Goal: Information Seeking & Learning: Learn about a topic

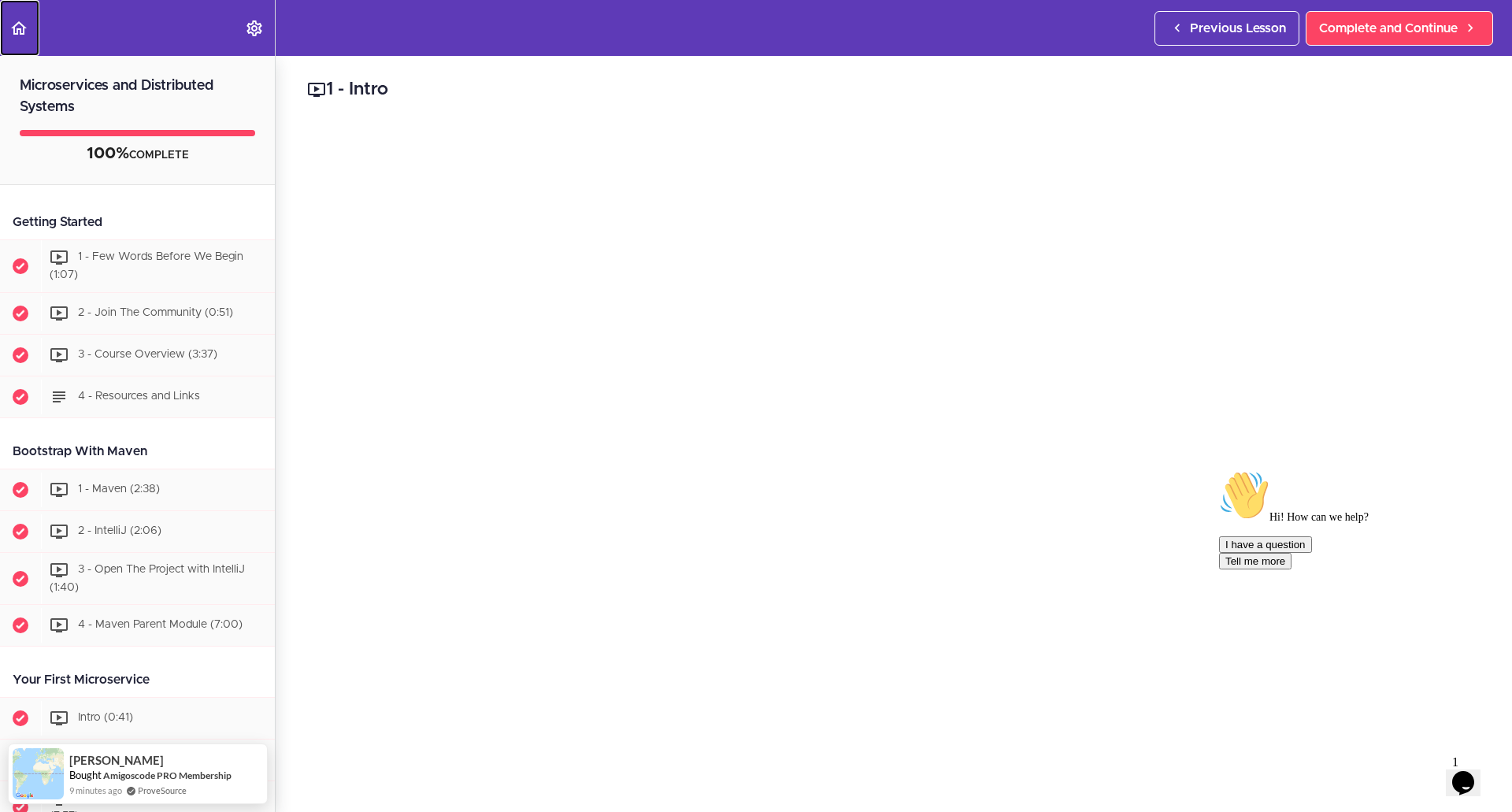
click at [25, 27] on use "Back to course curriculum" at bounding box center [19, 27] width 16 height 13
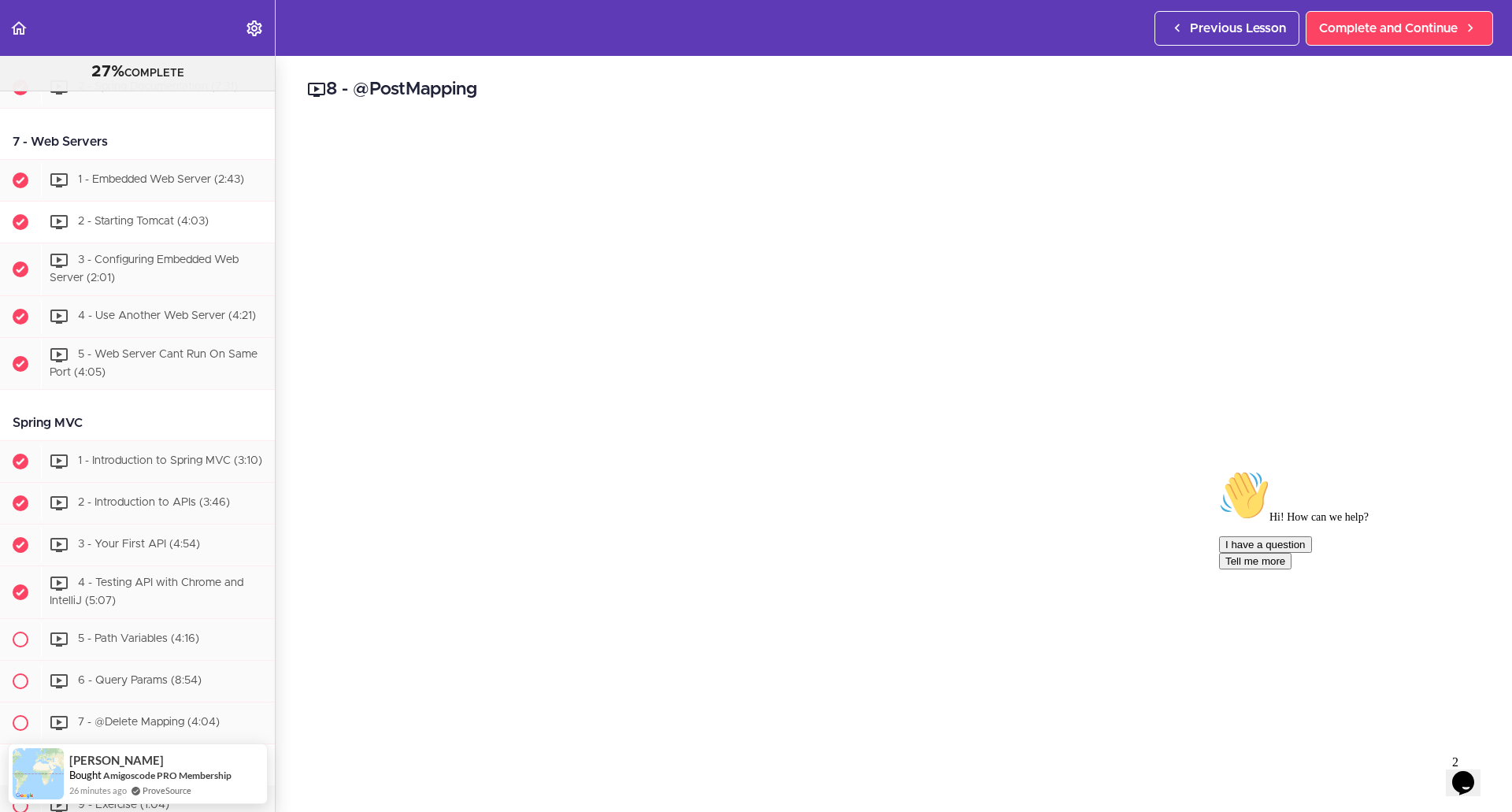
scroll to position [1732, 0]
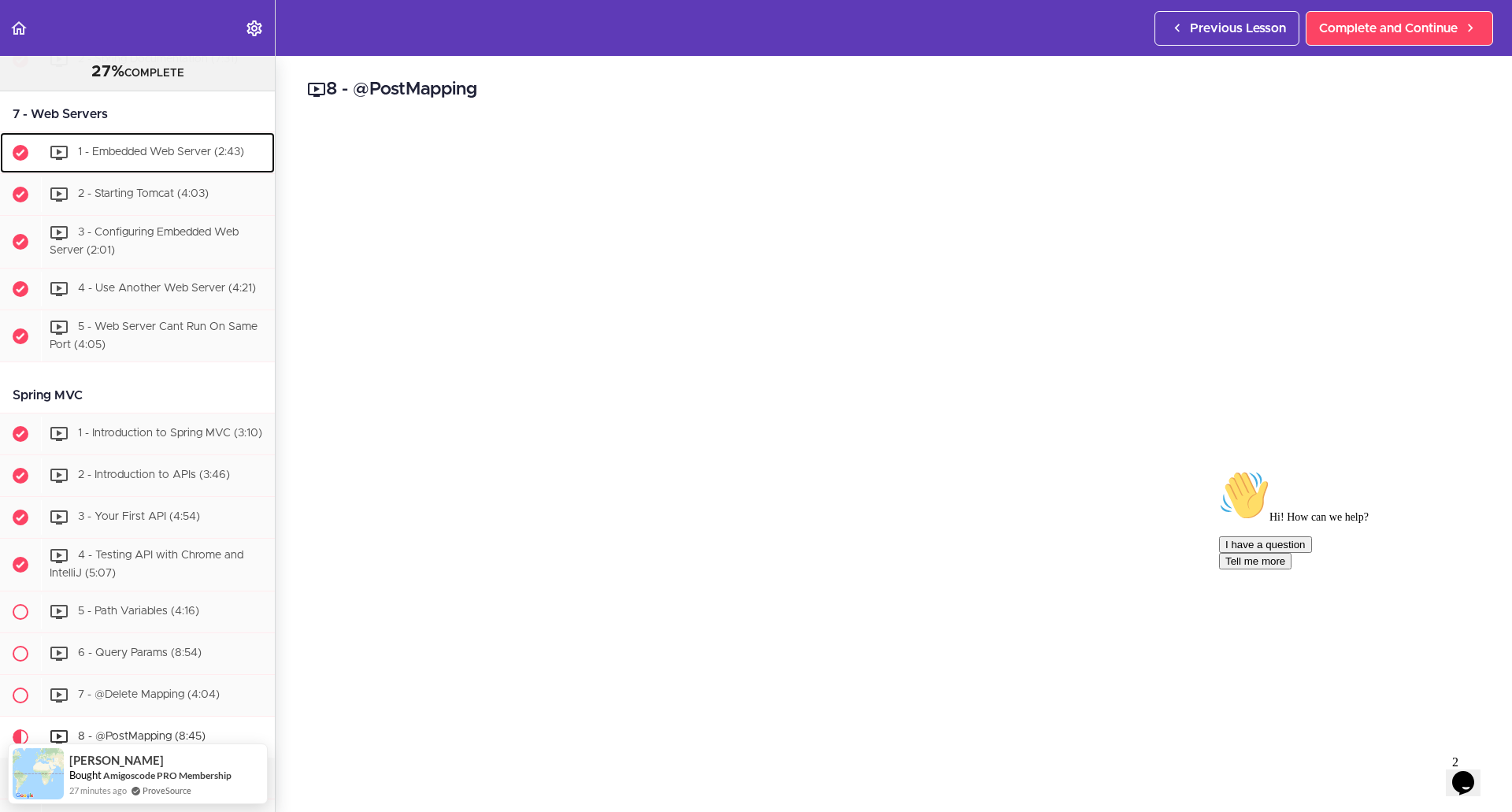
click at [242, 170] on div "1 - Embedded Web Server (2:43)" at bounding box center [157, 153] width 234 height 35
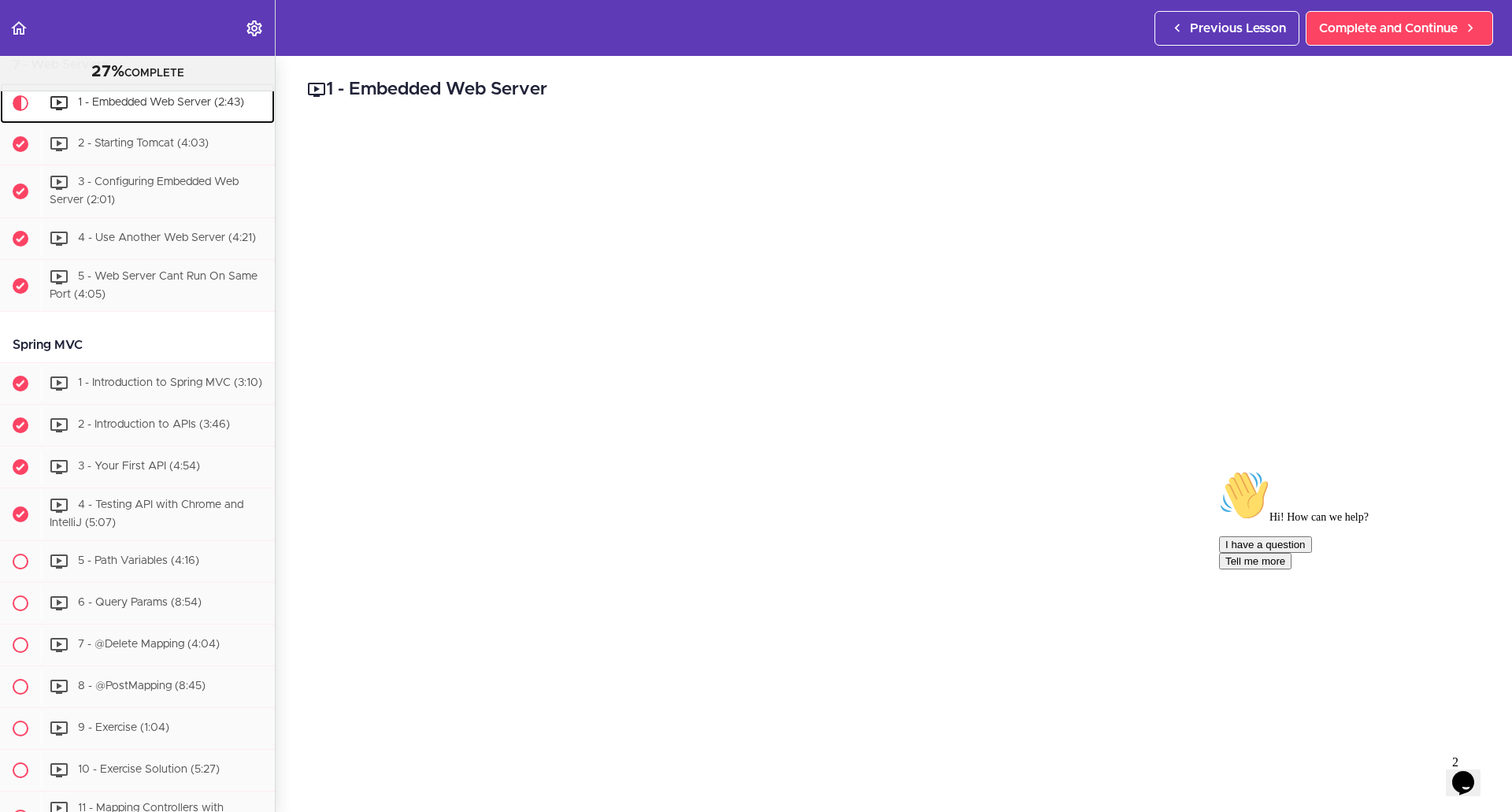
scroll to position [1781, 0]
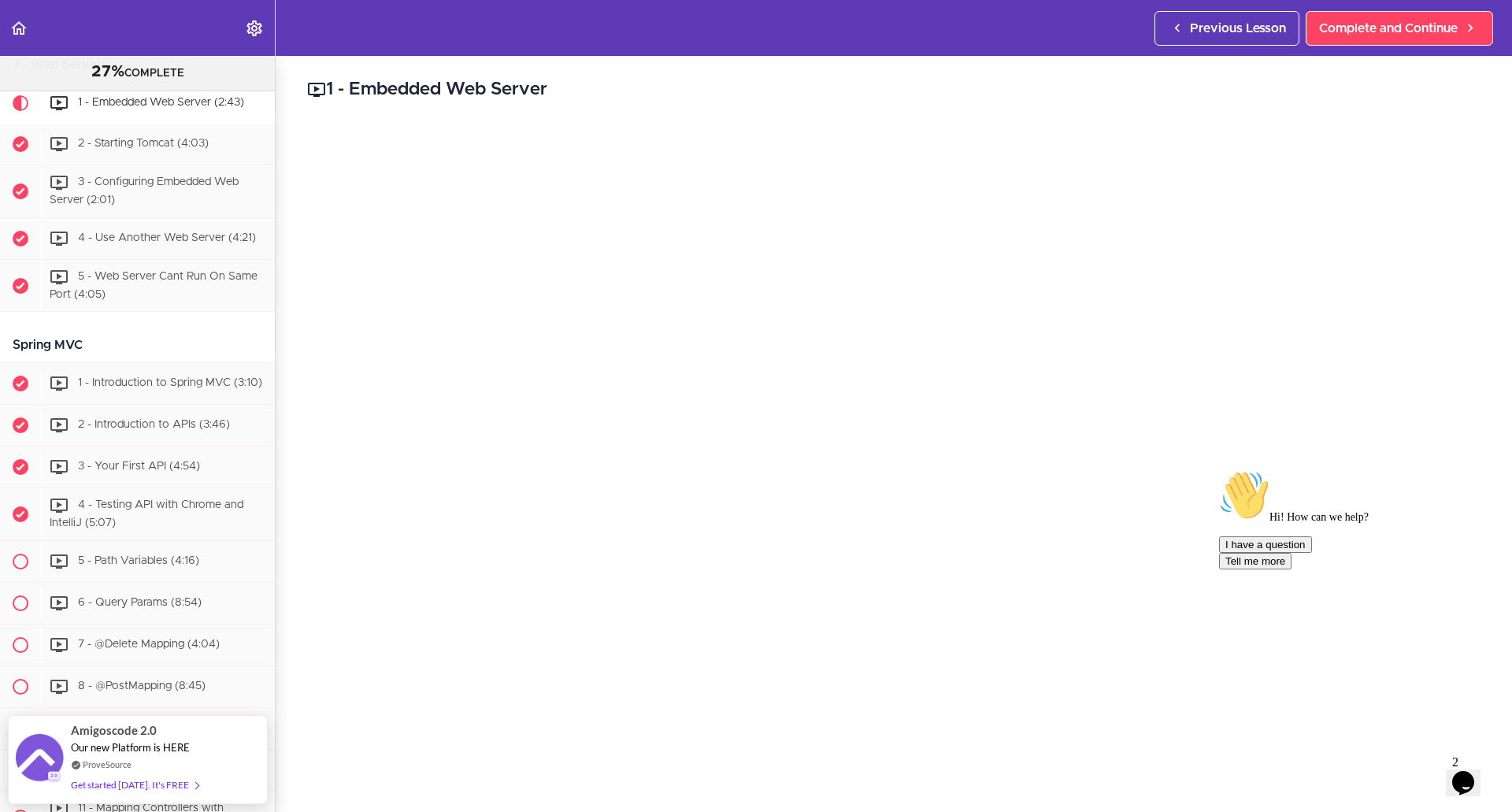
click at [1219, 470] on icon "Chat attention grabber" at bounding box center [1219, 470] width 0 height 0
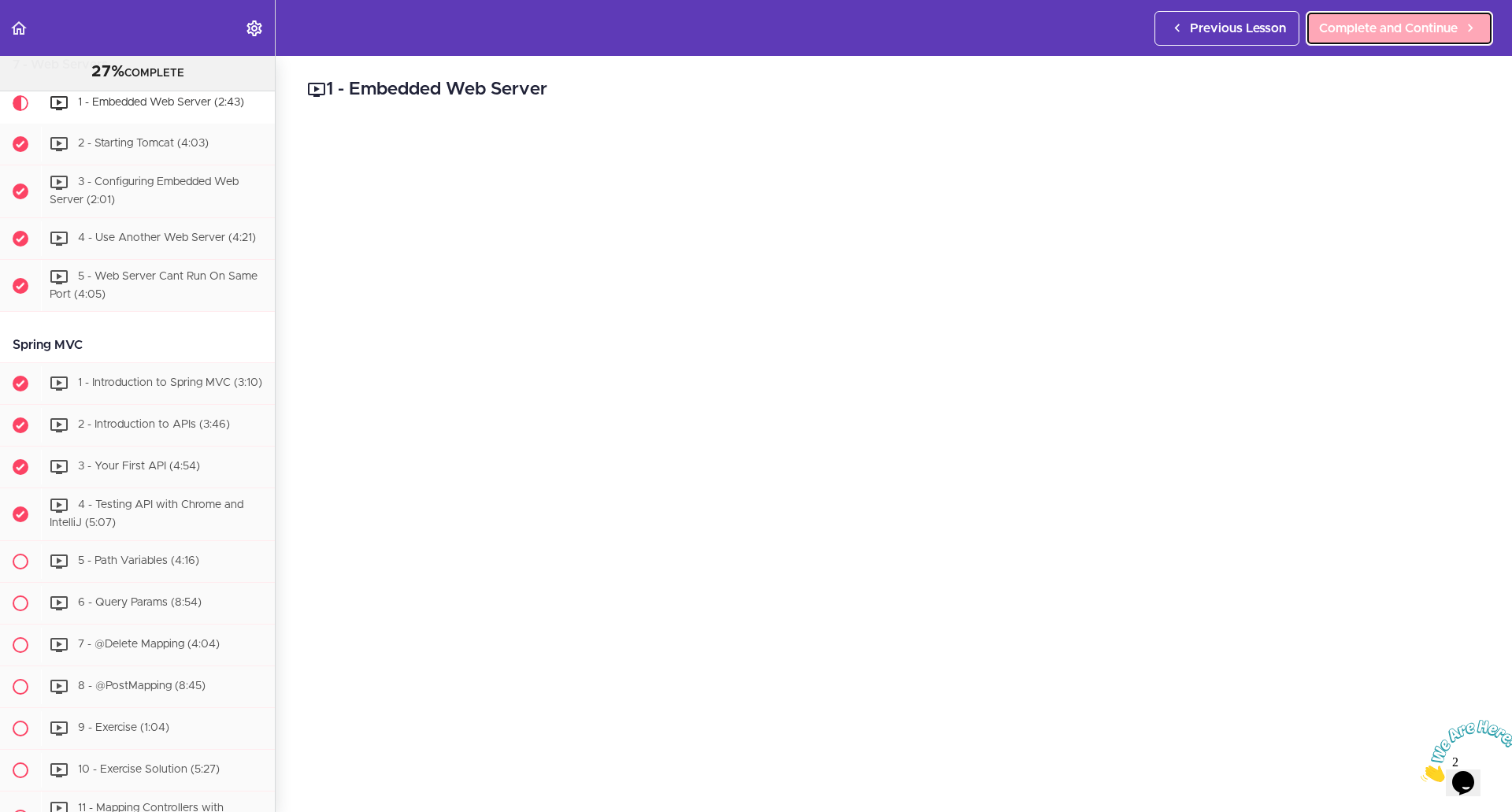
click at [1363, 24] on span "Complete and Continue" at bounding box center [1389, 28] width 138 height 19
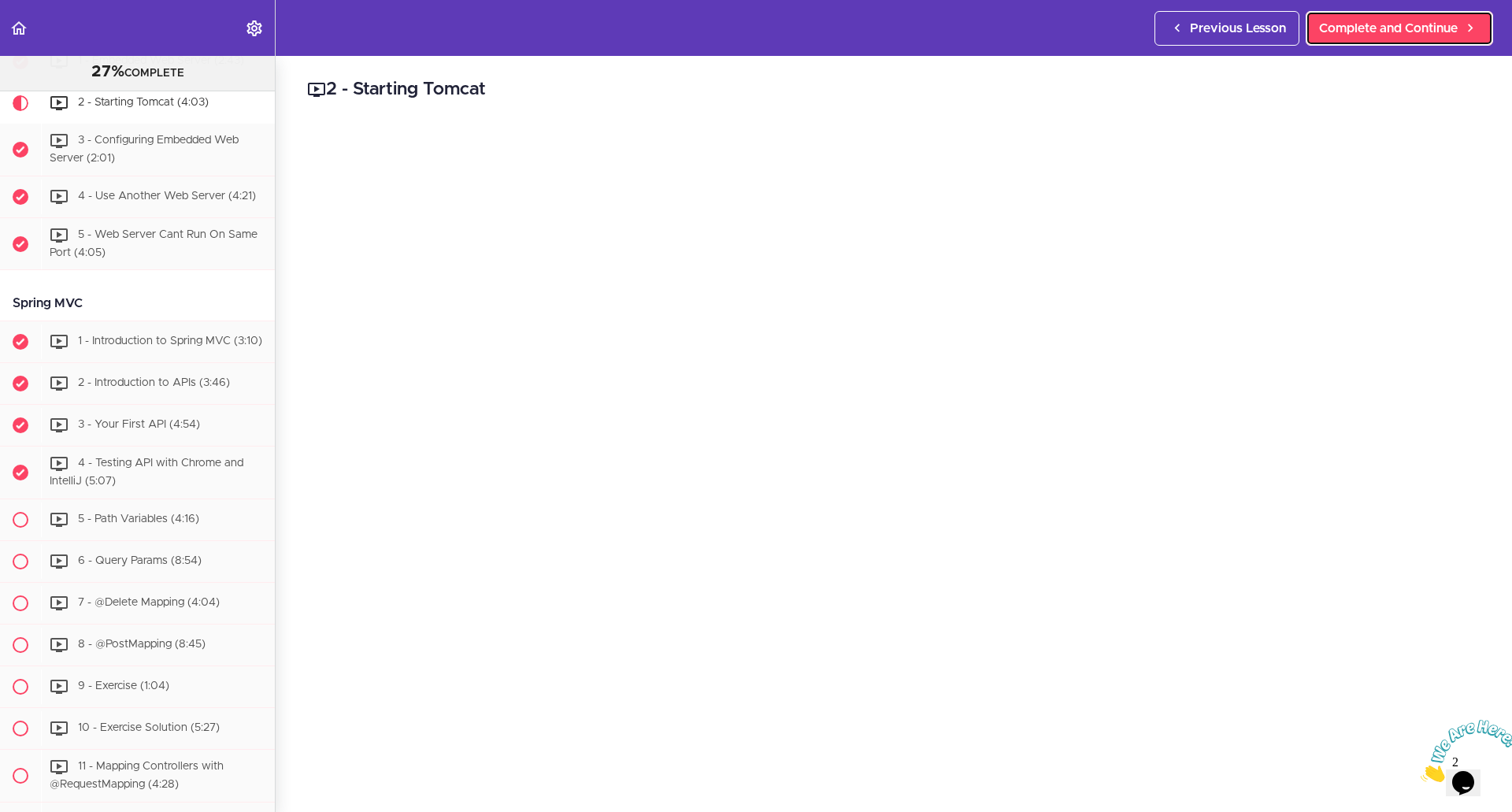
scroll to position [1823, 0]
click at [1413, 45] on div "Previous Lesson Complete and Continue" at bounding box center [1327, 27] width 345 height 56
click at [1372, 32] on span "Complete and Continue" at bounding box center [1389, 28] width 138 height 19
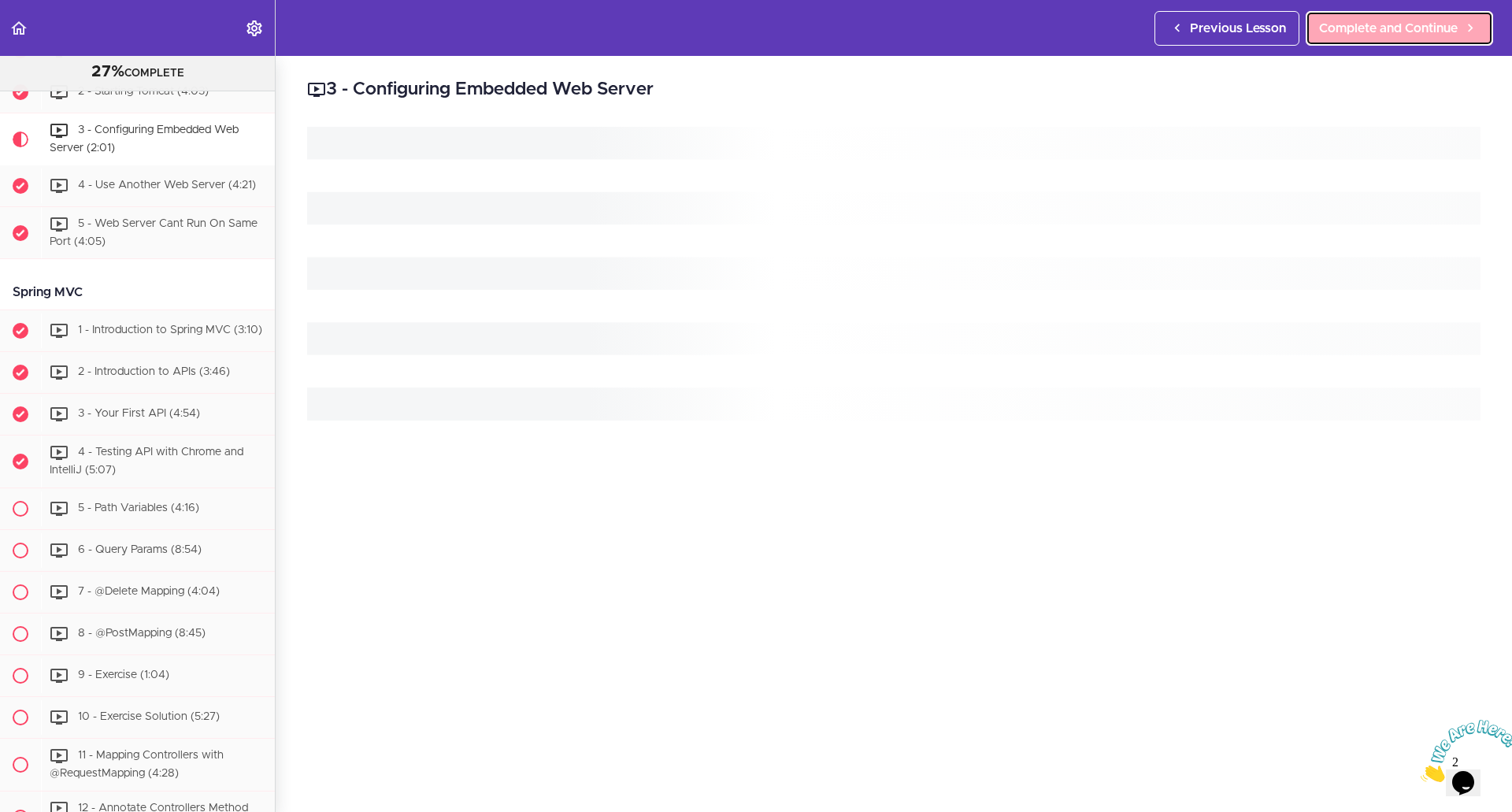
scroll to position [1865, 0]
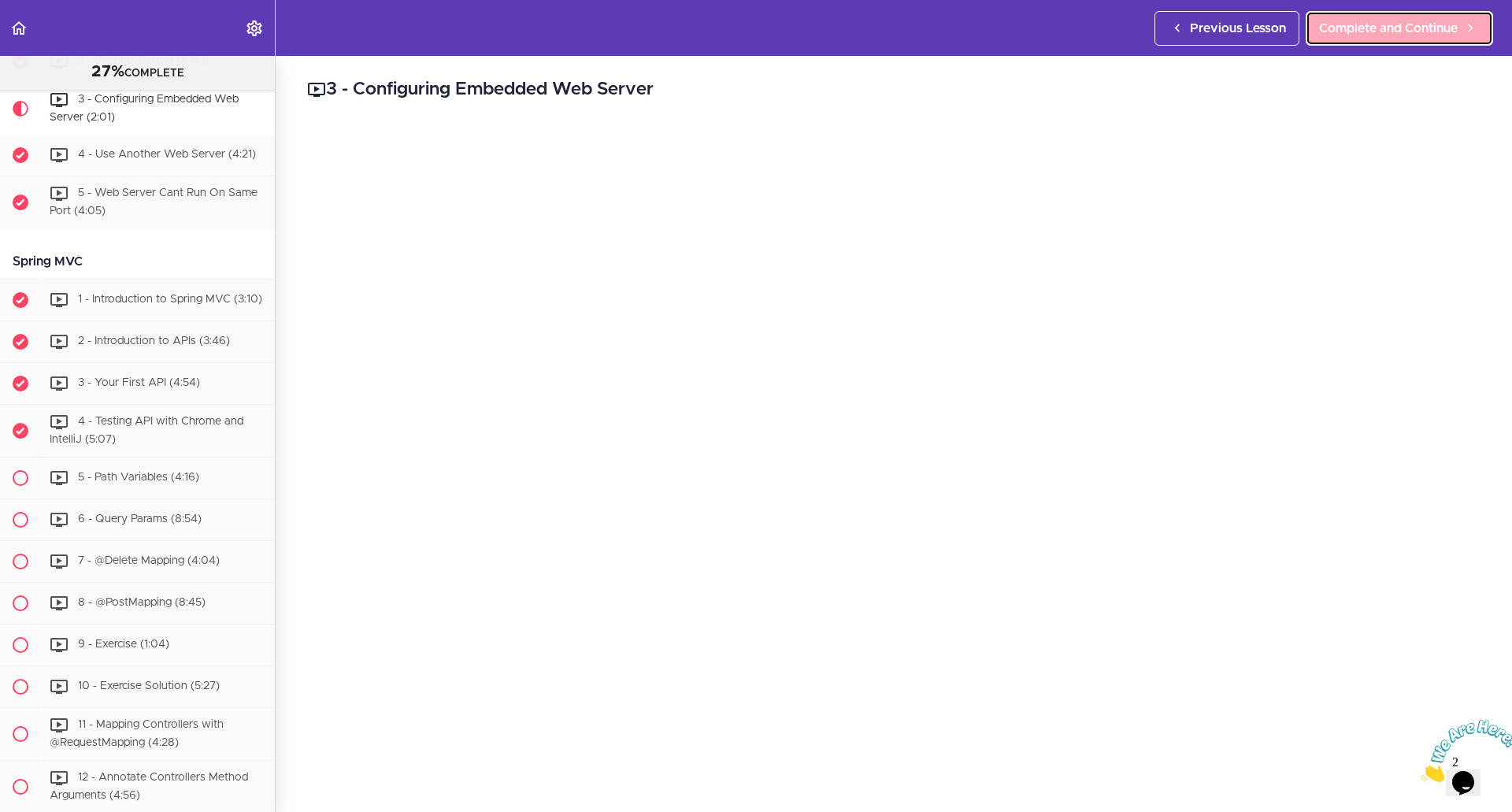
click at [1437, 21] on span "Complete and Continue" at bounding box center [1389, 28] width 138 height 19
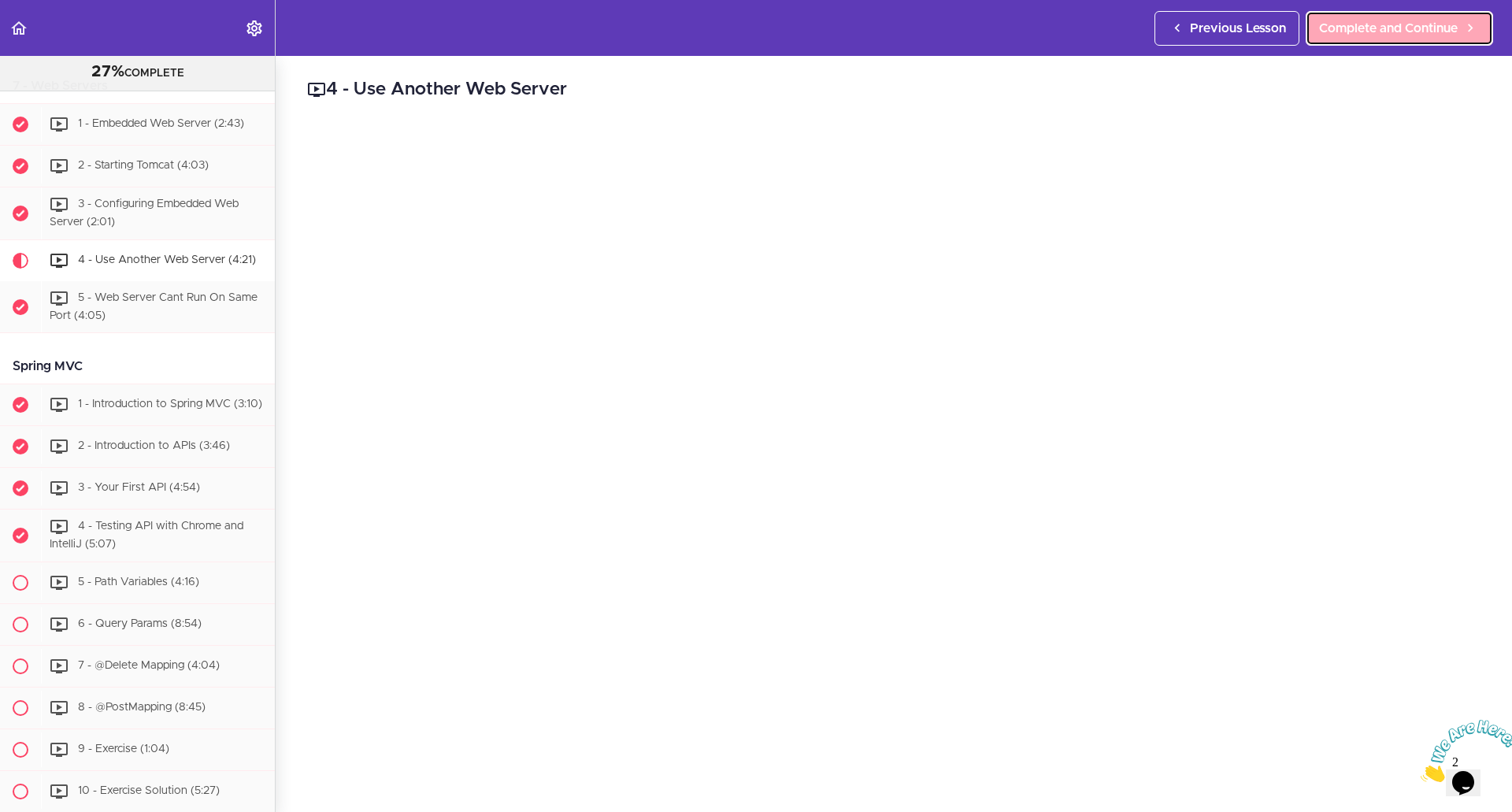
click at [1365, 25] on span "Complete and Continue" at bounding box center [1389, 28] width 138 height 19
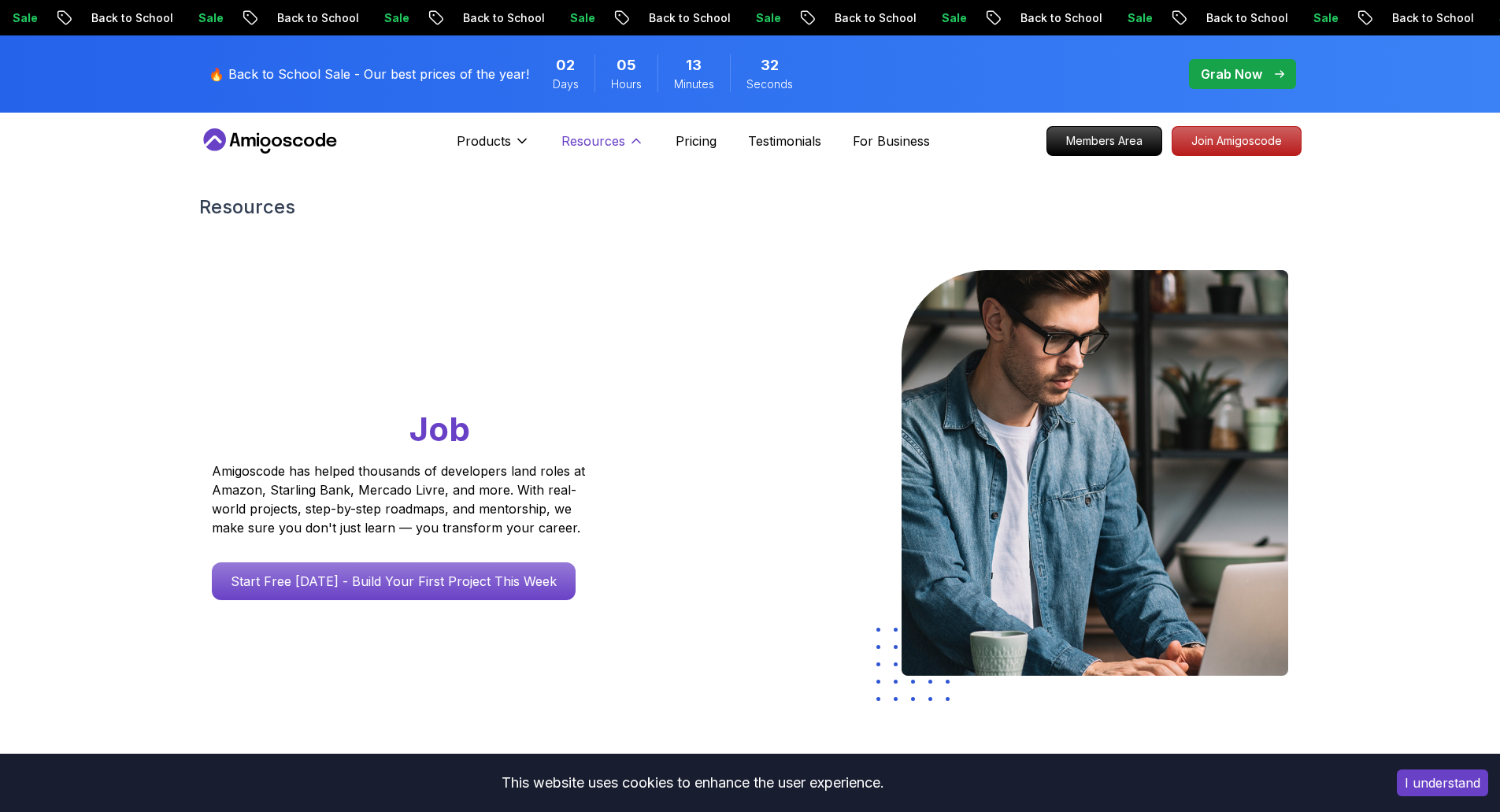
click at [634, 137] on icon at bounding box center [636, 140] width 16 height 16
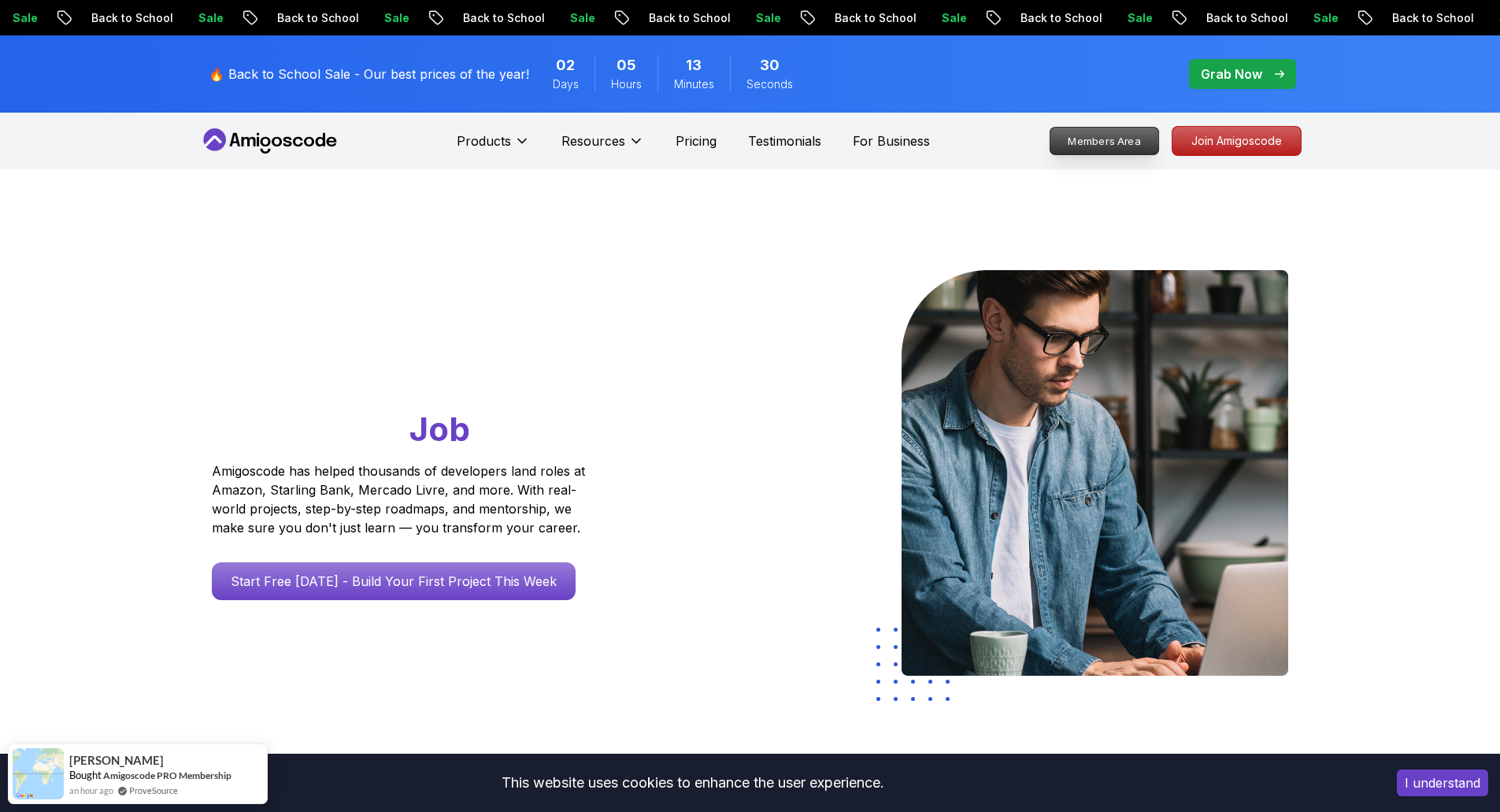
click at [1108, 143] on p "Members Area" at bounding box center [1104, 141] width 109 height 27
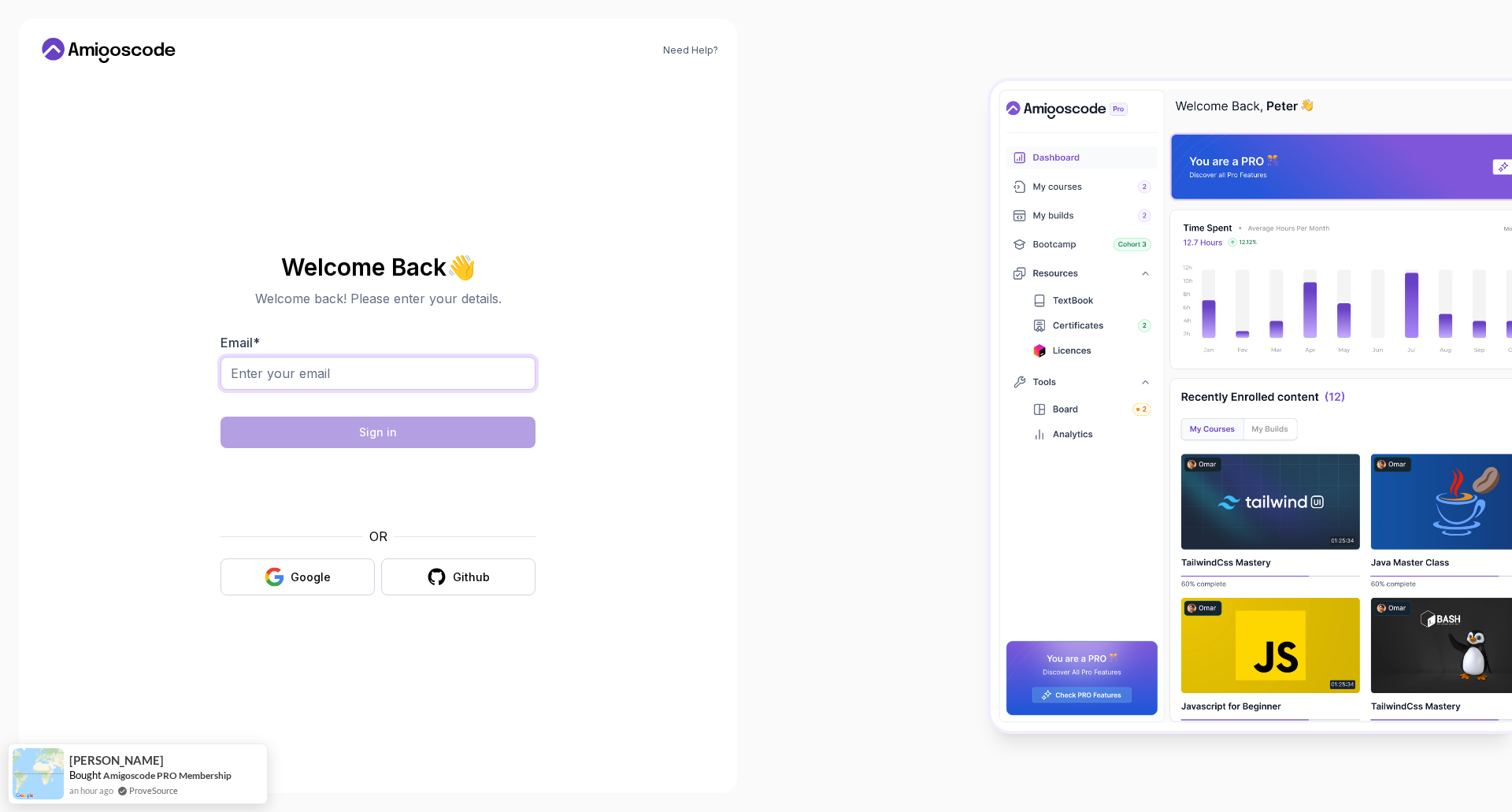
click at [464, 375] on input "Email *" at bounding box center [378, 372] width 315 height 33
type input "nikola.jvnvc93@gmail.com"
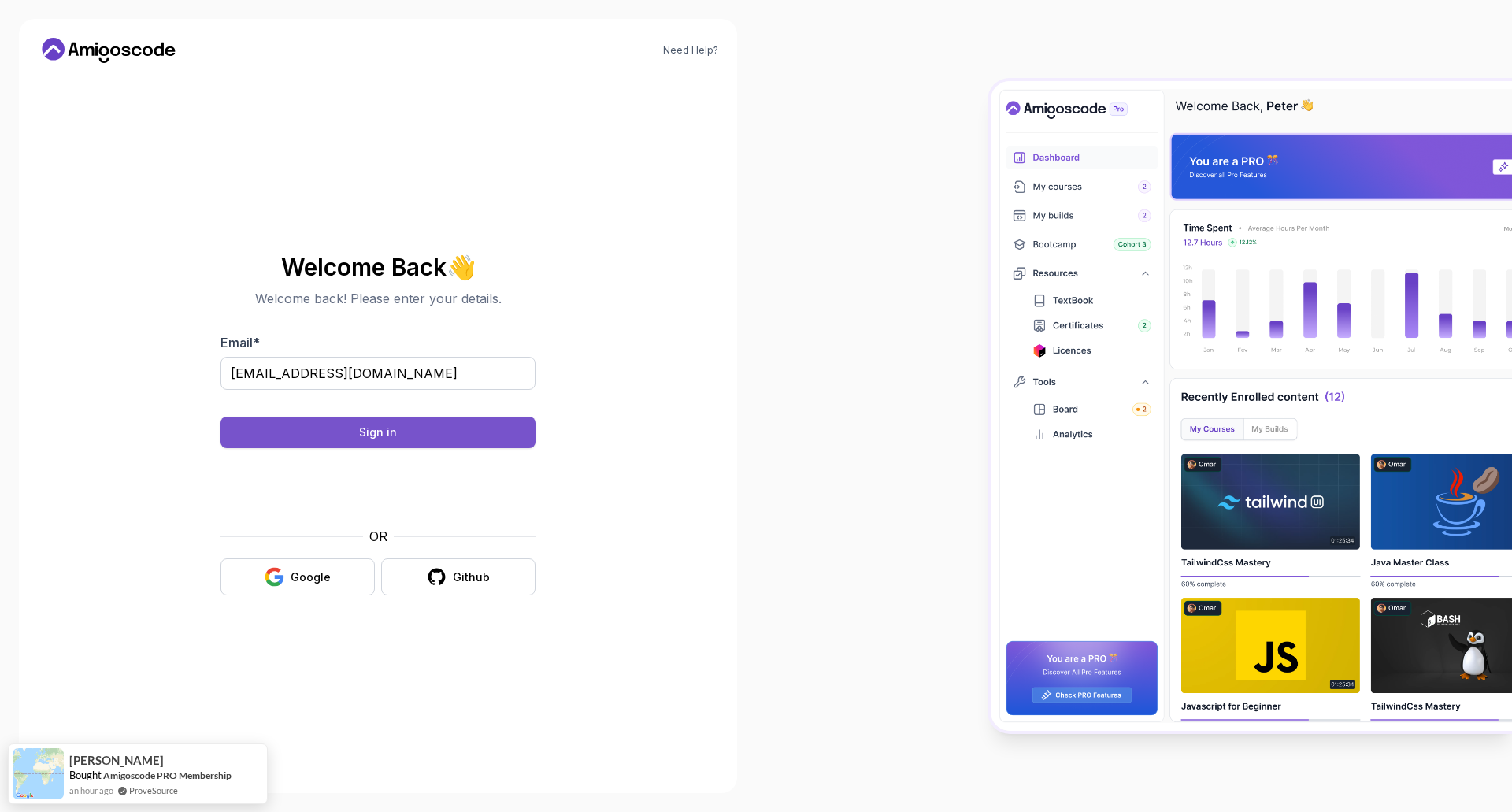
click at [407, 427] on button "Sign in" at bounding box center [378, 432] width 315 height 31
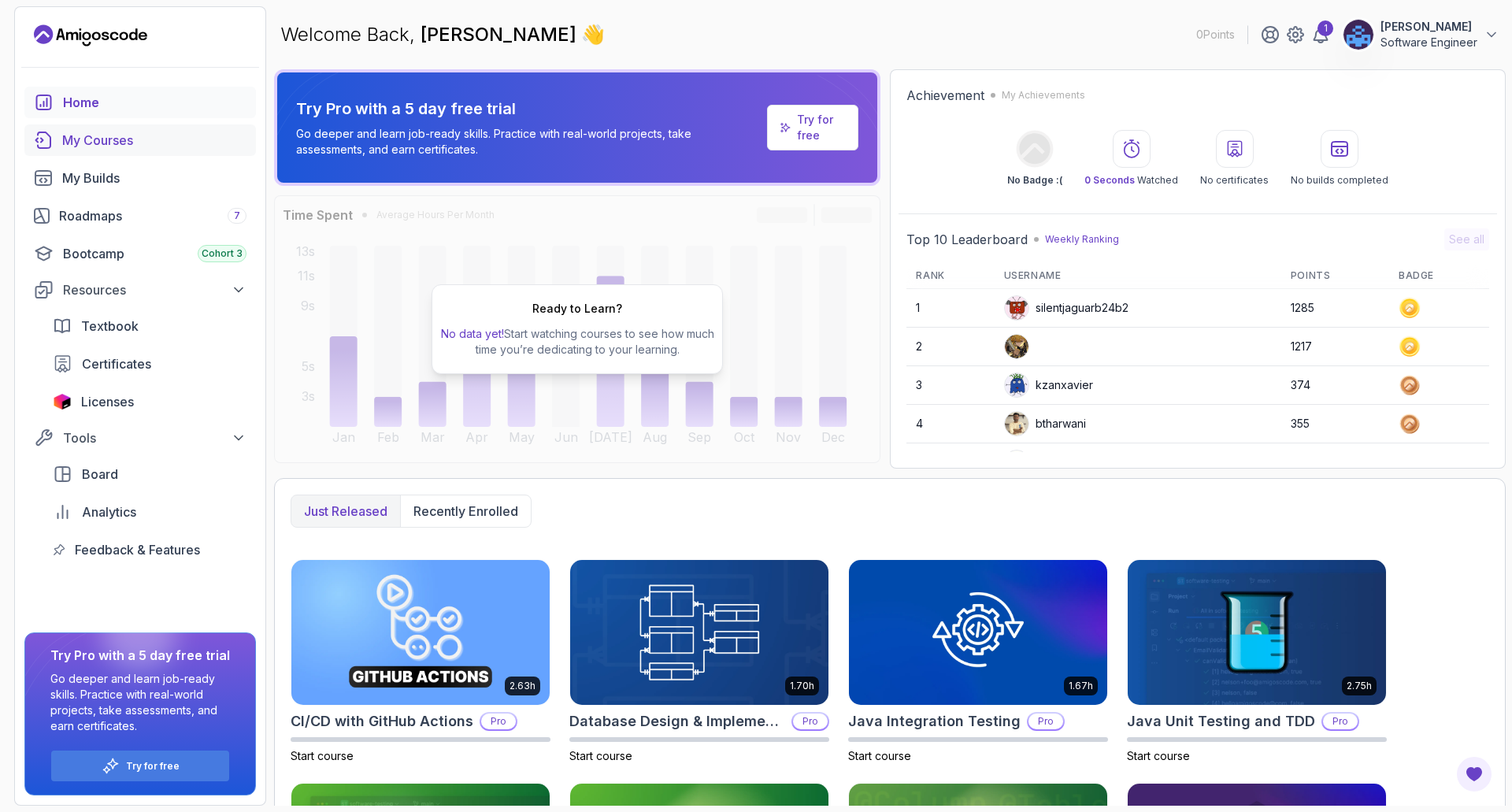
click at [120, 142] on div "My Courses" at bounding box center [155, 140] width 184 height 19
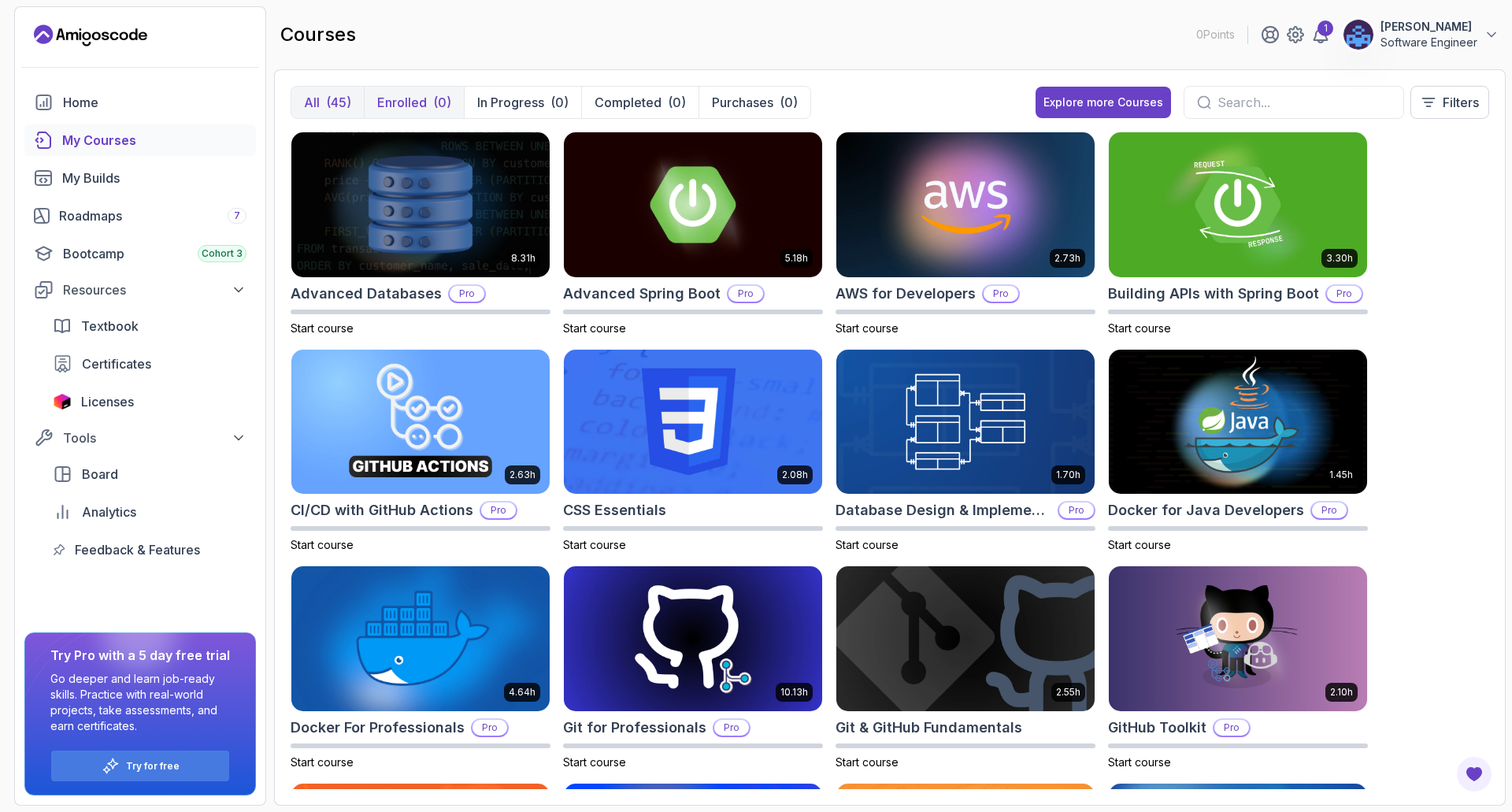
click at [436, 105] on div "(0)" at bounding box center [442, 102] width 18 height 19
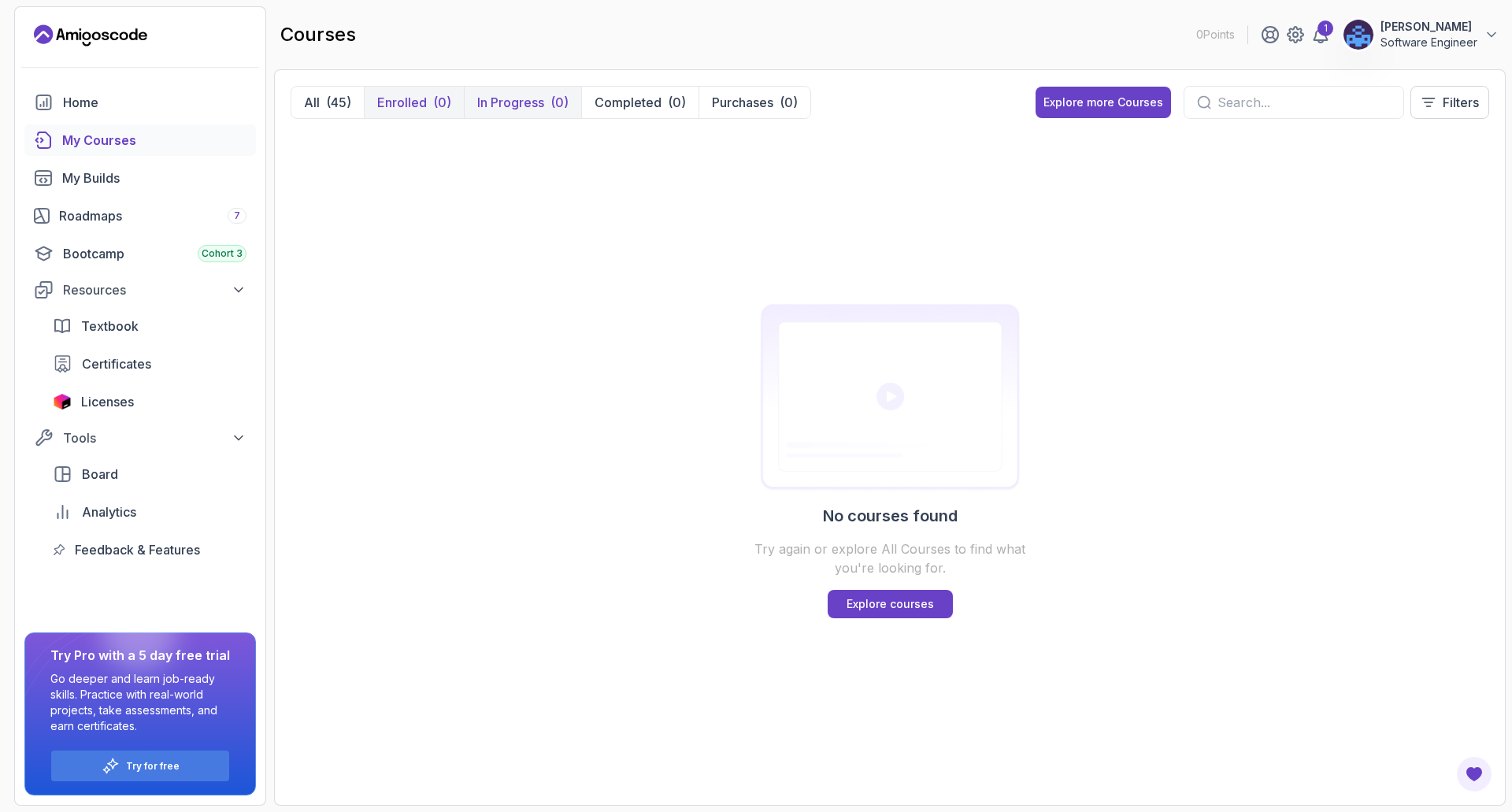
click at [491, 105] on p "In Progress" at bounding box center [511, 102] width 67 height 19
click at [609, 109] on p "Completed" at bounding box center [628, 102] width 67 height 19
click at [675, 109] on div "(0)" at bounding box center [677, 102] width 18 height 19
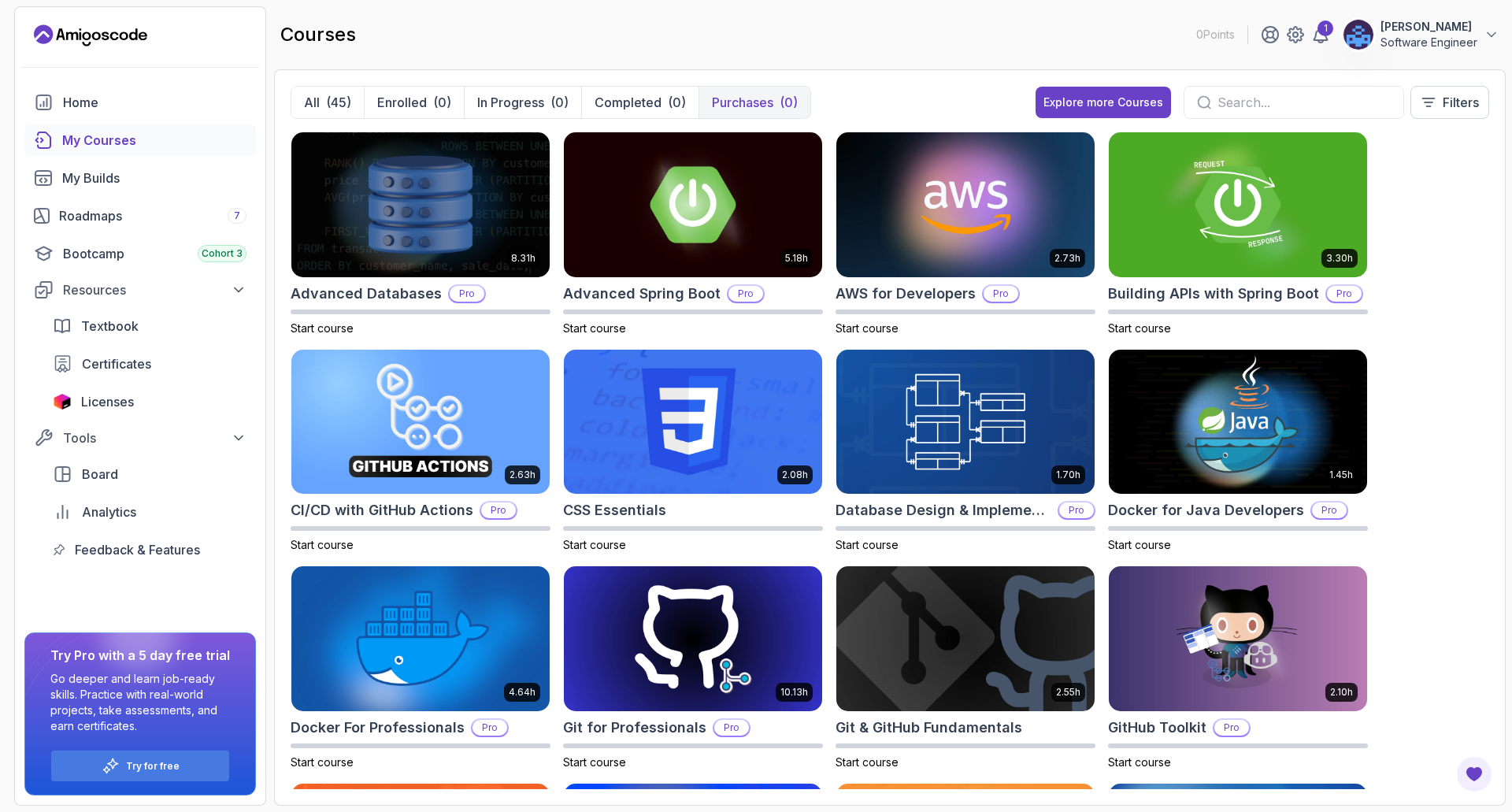
click at [744, 93] on p "Purchases" at bounding box center [742, 102] width 62 height 19
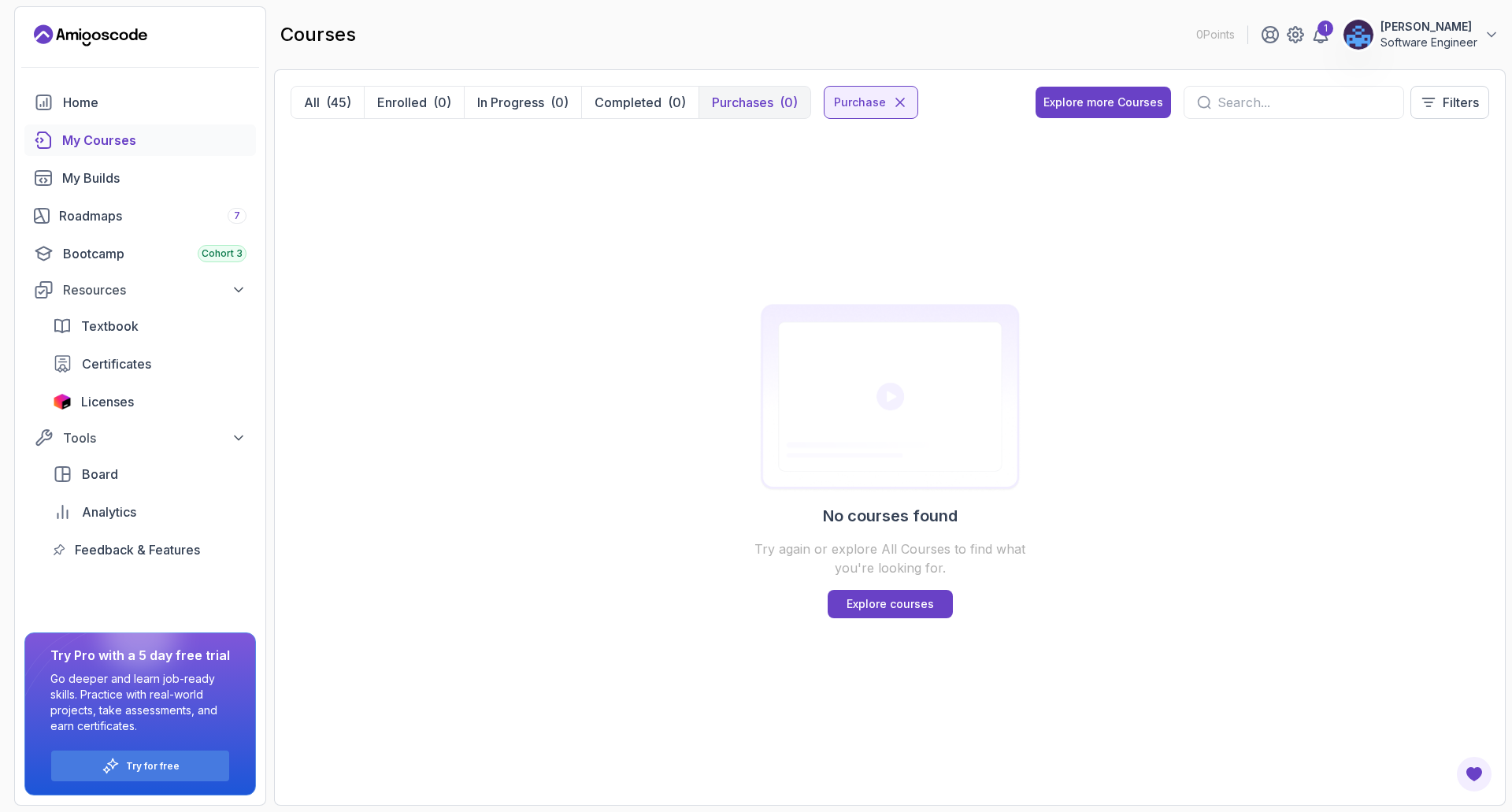
click at [725, 105] on p "Purchases" at bounding box center [742, 102] width 62 height 19
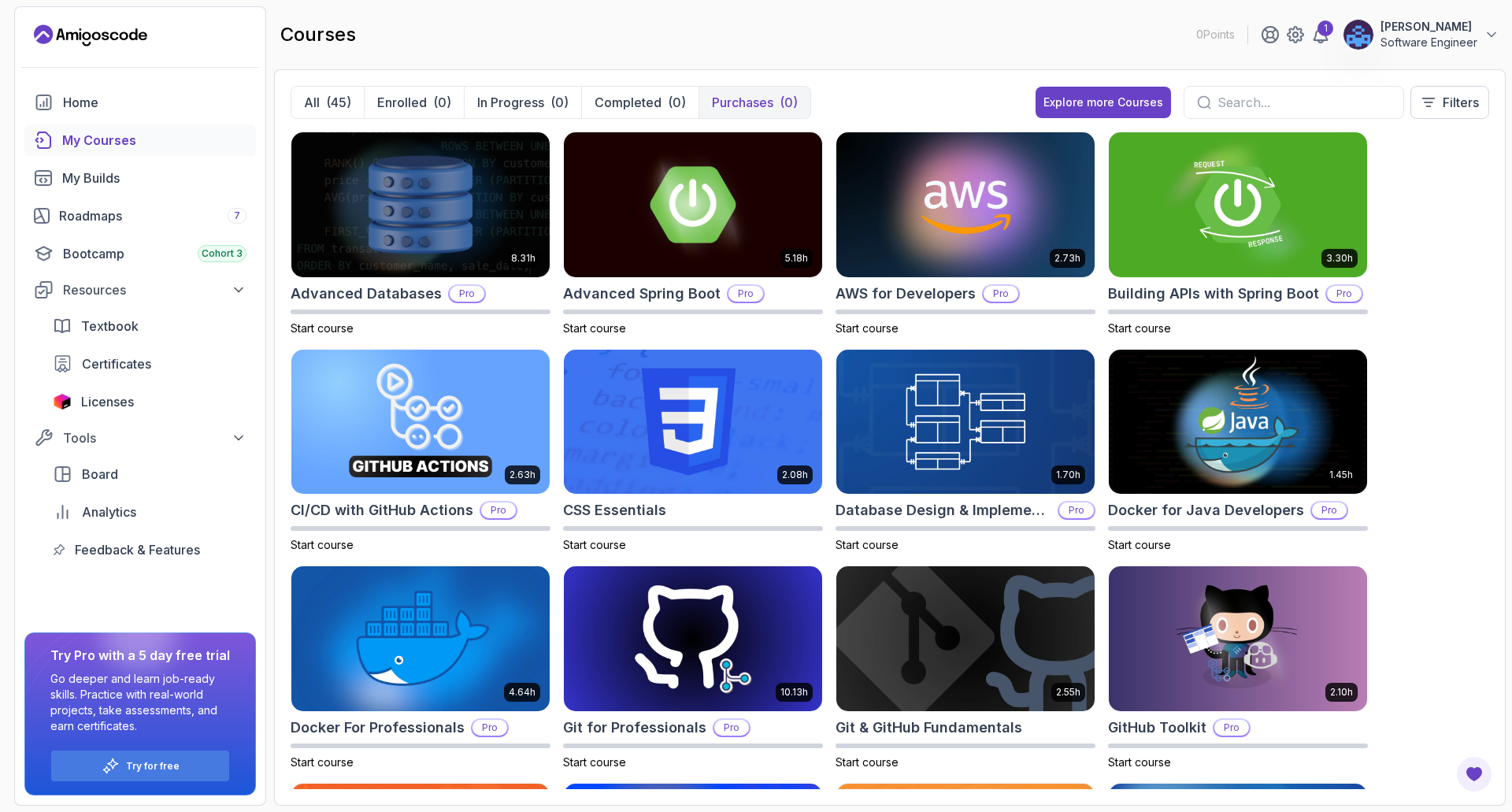
click at [735, 100] on p "Purchases" at bounding box center [742, 102] width 62 height 19
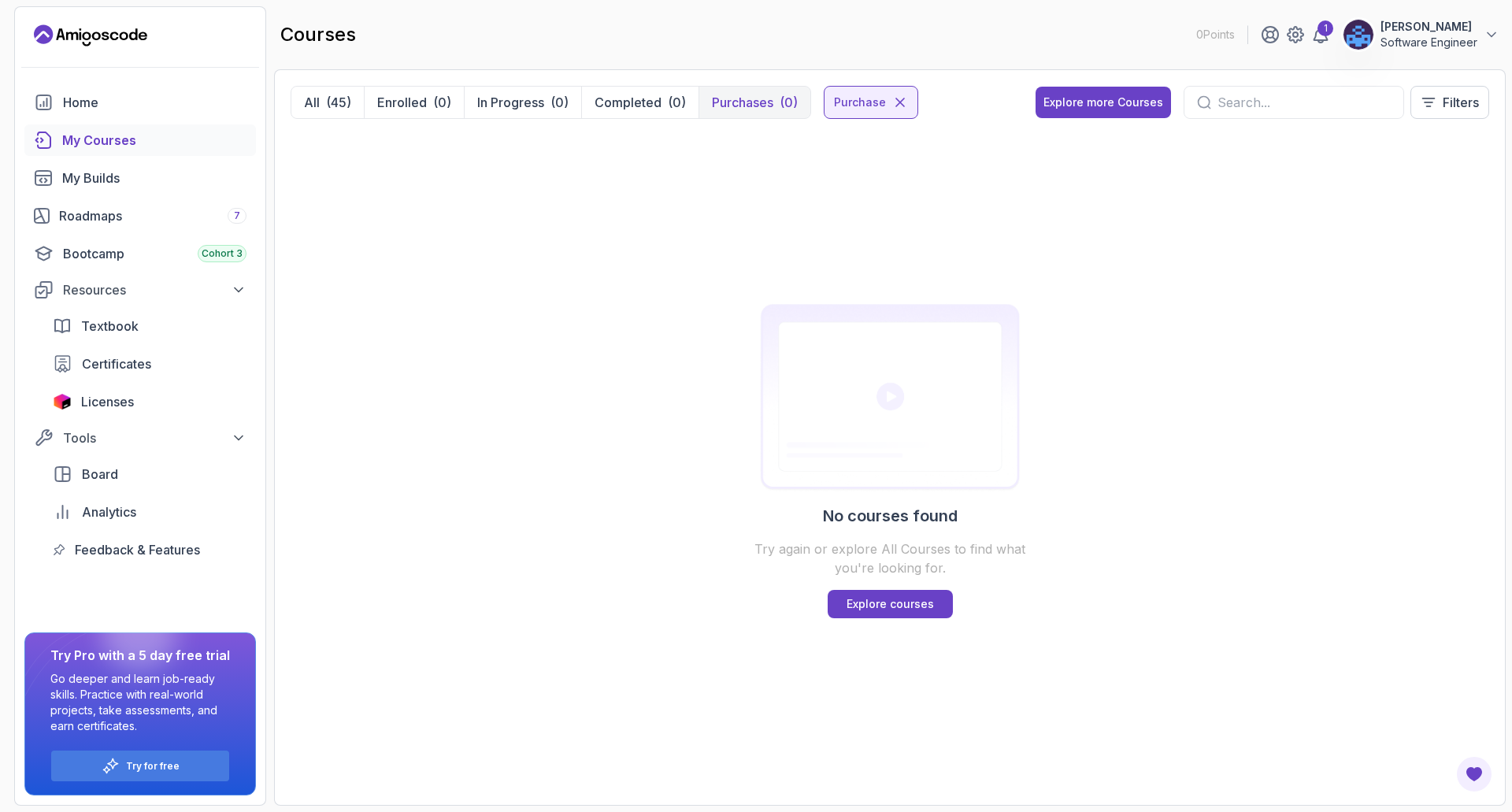
click at [735, 100] on p "Purchases" at bounding box center [742, 102] width 62 height 19
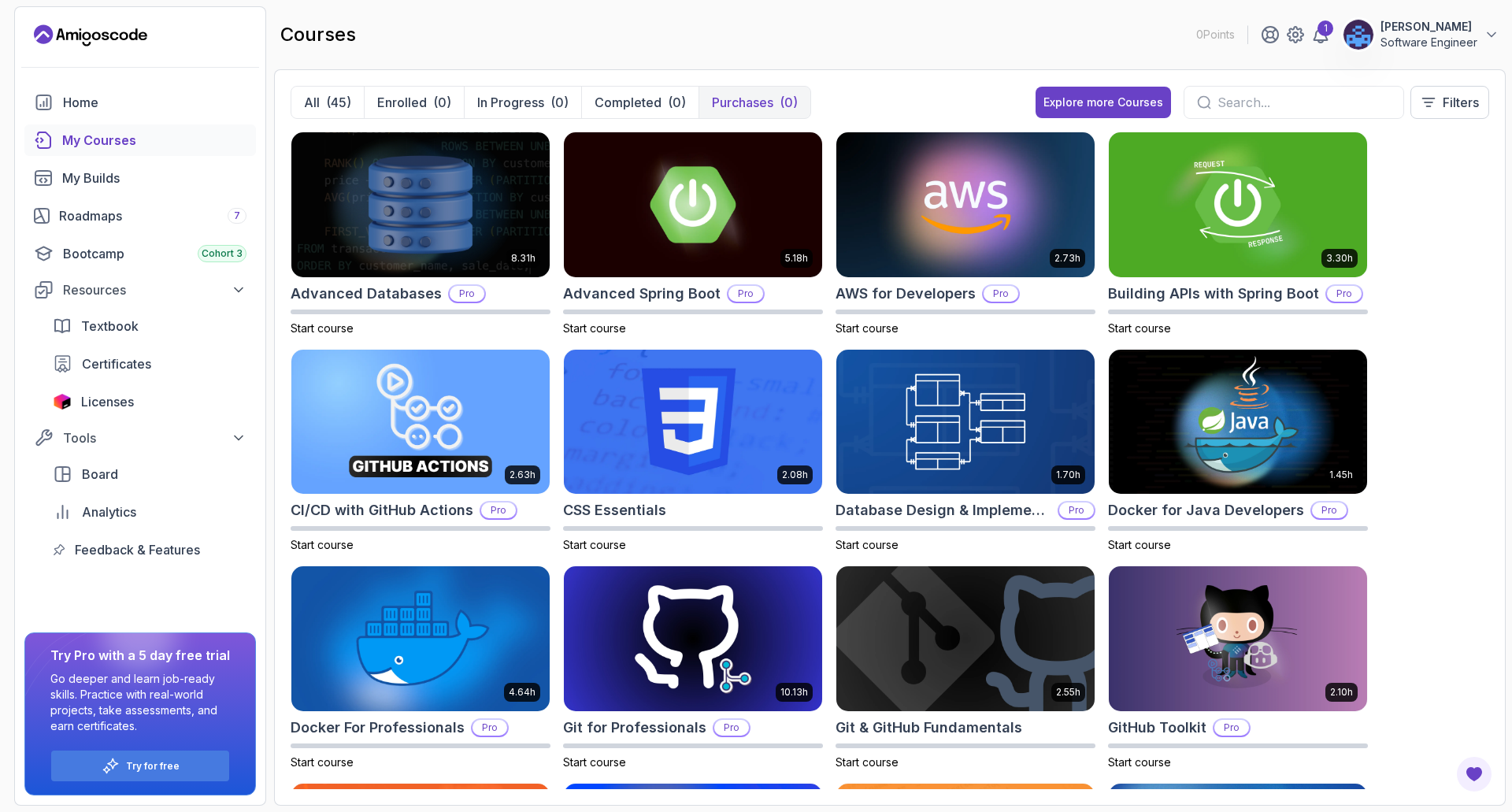
click at [735, 100] on p "Purchases" at bounding box center [742, 102] width 62 height 19
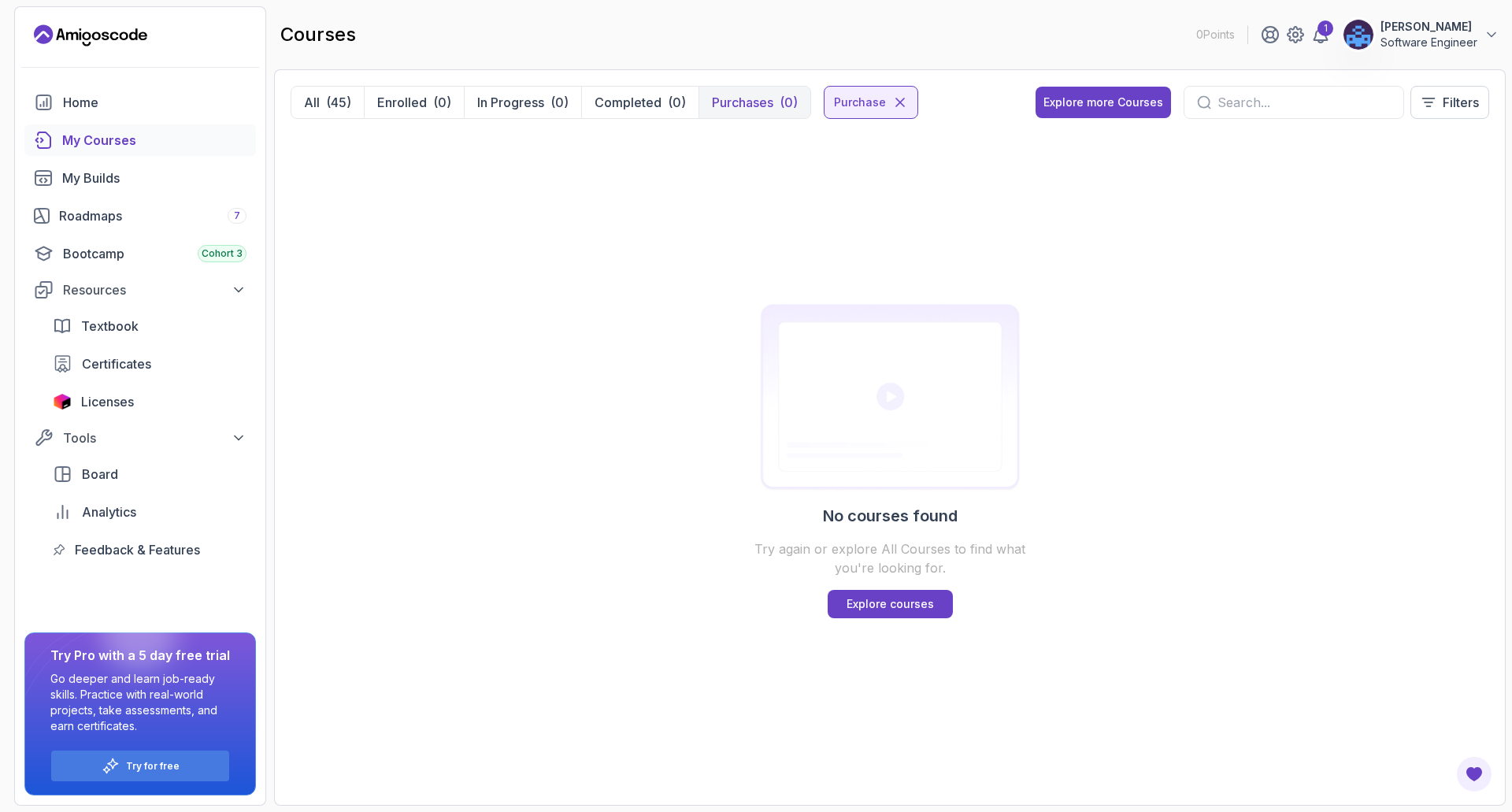
click at [724, 101] on p "Purchases" at bounding box center [742, 102] width 62 height 19
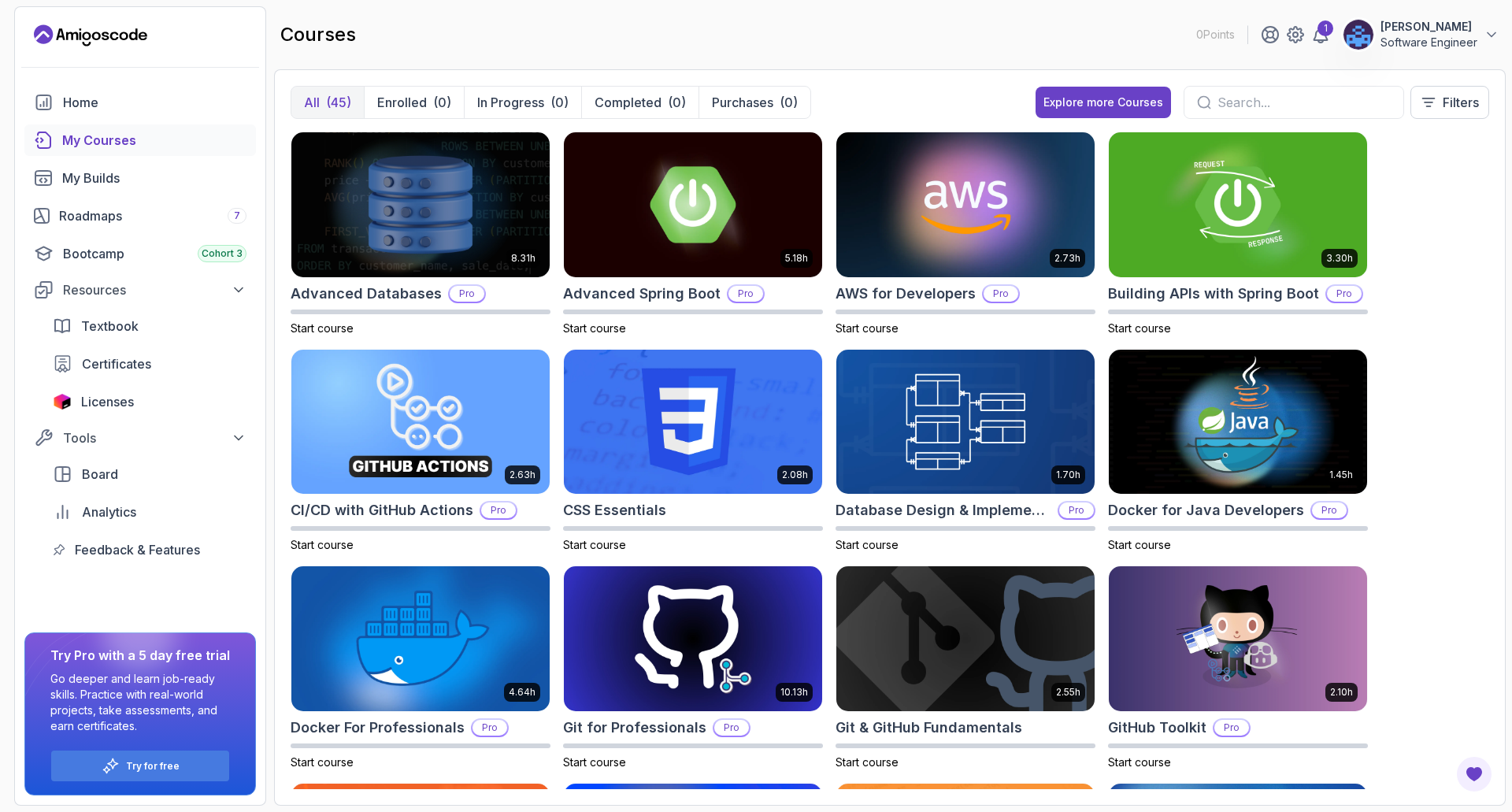
click at [314, 96] on p "All" at bounding box center [312, 102] width 16 height 19
click at [646, 240] on img at bounding box center [693, 204] width 271 height 152
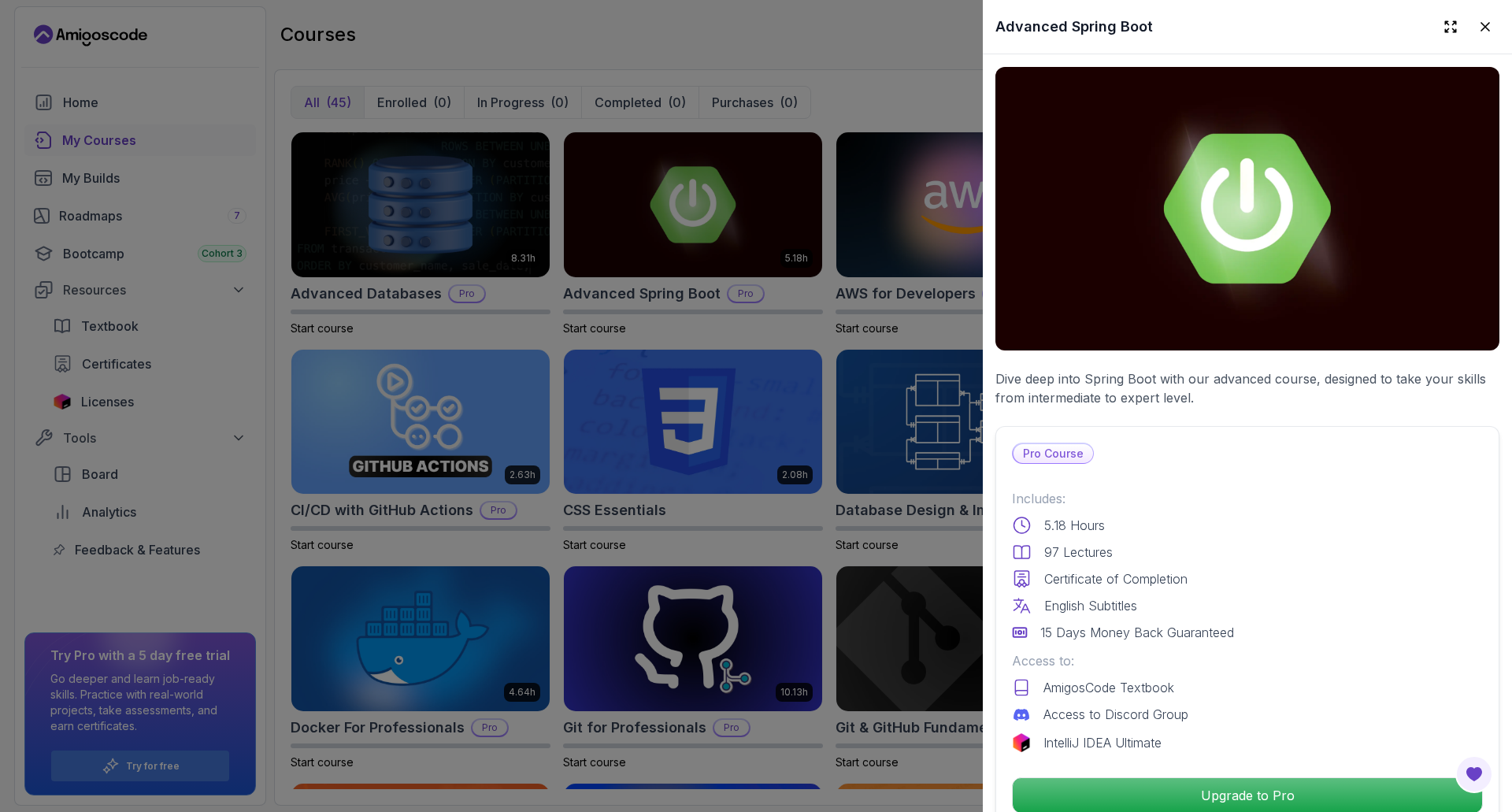
click at [763, 42] on div at bounding box center [756, 406] width 1512 height 812
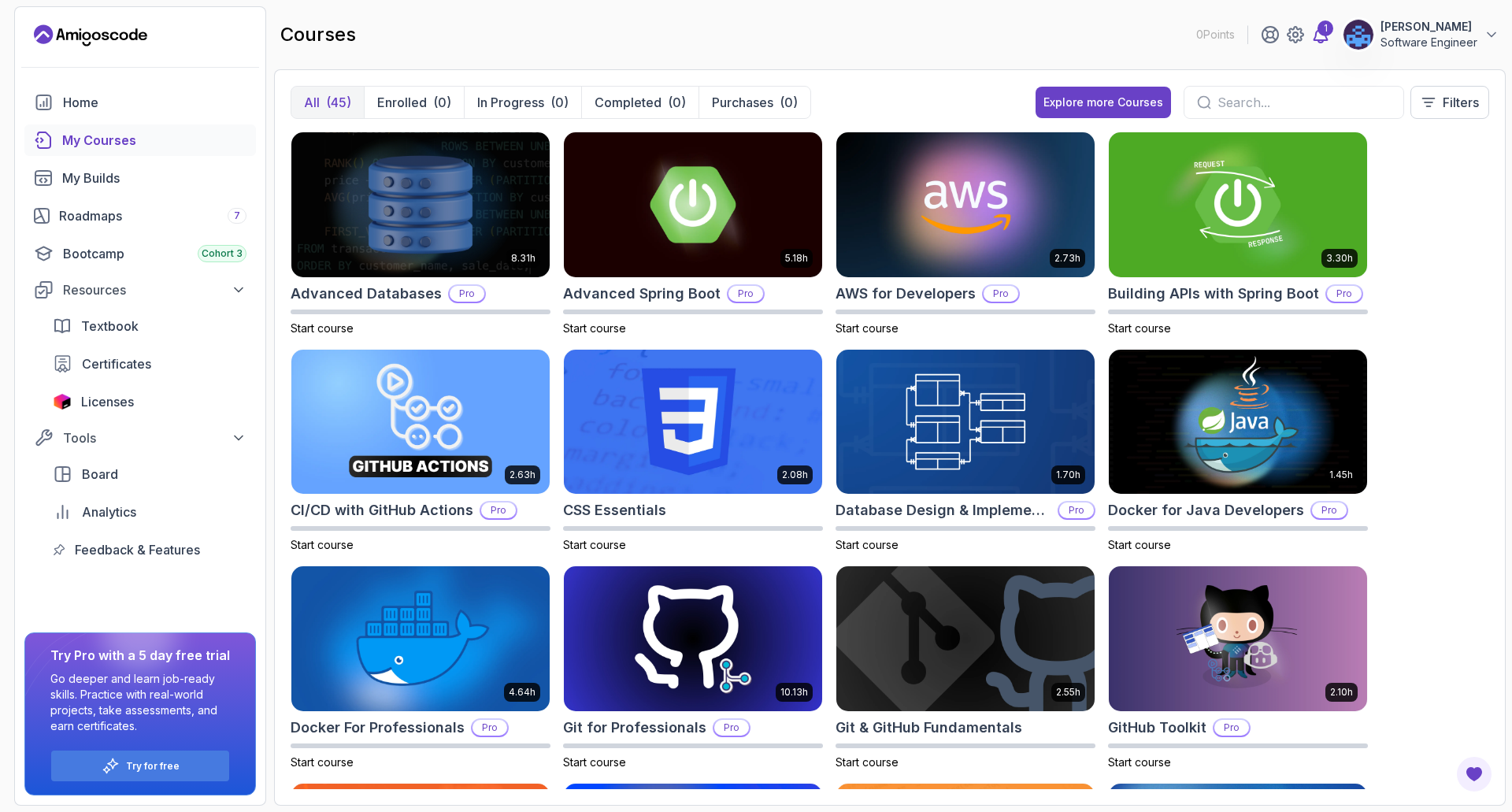
click at [1329, 38] on icon at bounding box center [1321, 35] width 19 height 19
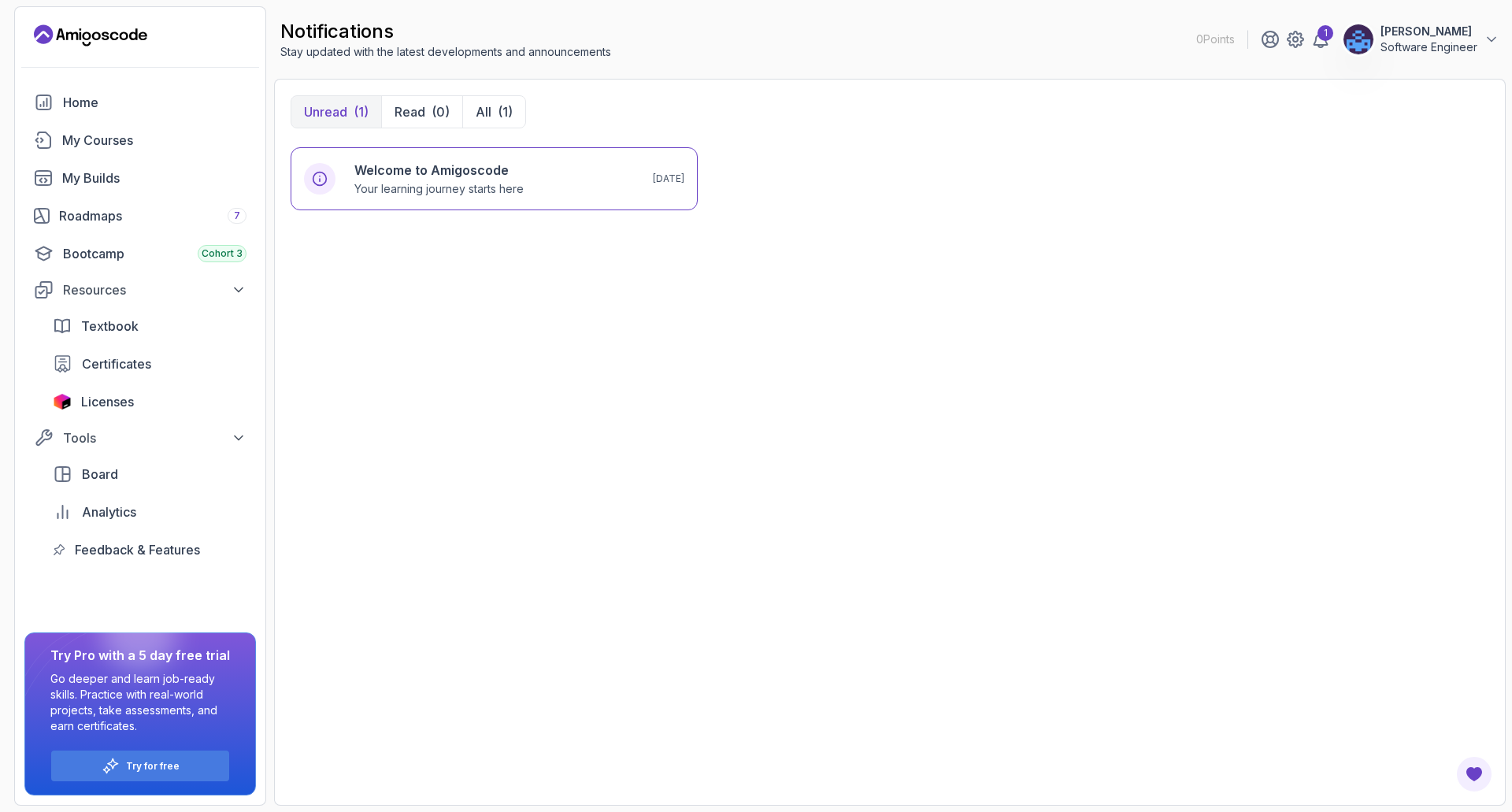
click at [1466, 45] on p "Software Engineer" at bounding box center [1430, 47] width 97 height 16
click at [1383, 225] on p "Support" at bounding box center [1377, 233] width 49 height 19
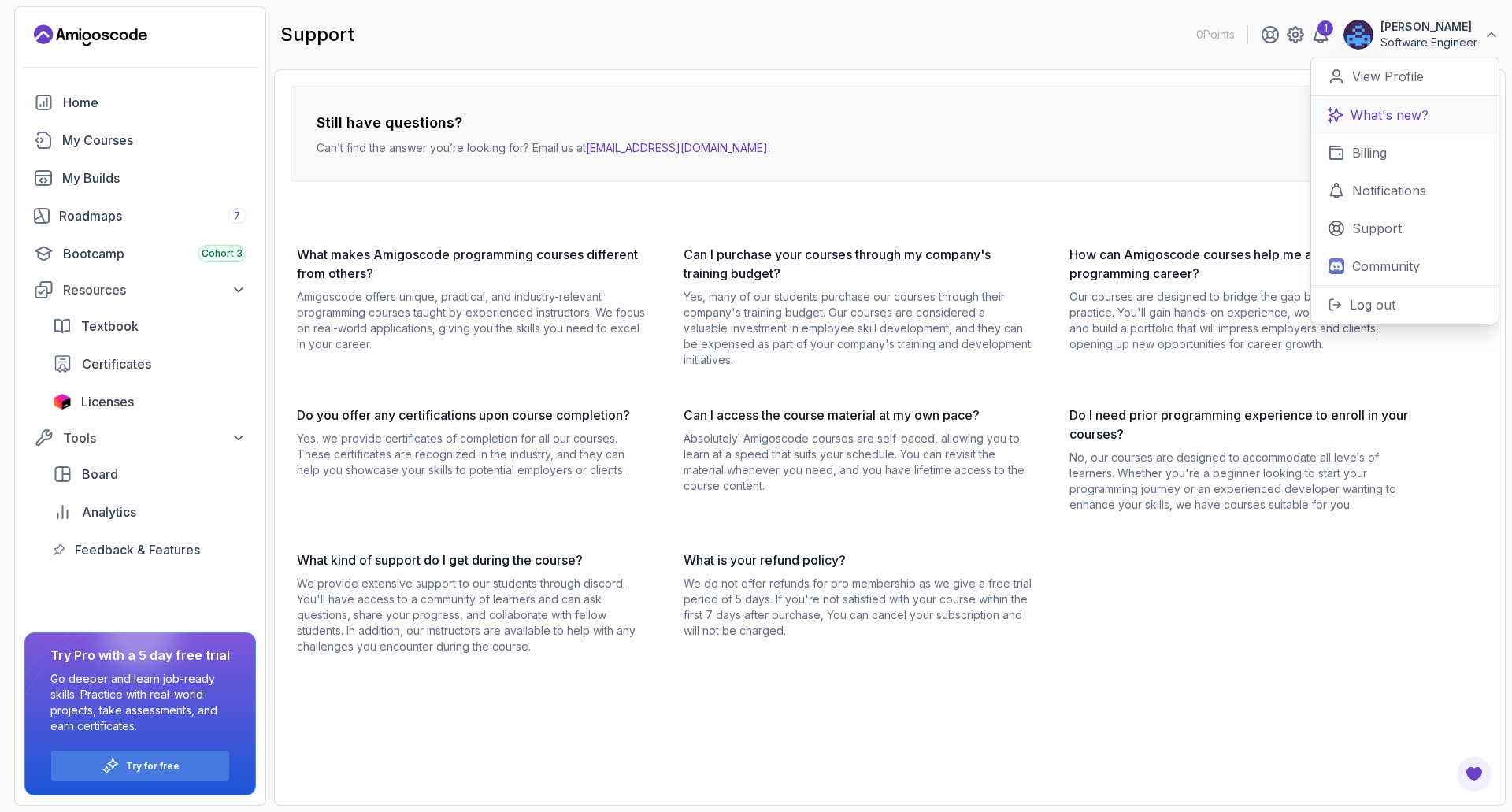
click at [1391, 111] on p "What's new?" at bounding box center [1390, 115] width 78 height 19
click at [1444, 30] on p "Nikola Jovanović" at bounding box center [1430, 27] width 97 height 16
click at [1412, 70] on p "View Profile" at bounding box center [1389, 77] width 72 height 19
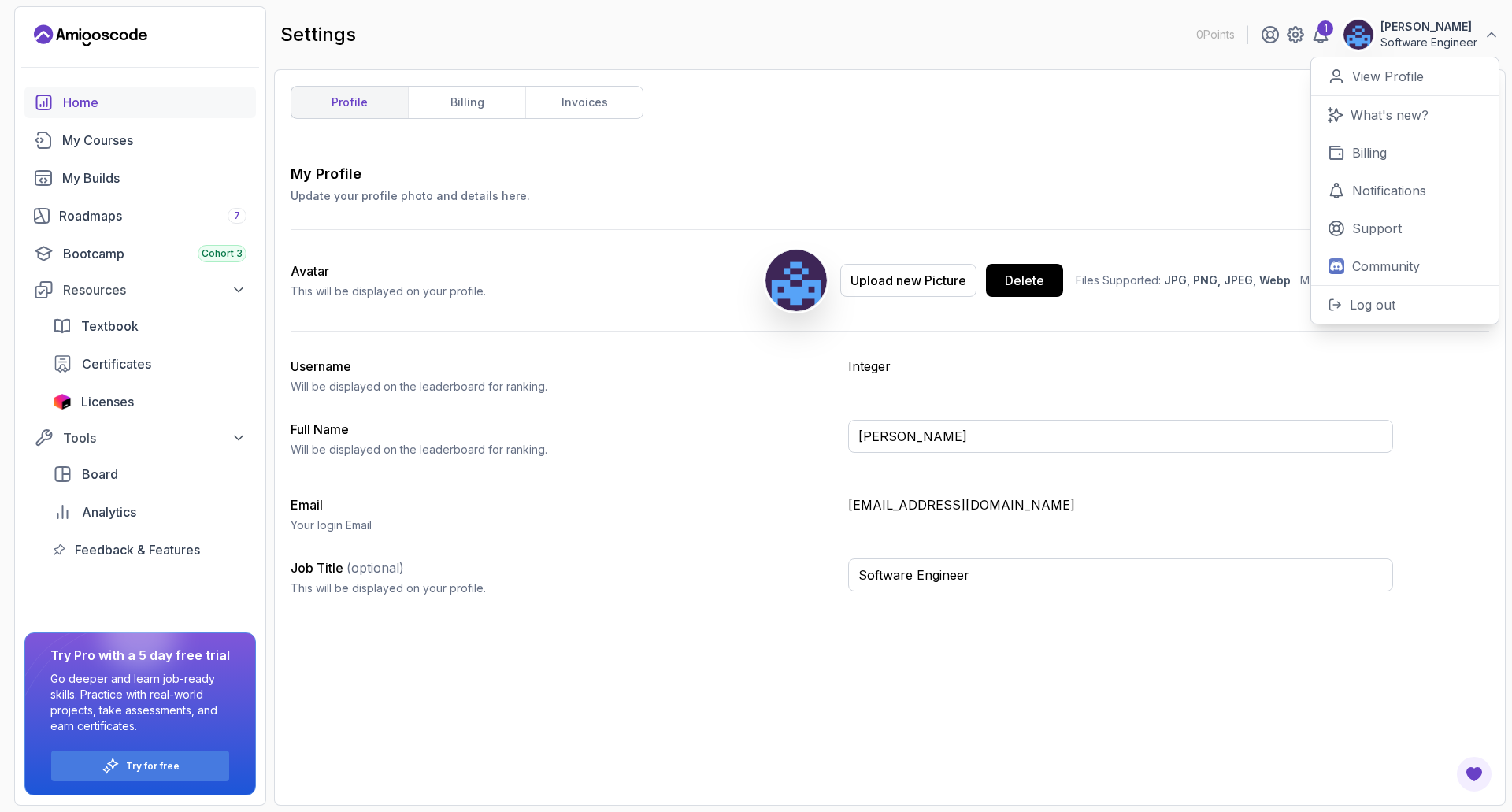
click at [104, 109] on div "Home" at bounding box center [155, 102] width 184 height 19
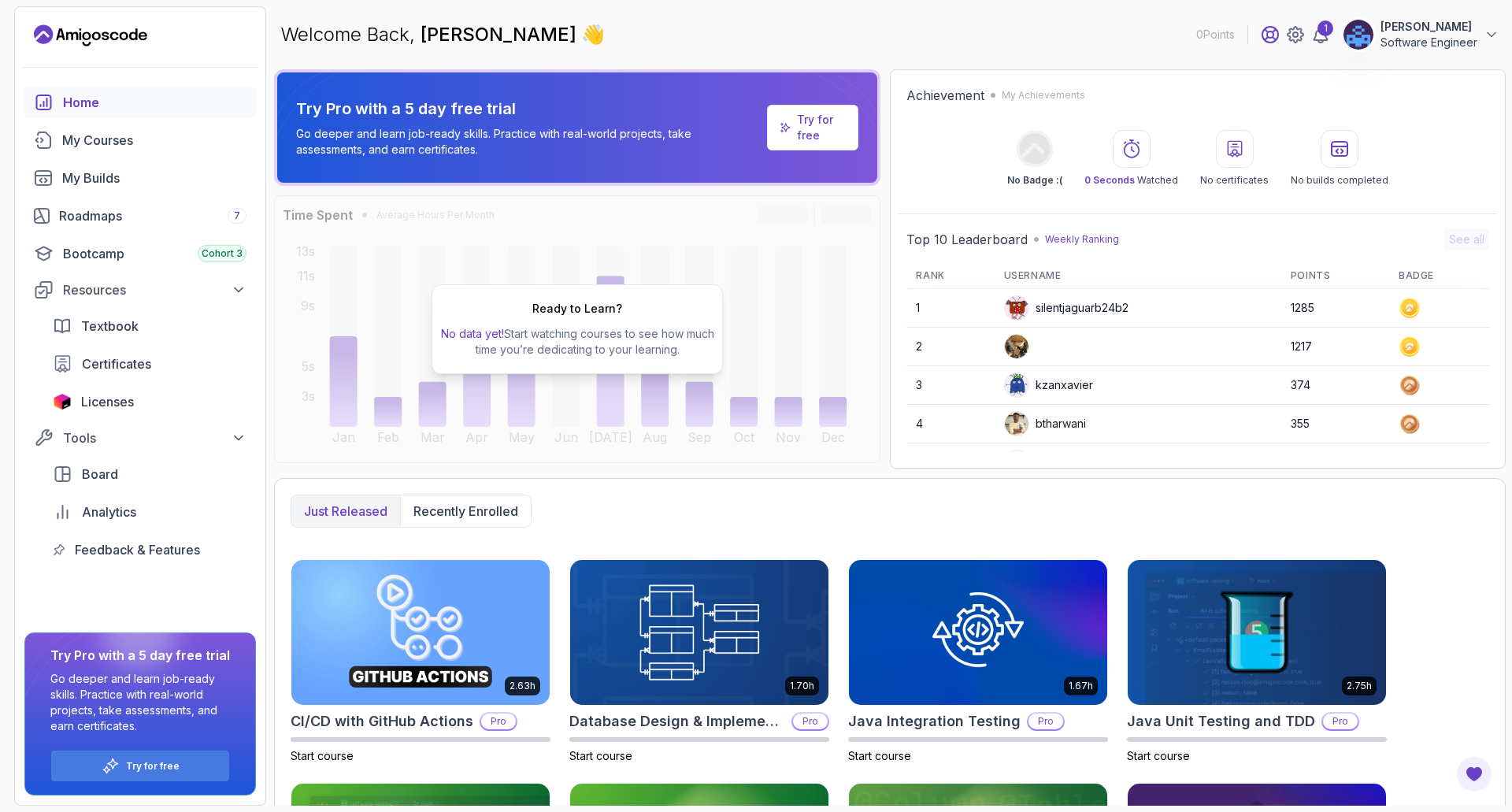
click at [1278, 37] on icon at bounding box center [1270, 35] width 19 height 19
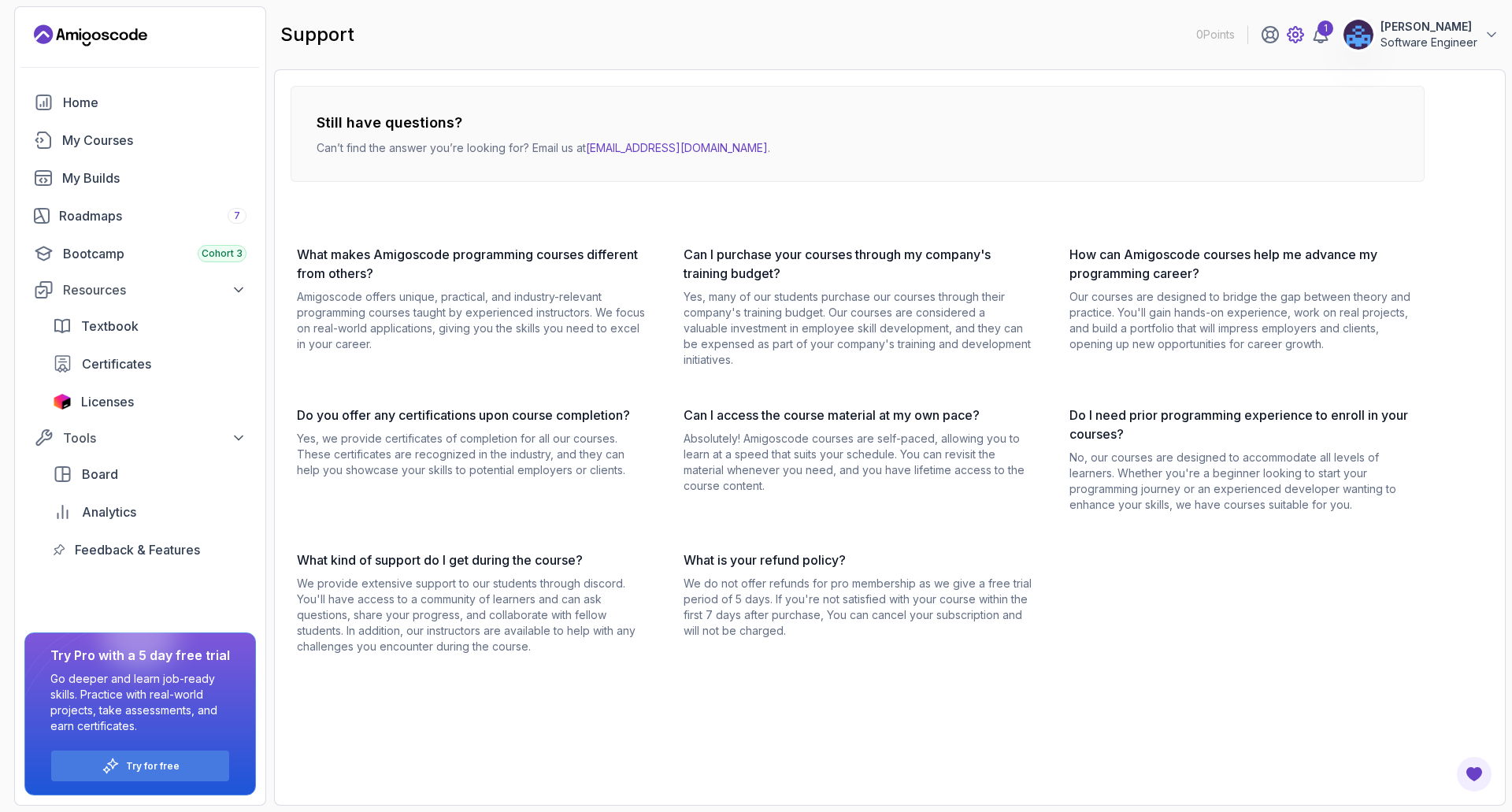
click at [1293, 33] on icon at bounding box center [1296, 35] width 19 height 19
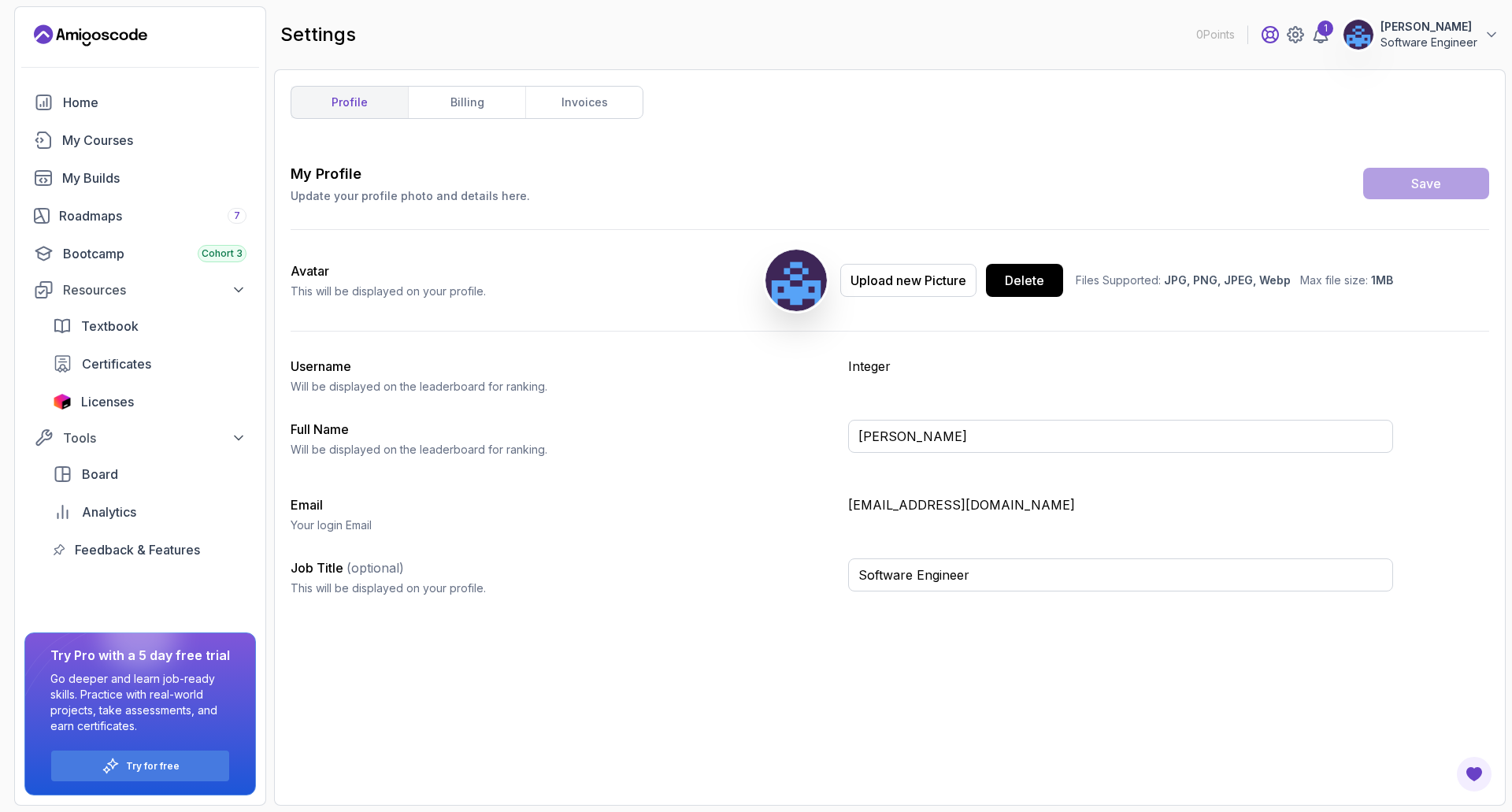
click at [1276, 35] on icon at bounding box center [1270, 35] width 19 height 19
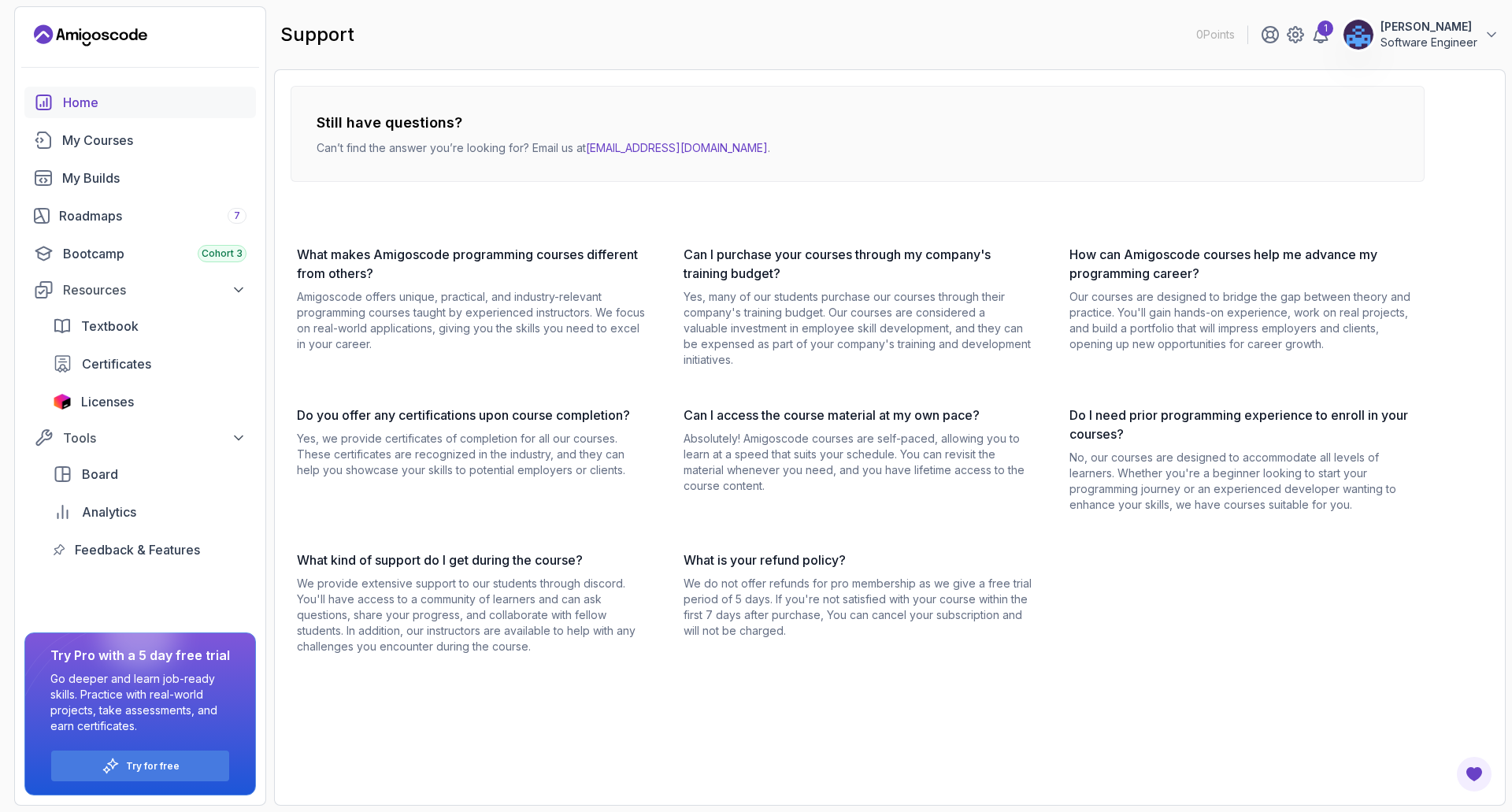
click at [89, 103] on div "Home" at bounding box center [155, 102] width 184 height 19
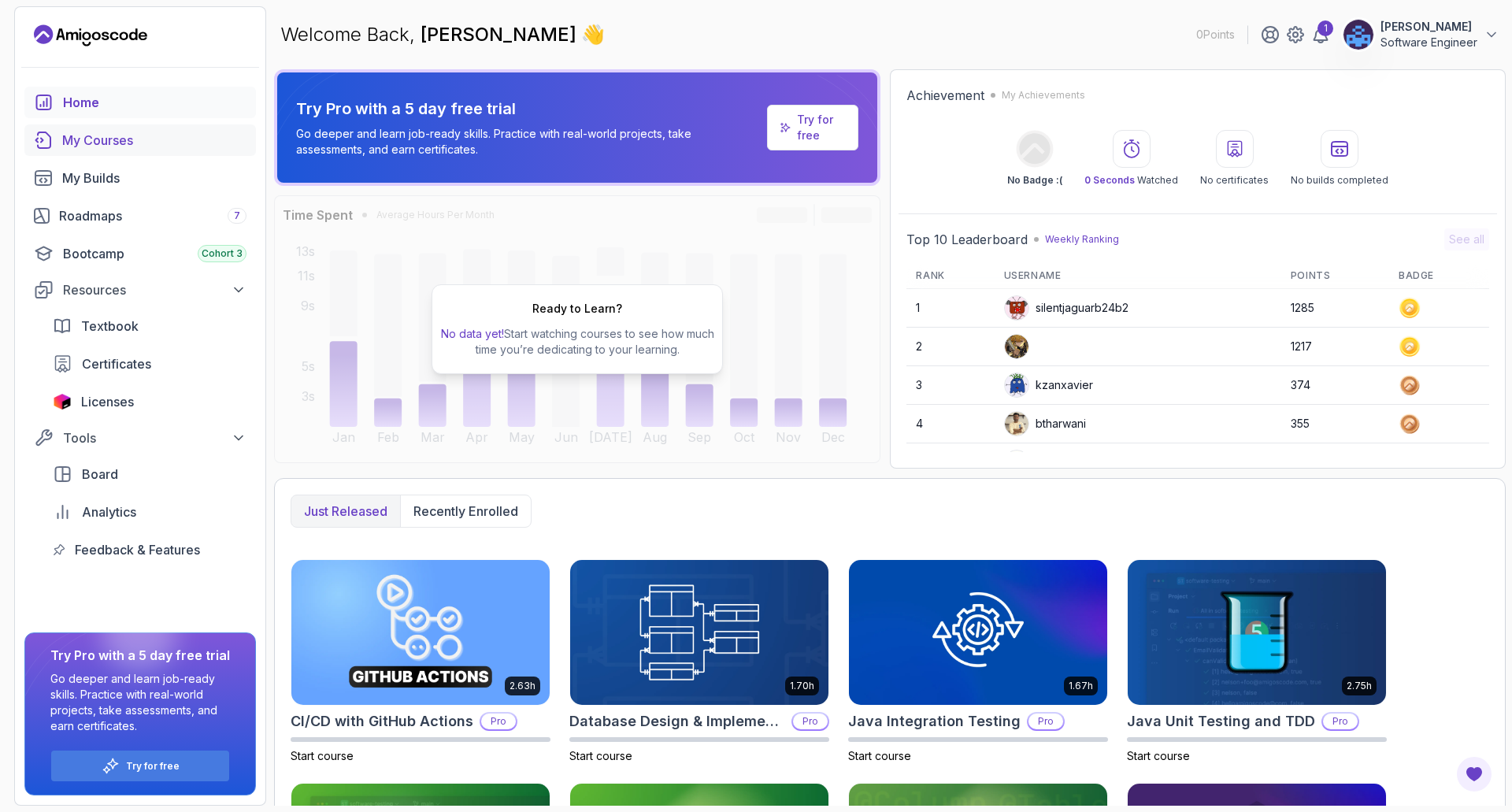
click at [89, 137] on div "My Courses" at bounding box center [155, 140] width 184 height 19
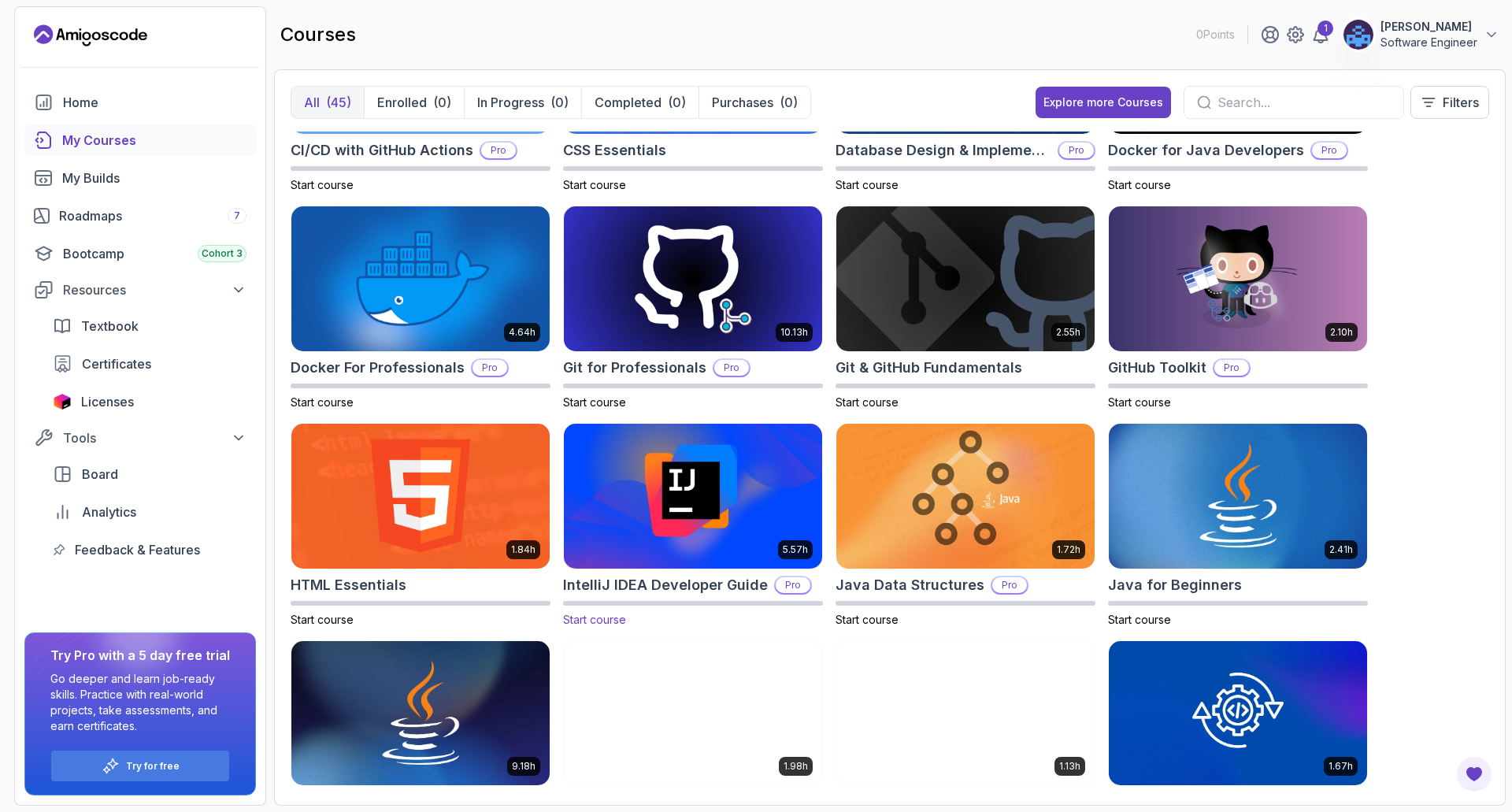
scroll to position [393, 0]
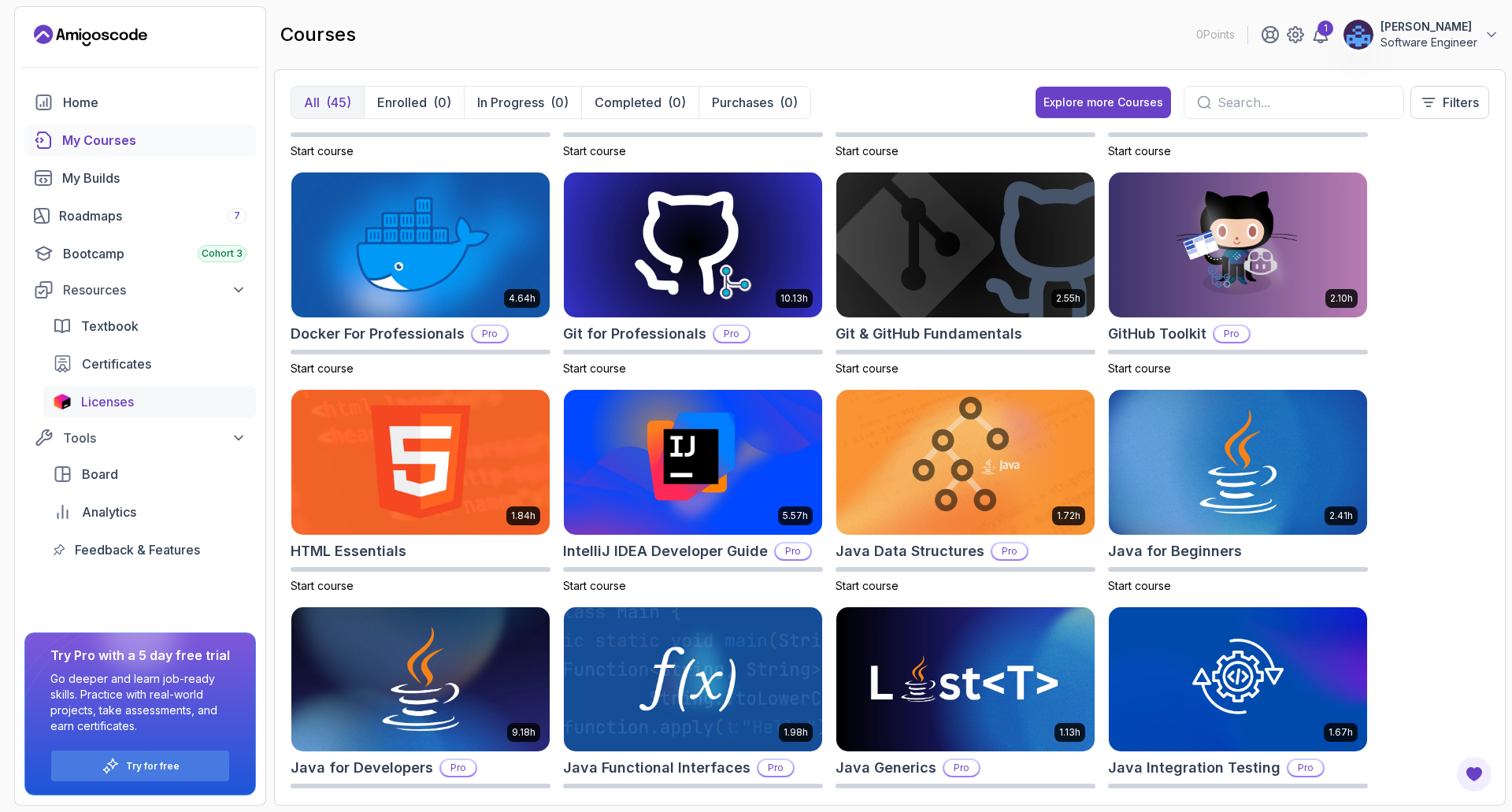
click at [101, 400] on span "Licenses" at bounding box center [108, 402] width 53 height 19
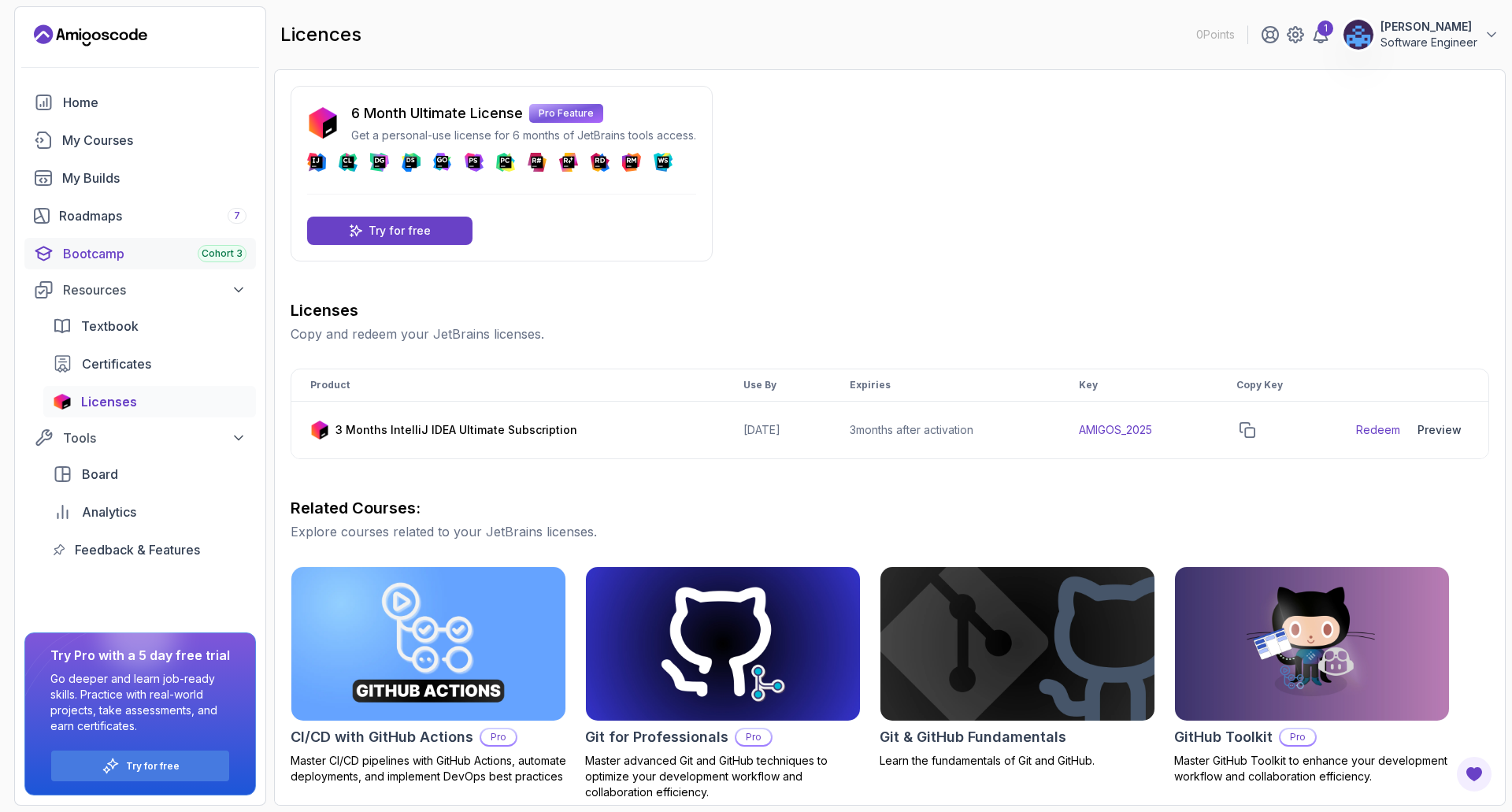
click at [110, 256] on div "Bootcamp Cohort 3" at bounding box center [155, 254] width 184 height 19
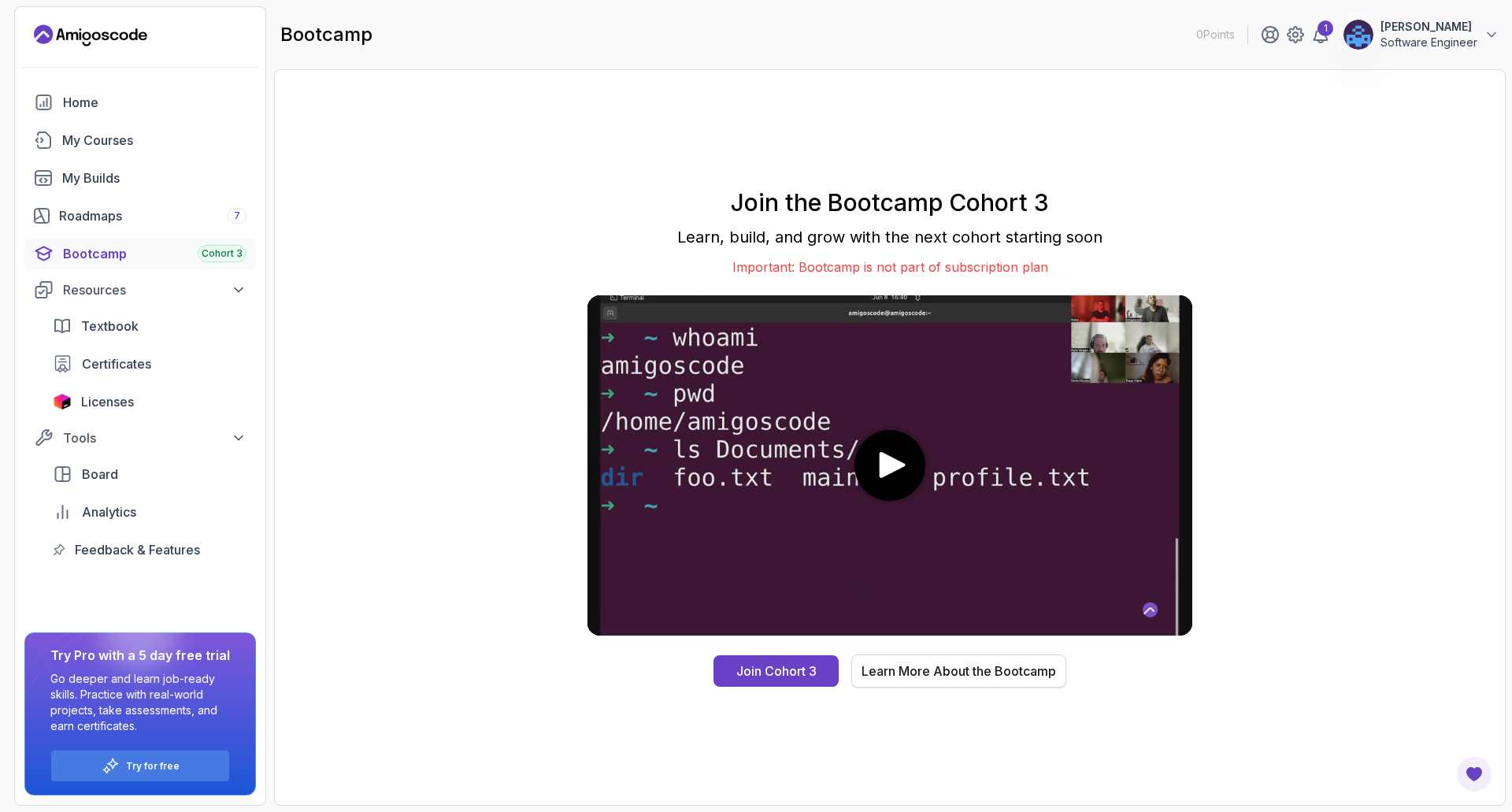
click at [925, 673] on div "Learn More About the Bootcamp" at bounding box center [958, 671] width 194 height 19
click at [130, 221] on div "Roadmaps 7" at bounding box center [153, 216] width 188 height 19
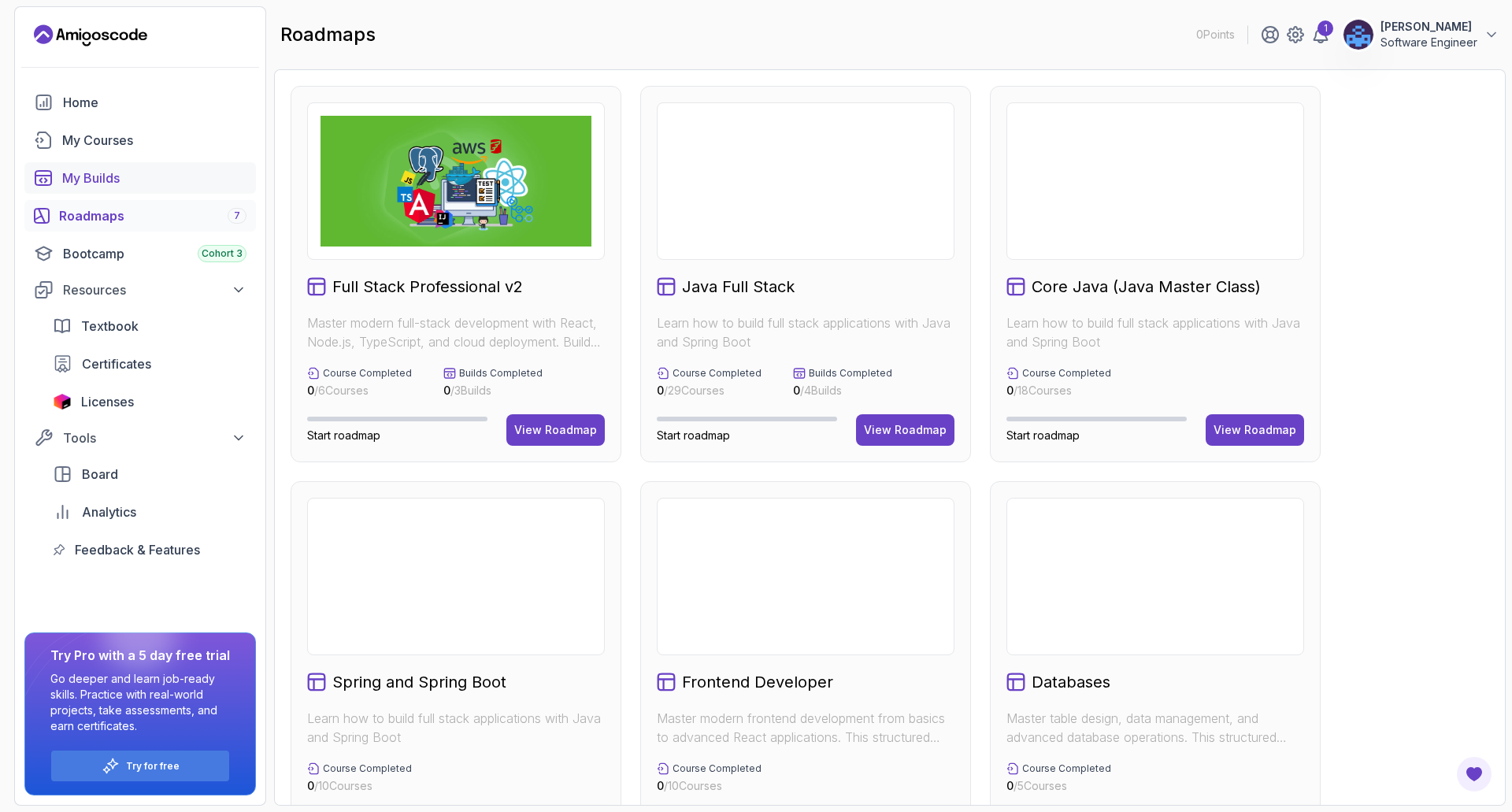
click at [130, 183] on div "My Builds" at bounding box center [155, 178] width 184 height 19
click at [94, 175] on div "My Builds" at bounding box center [155, 178] width 184 height 19
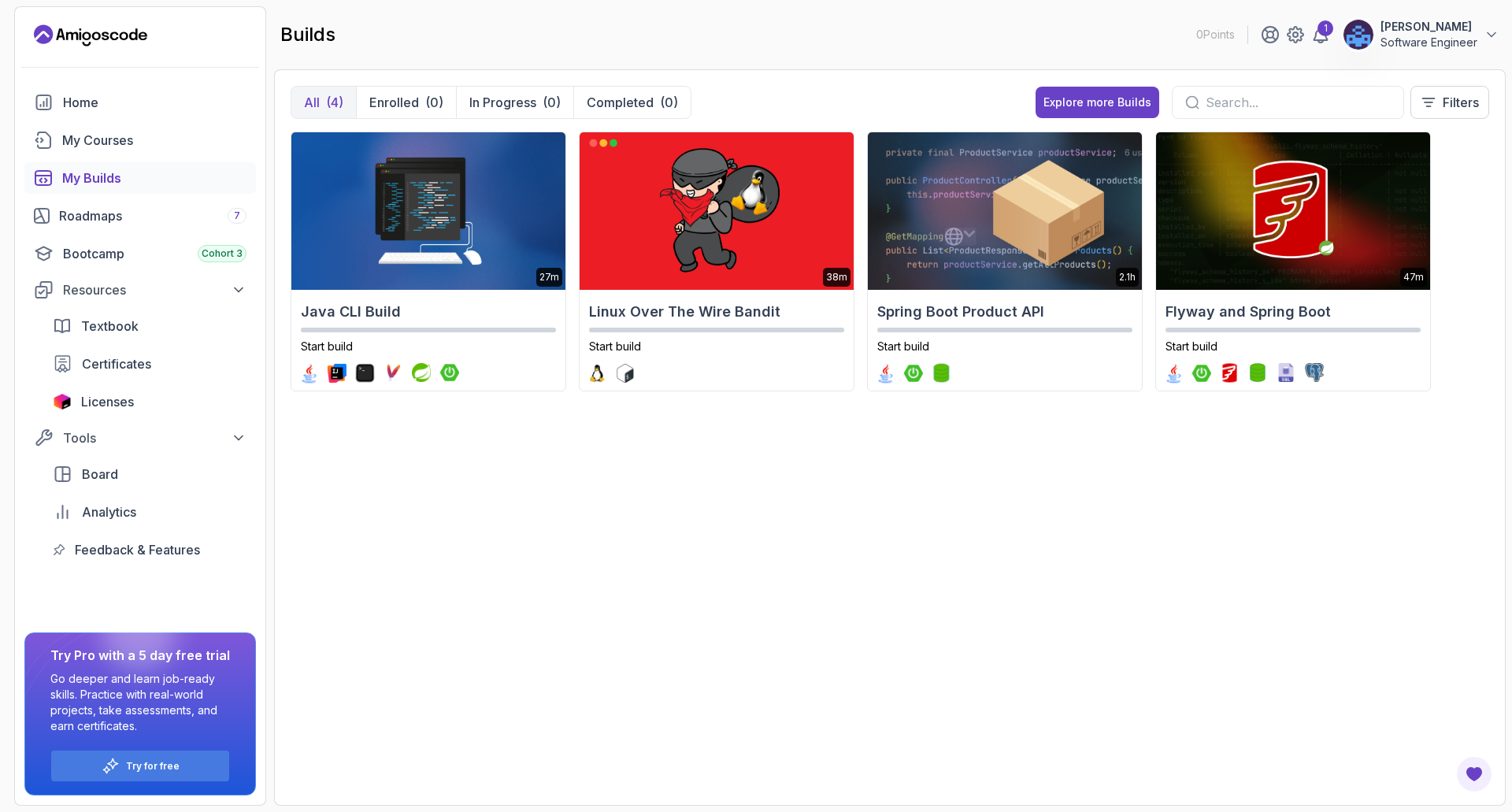
click at [89, 184] on div "My Builds" at bounding box center [155, 178] width 184 height 19
click at [112, 212] on div "Roadmaps 7" at bounding box center [153, 216] width 188 height 19
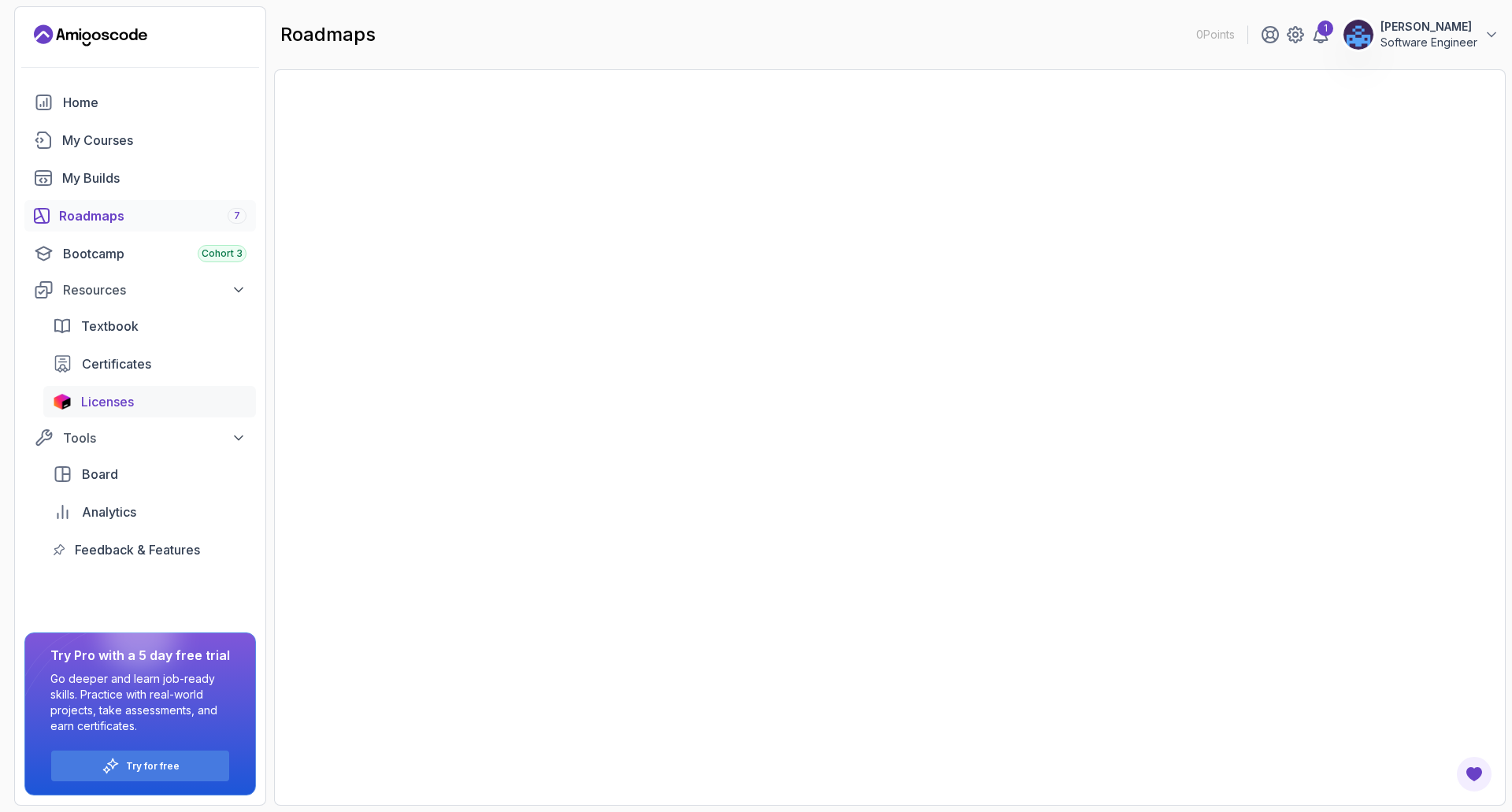
click at [103, 389] on link "Licenses" at bounding box center [150, 401] width 212 height 31
click at [113, 404] on span "Licenses" at bounding box center [108, 402] width 53 height 19
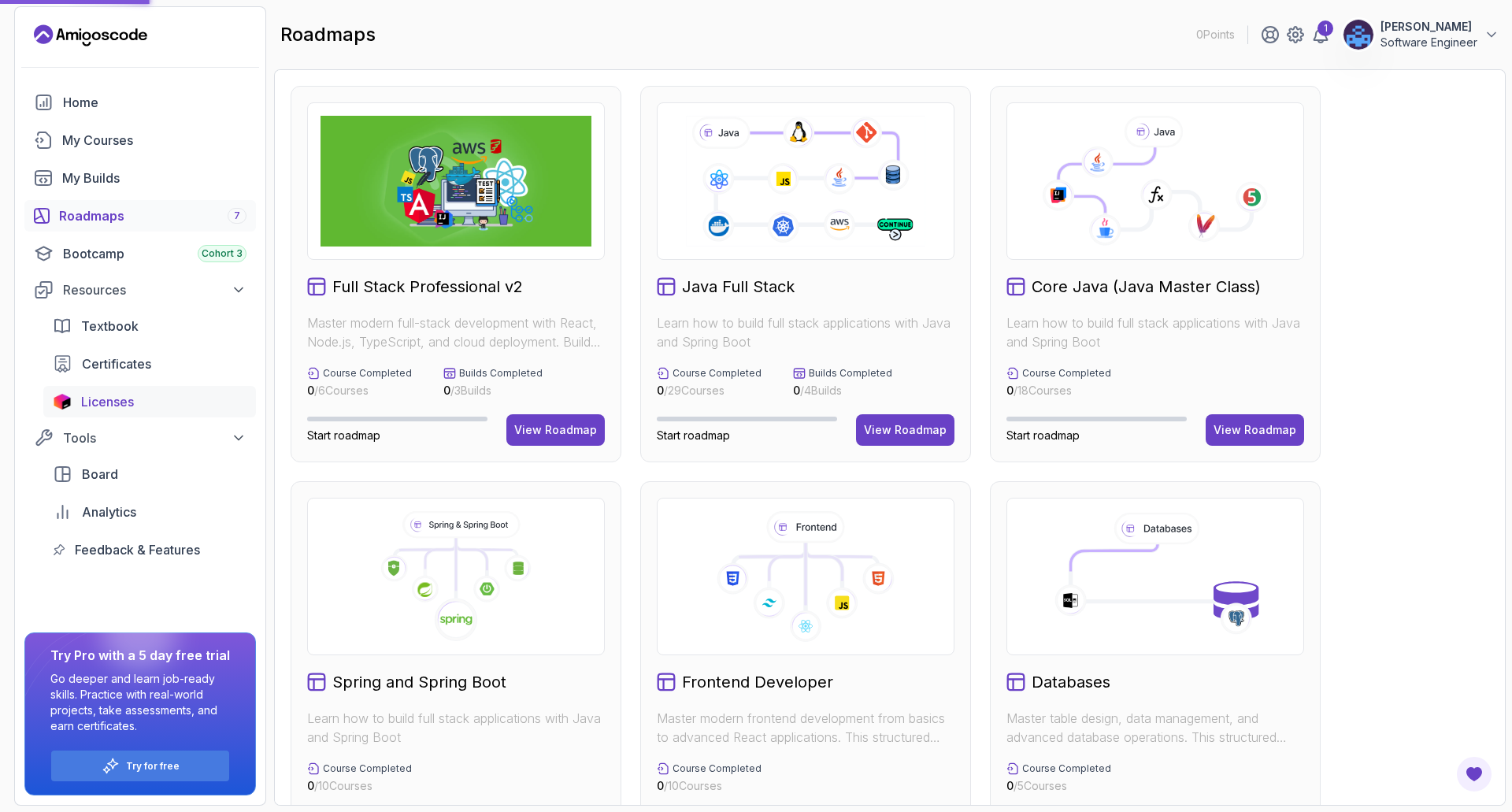
click at [118, 406] on span "Licenses" at bounding box center [108, 402] width 53 height 19
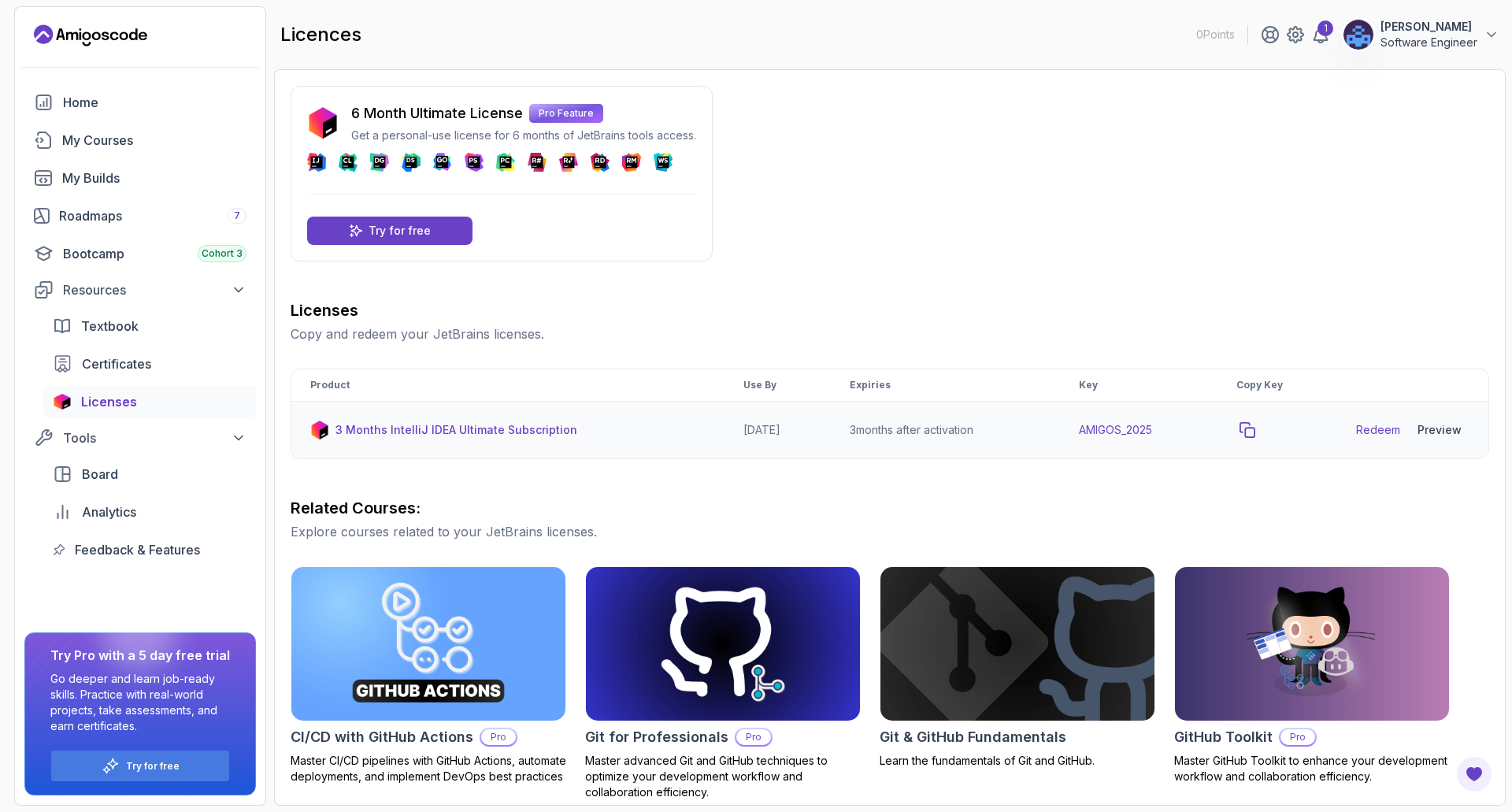
click at [1255, 430] on icon "copy-button" at bounding box center [1248, 429] width 16 height 16
click at [1376, 426] on link "Redeem" at bounding box center [1378, 429] width 45 height 16
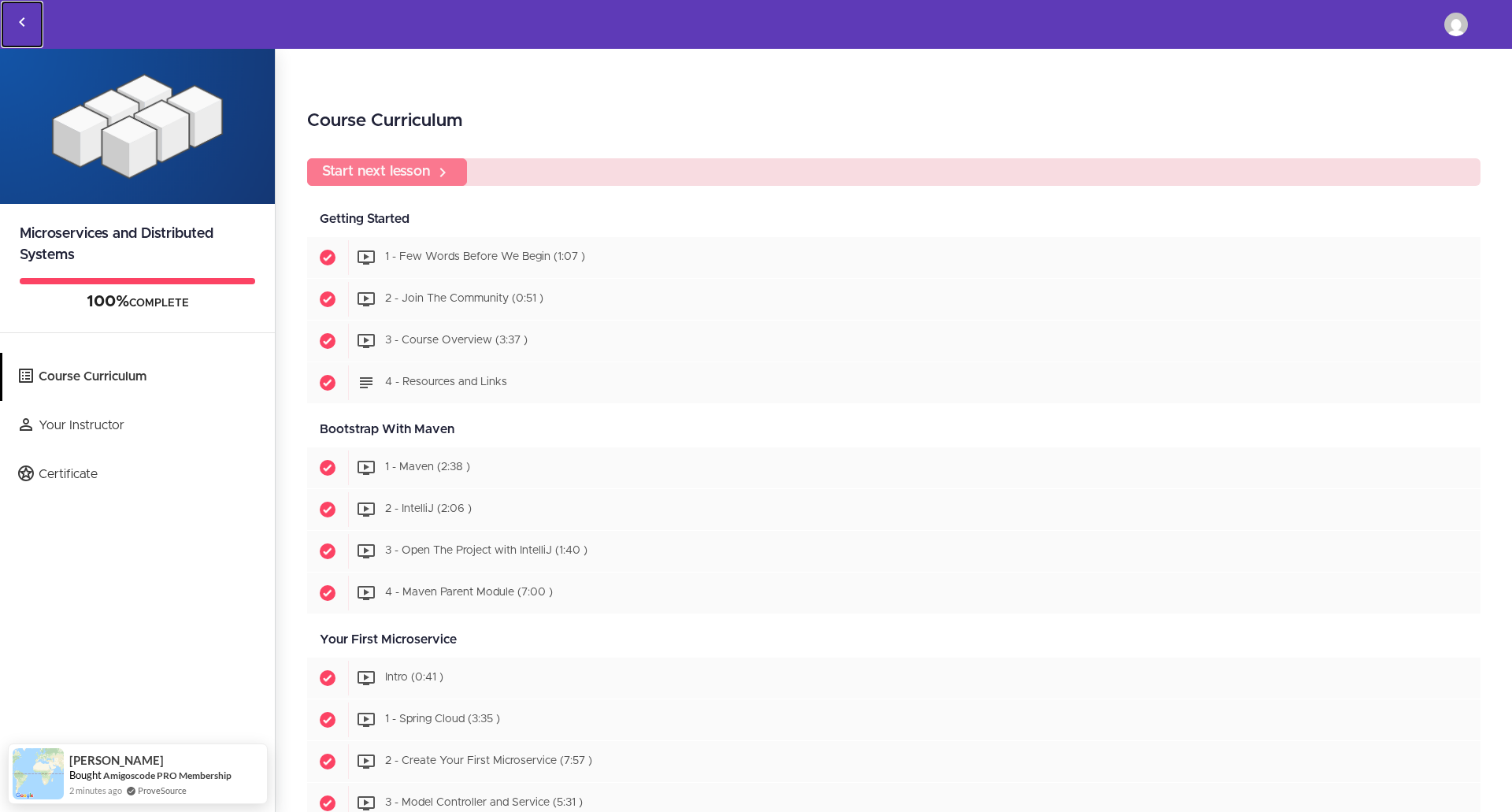
click at [16, 20] on icon "Back to courses" at bounding box center [22, 22] width 19 height 19
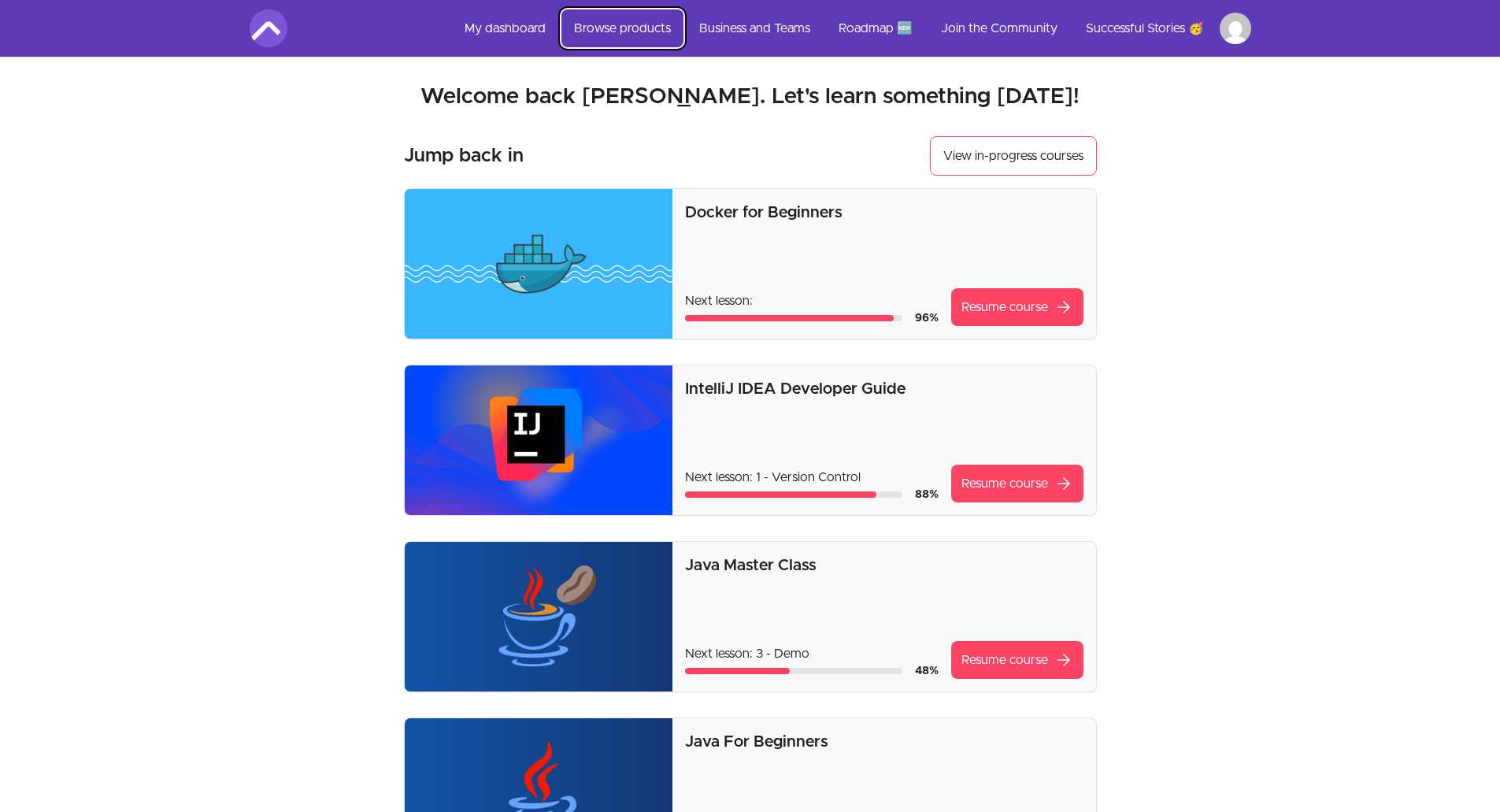
click at [604, 30] on link "Browse products" at bounding box center [622, 28] width 122 height 38
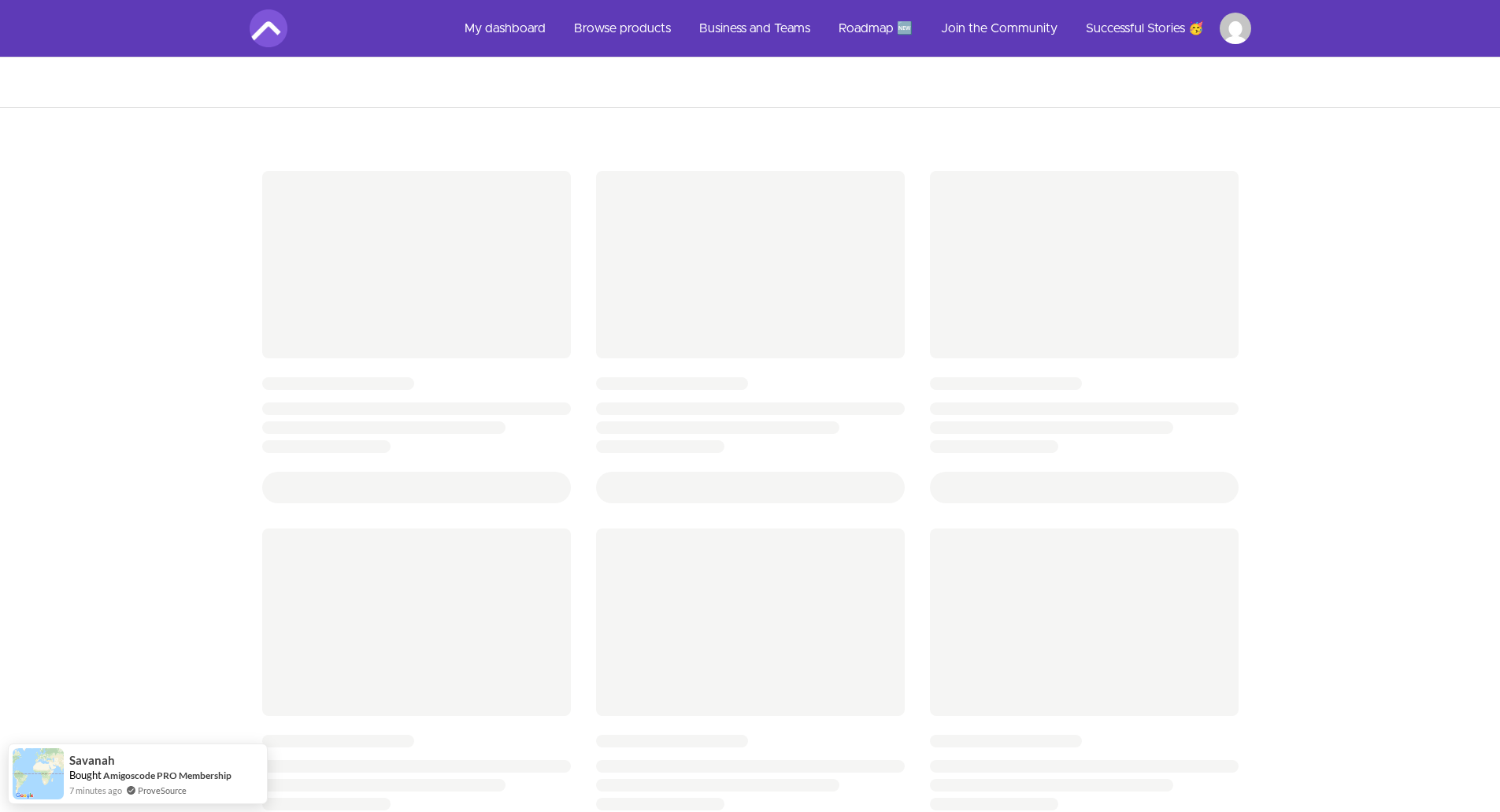
click at [1240, 27] on html "Skip to main content Main menu Includes navigation links and user settings My d…" at bounding box center [750, 683] width 1500 height 1367
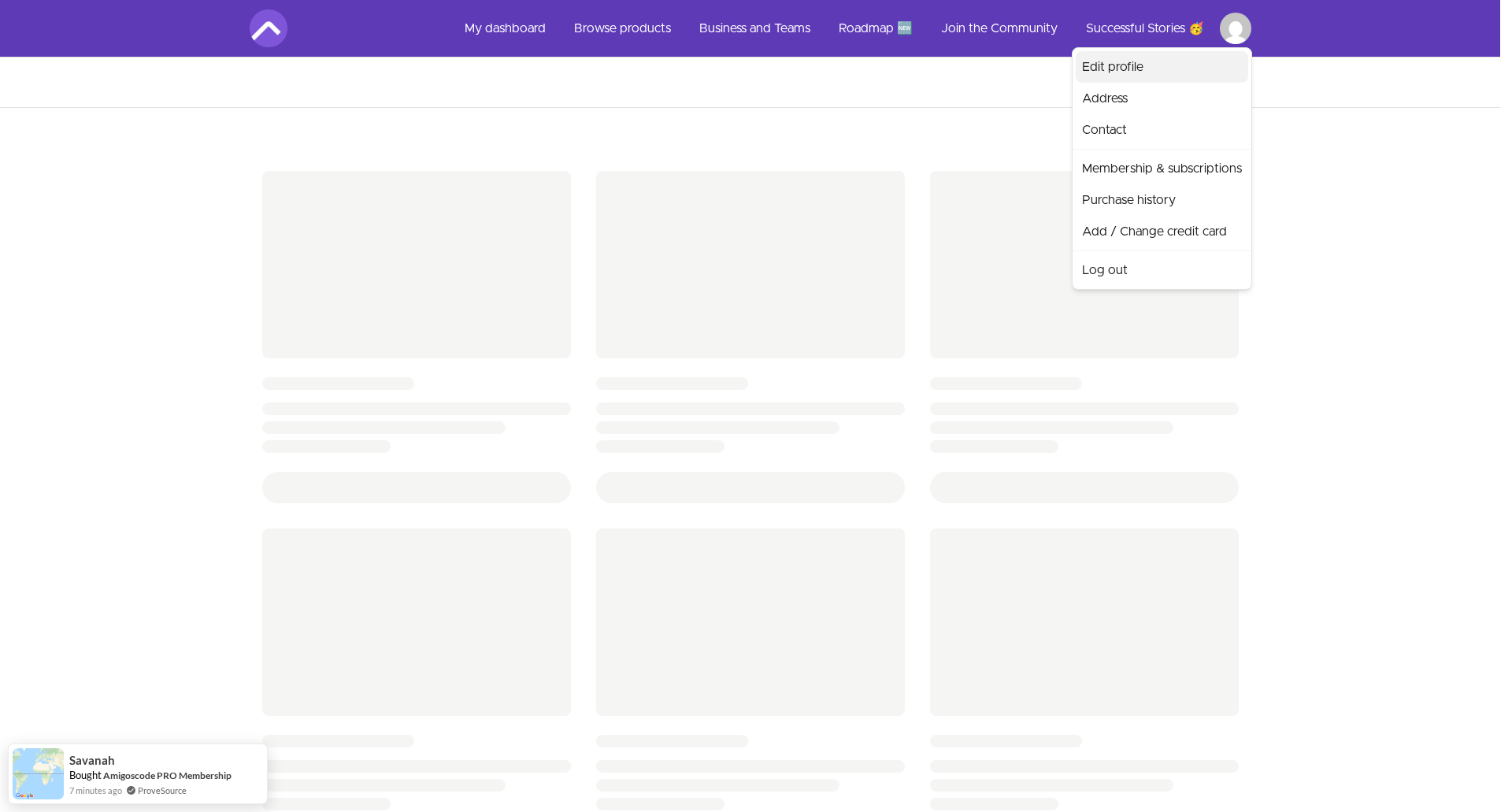
click at [1148, 69] on link "Edit profile" at bounding box center [1162, 66] width 173 height 31
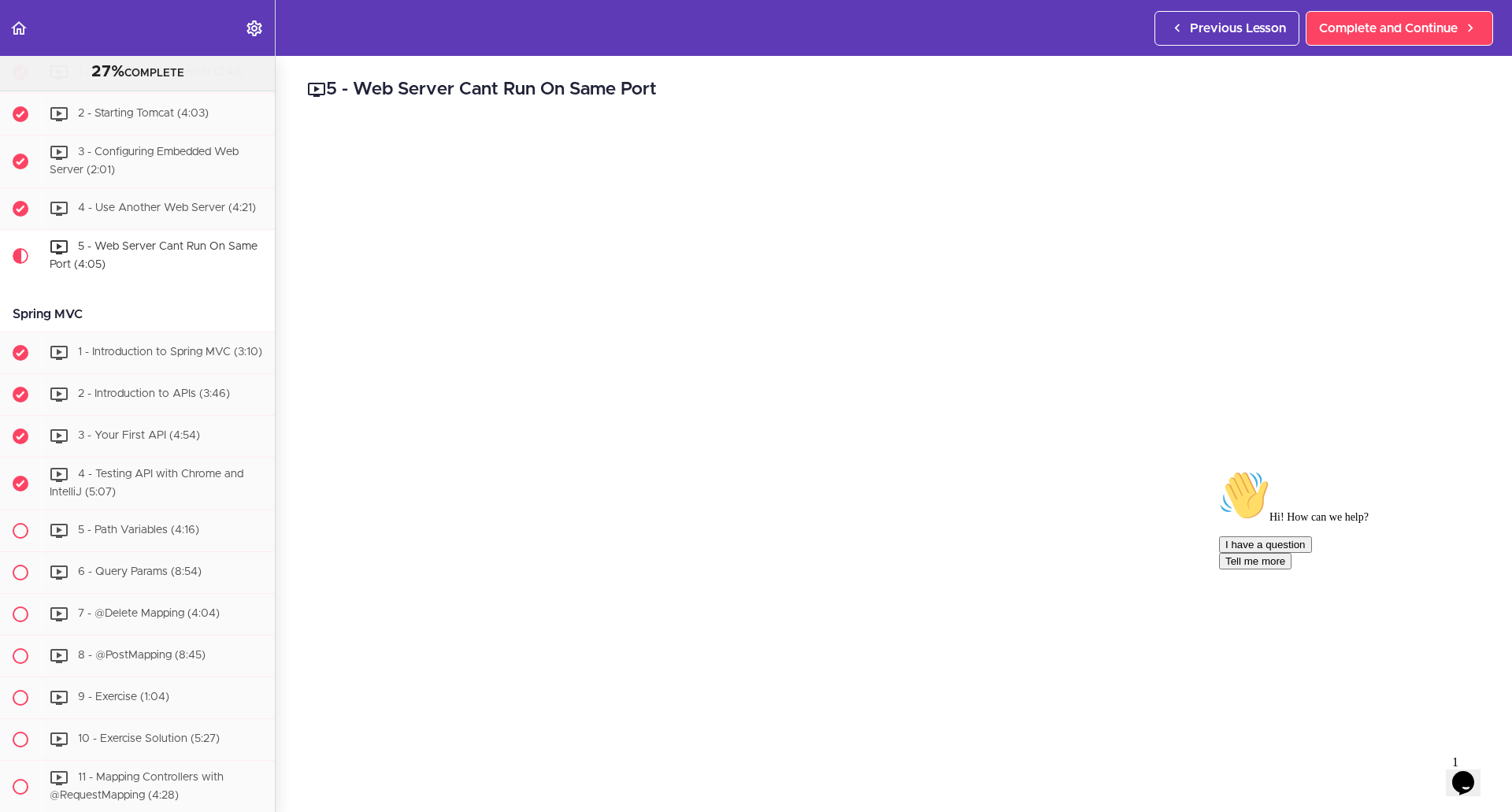
scroll to position [1811, 0]
click at [1388, 27] on span "Complete and Continue" at bounding box center [1389, 28] width 138 height 19
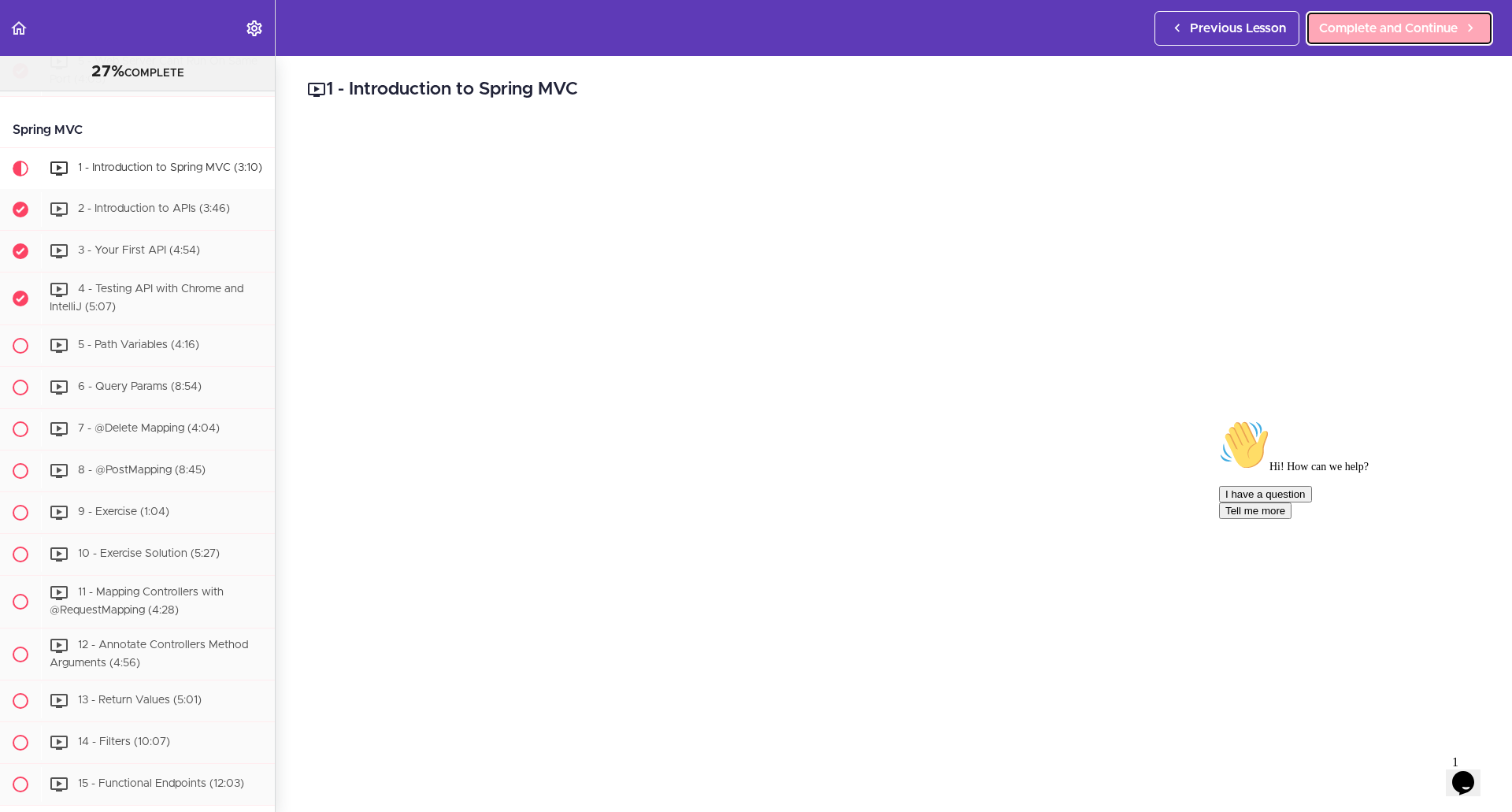
scroll to position [2063, 0]
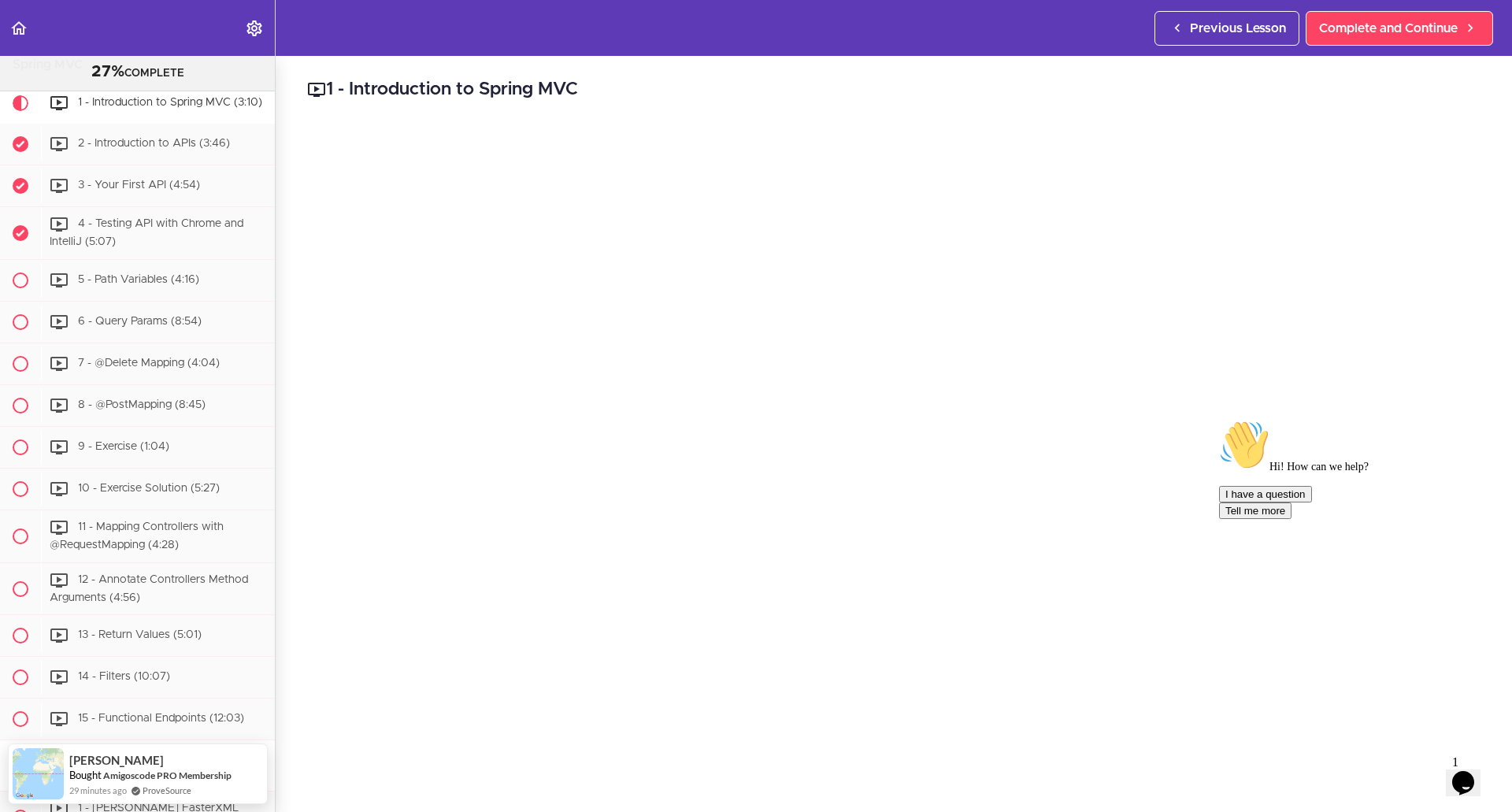
click at [1219, 420] on icon "Chat attention grabber" at bounding box center [1219, 420] width 0 height 0
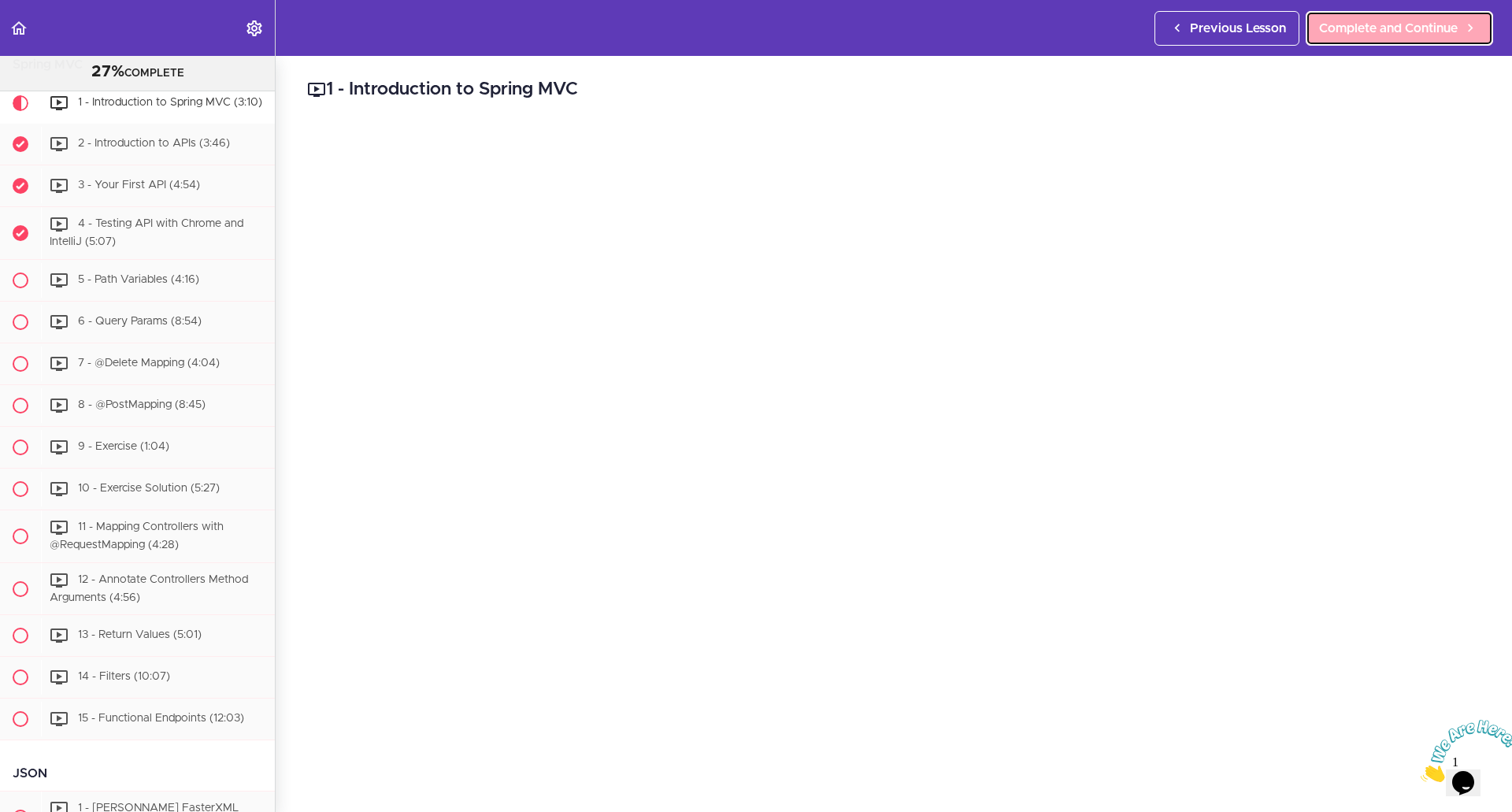
click at [1348, 27] on span "Complete and Continue" at bounding box center [1389, 28] width 138 height 19
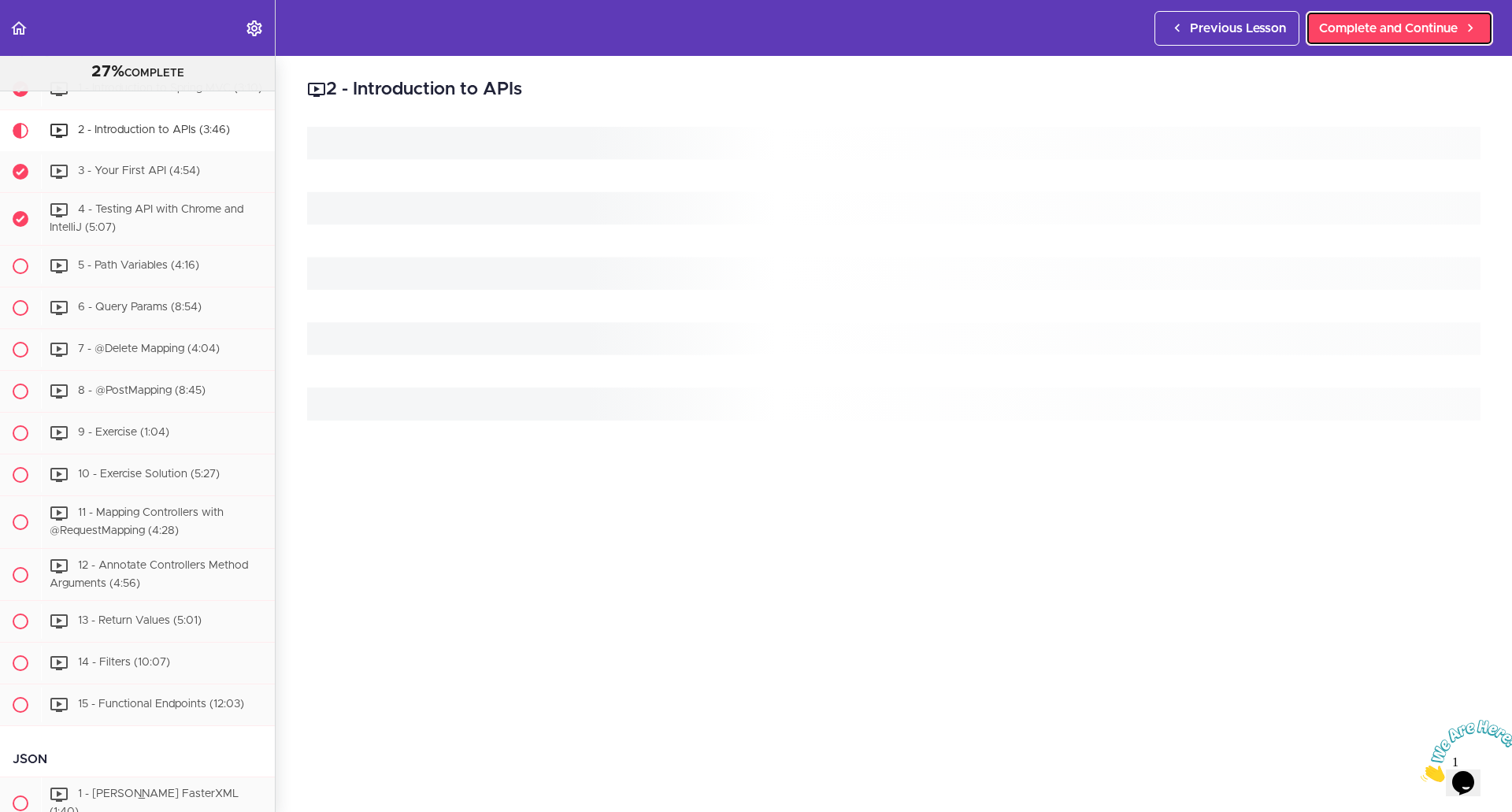
scroll to position [2116, 0]
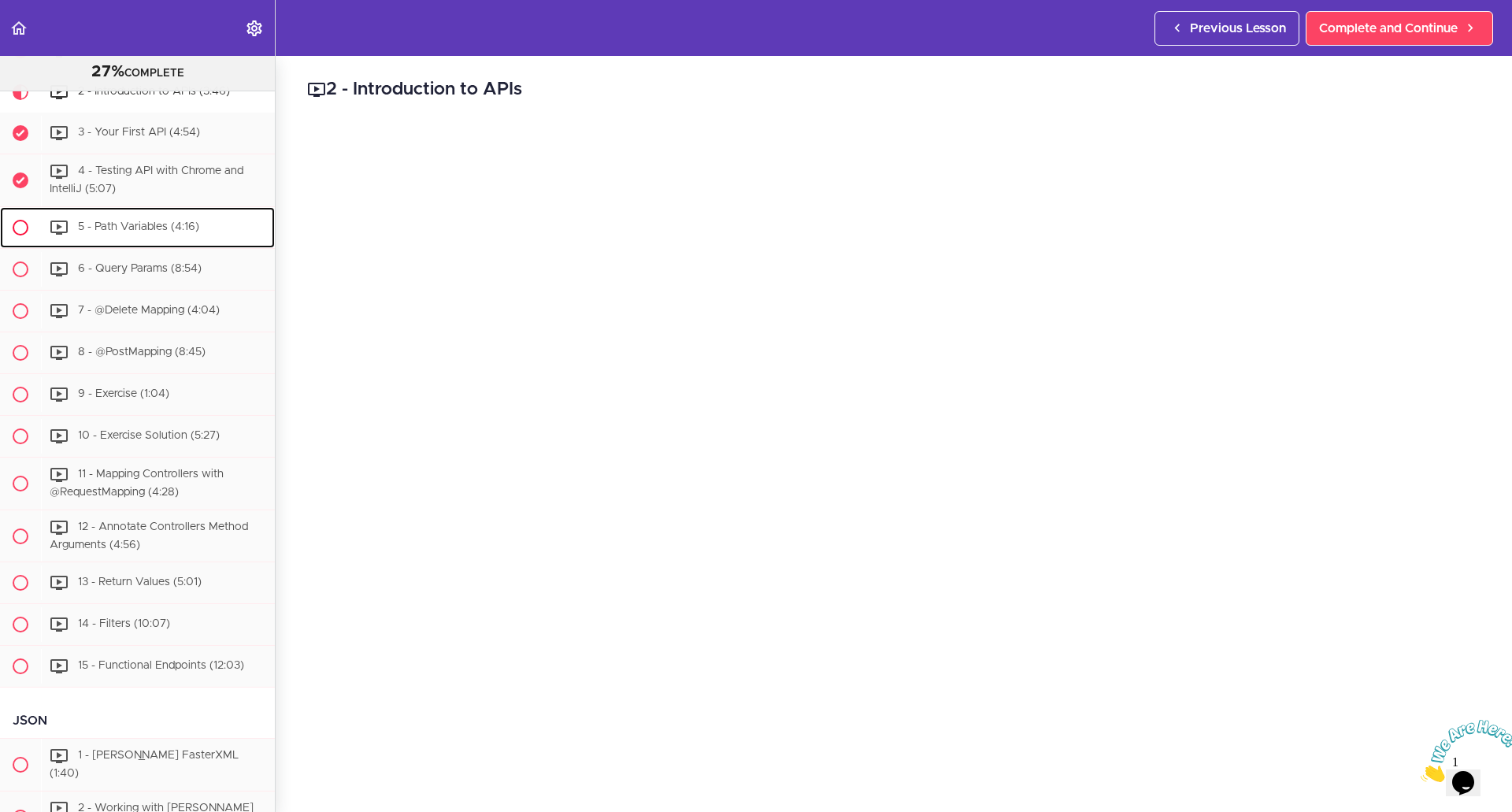
click at [124, 244] on div "5 - Path Variables (4:16)" at bounding box center [157, 227] width 234 height 35
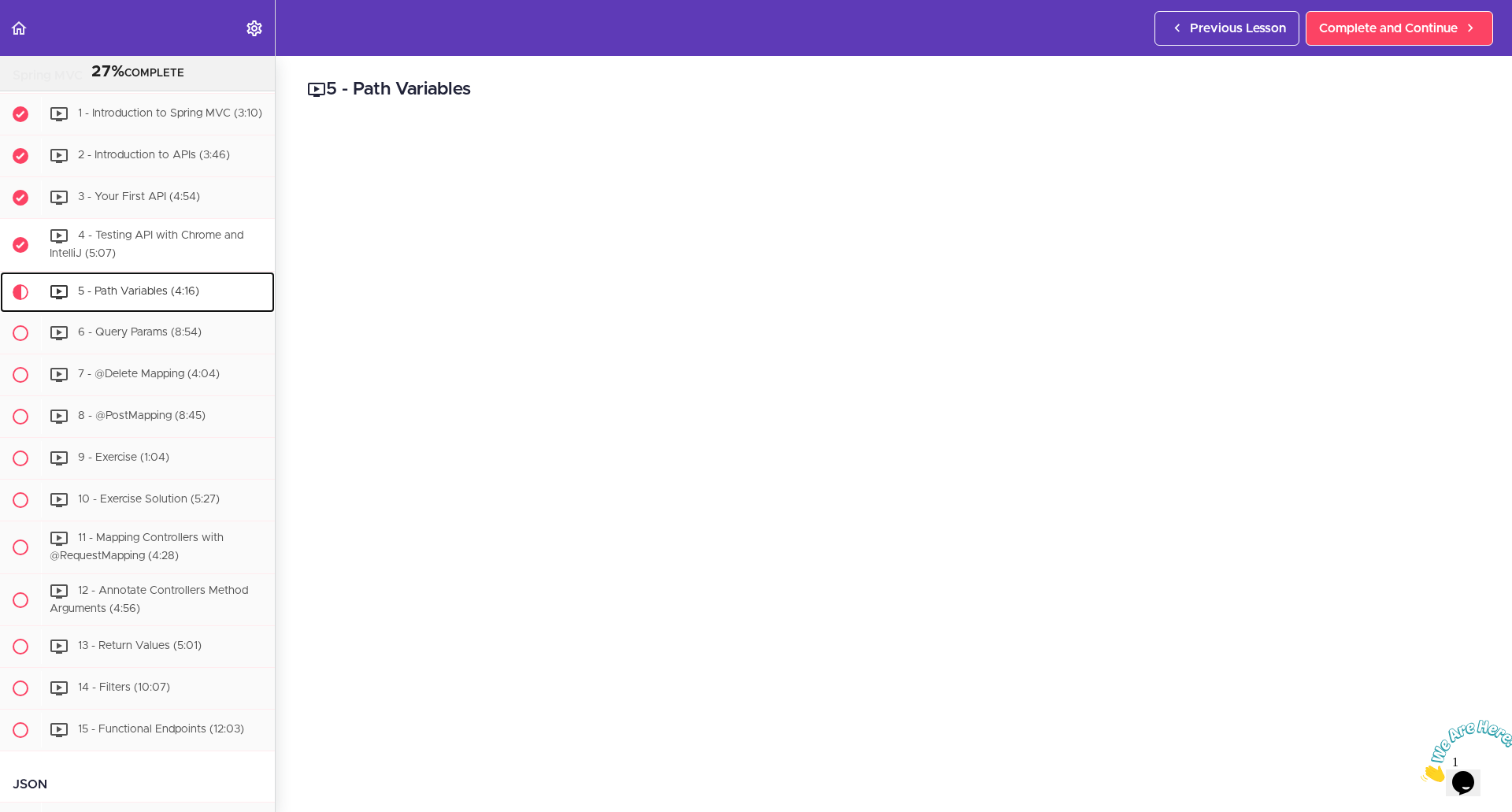
scroll to position [2015, 0]
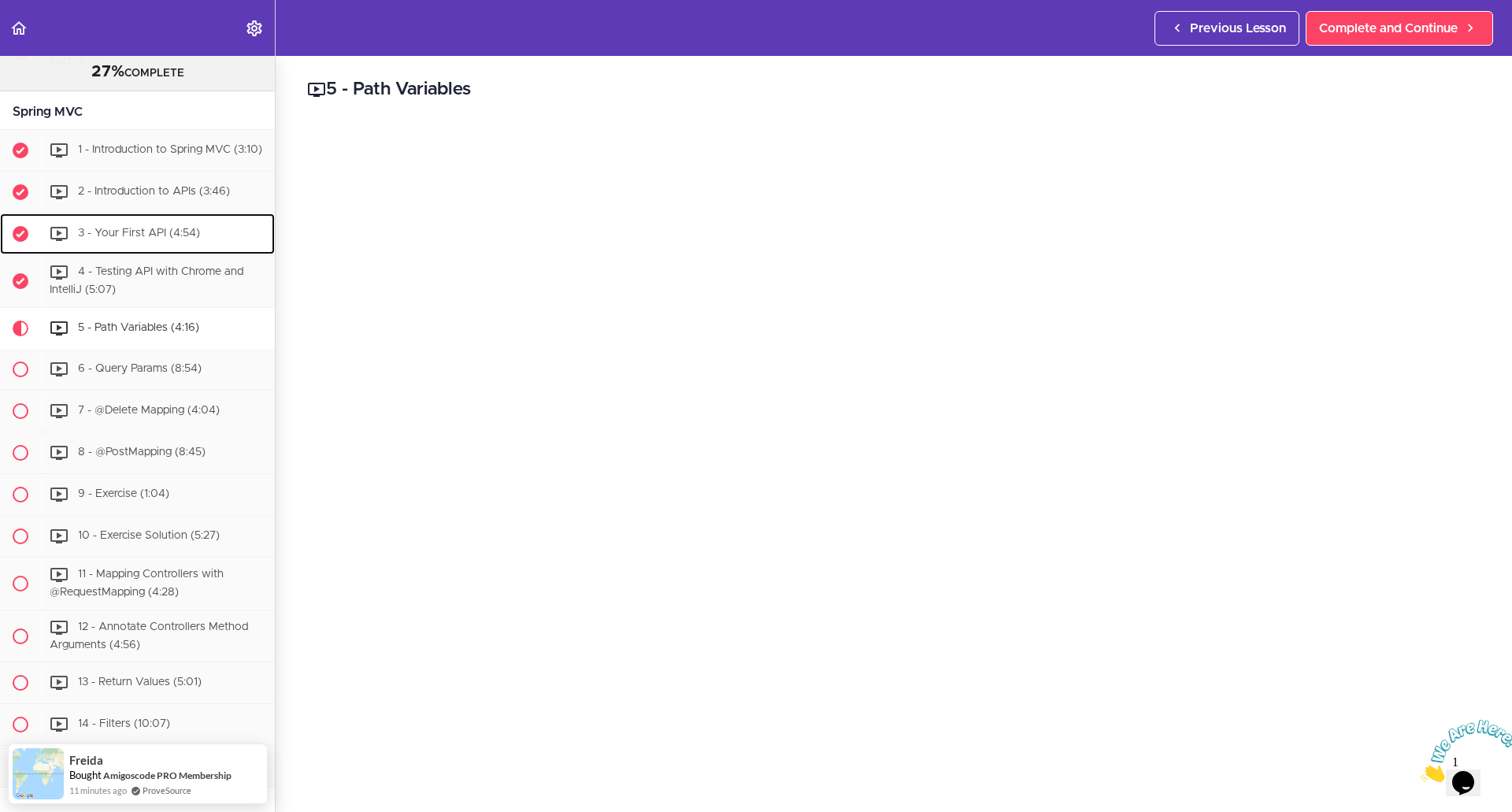
click at [118, 240] on span "3 - Your First API (4:54)" at bounding box center [138, 234] width 122 height 11
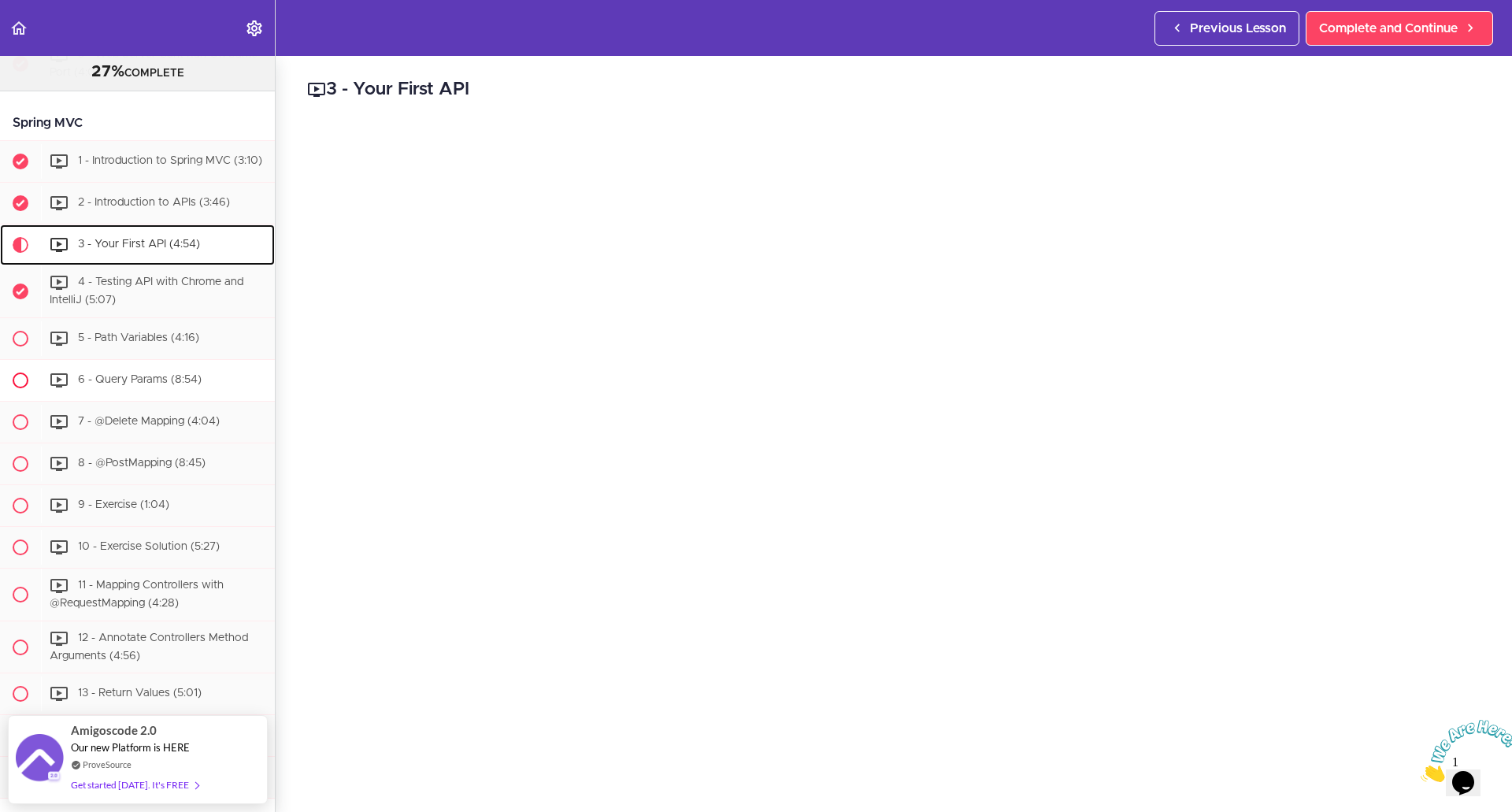
scroll to position [2000, 0]
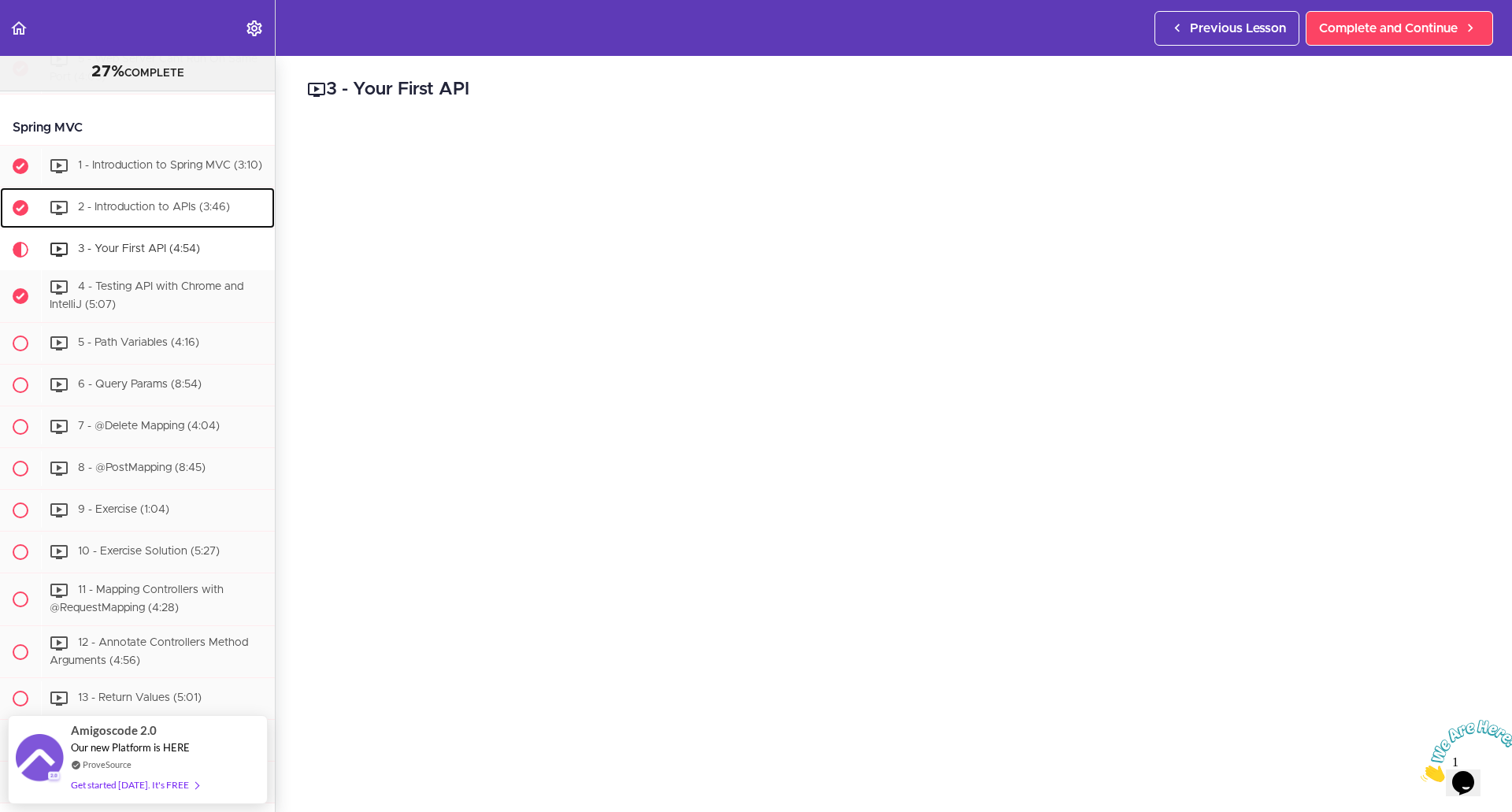
click at [169, 226] on div "2 - Introduction to APIs (3:46)" at bounding box center [157, 208] width 234 height 35
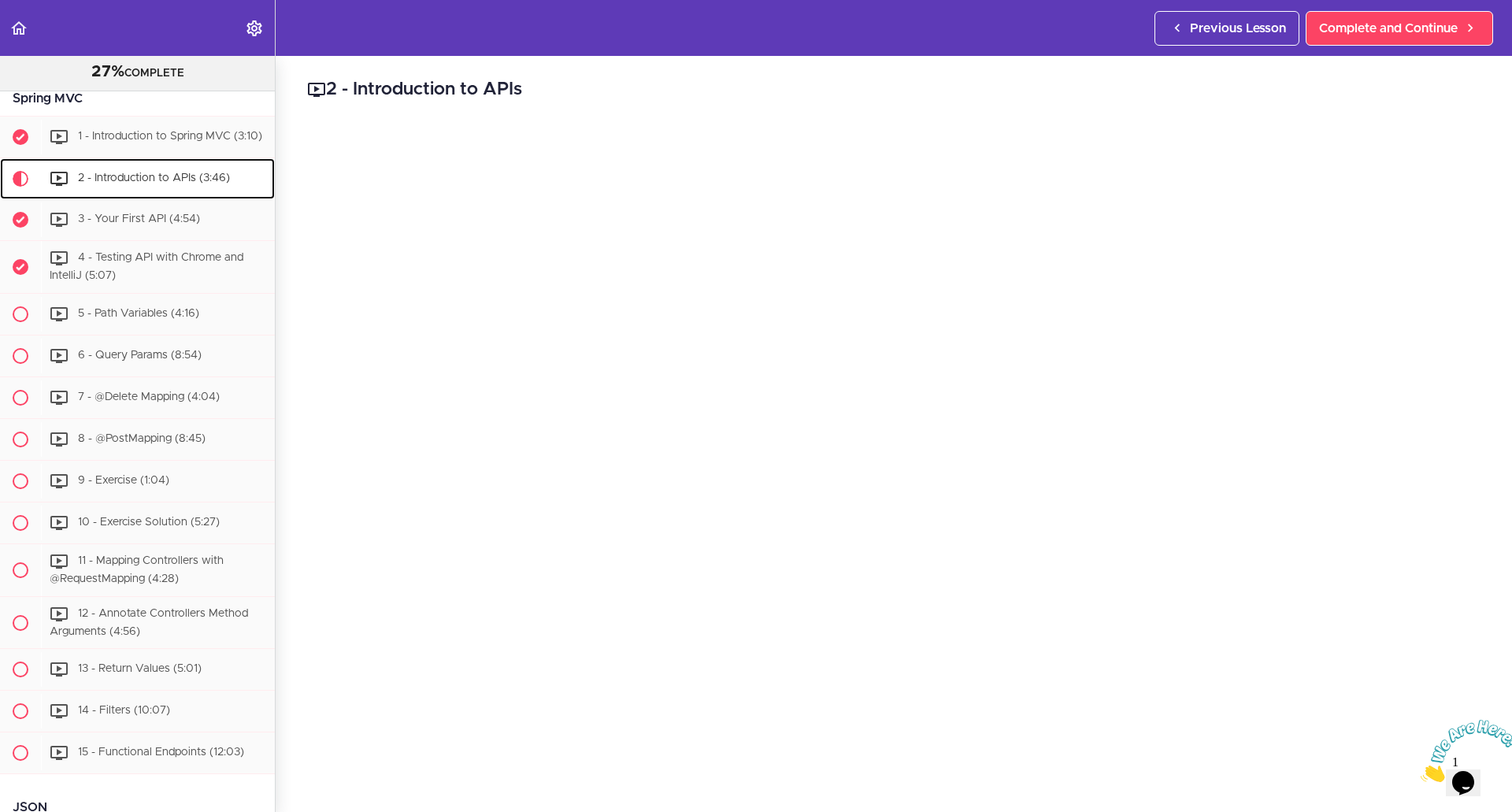
scroll to position [2116, 0]
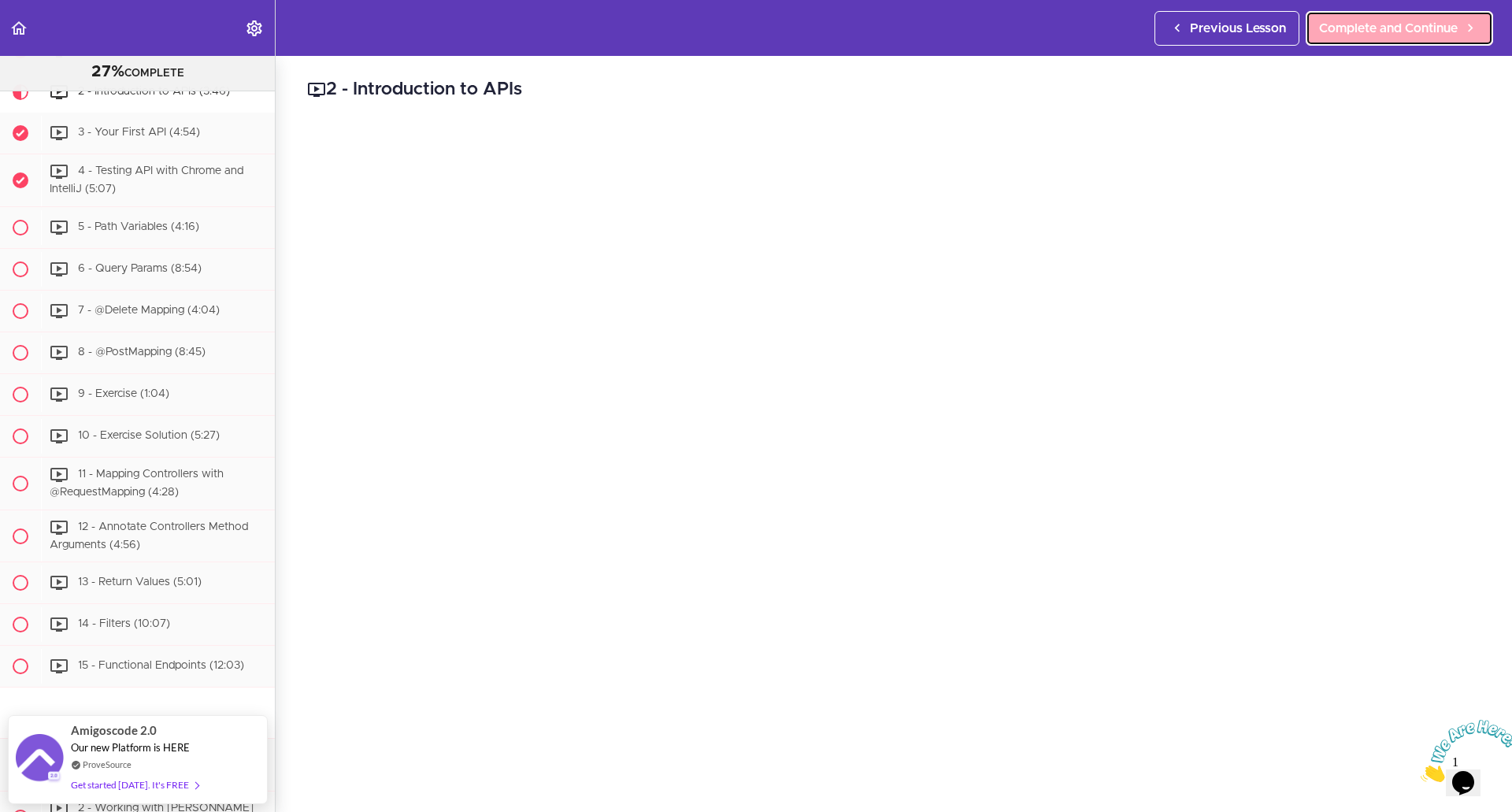
click at [1371, 40] on link "Complete and Continue" at bounding box center [1400, 28] width 188 height 35
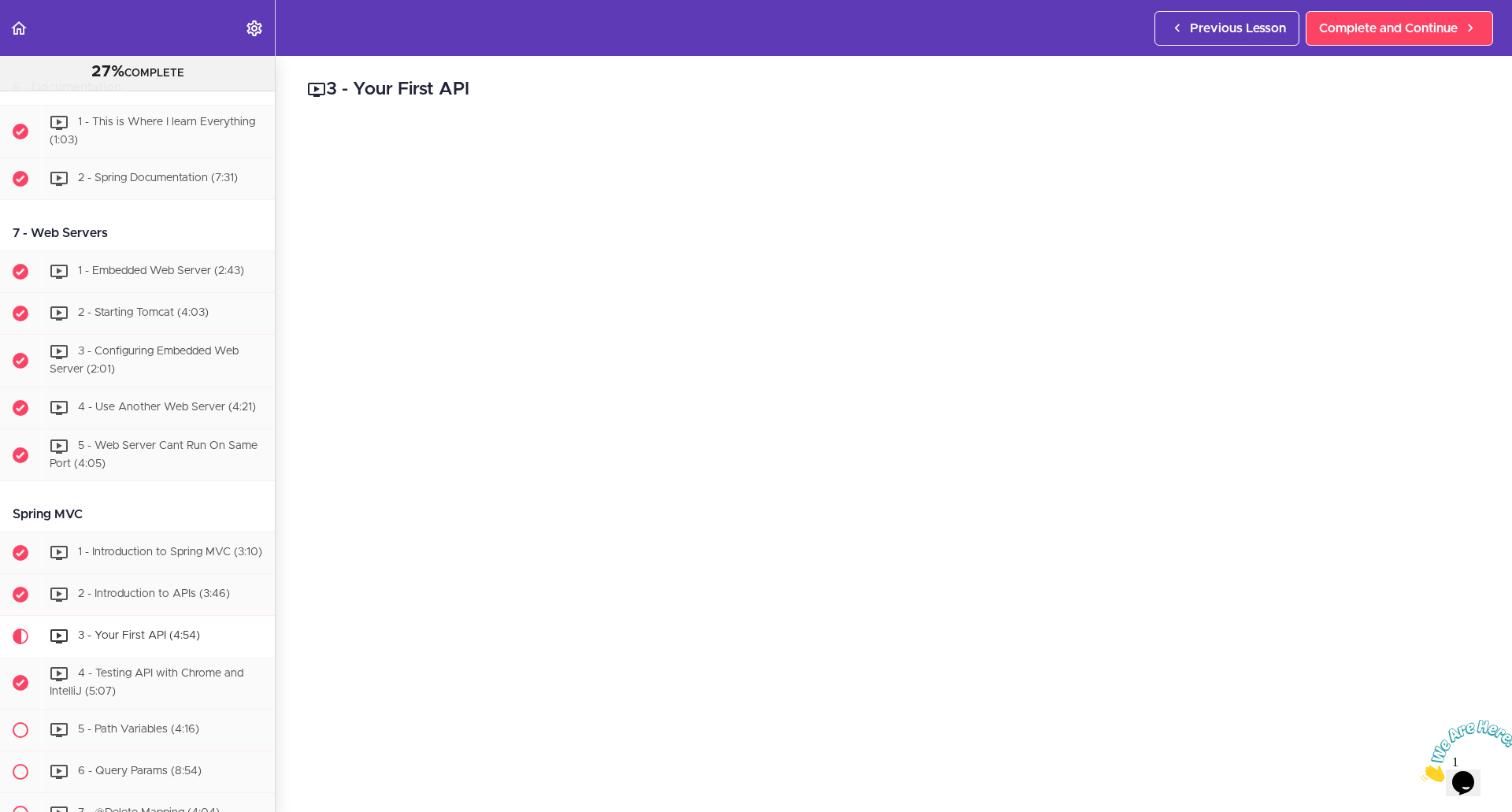
scroll to position [1732, 0]
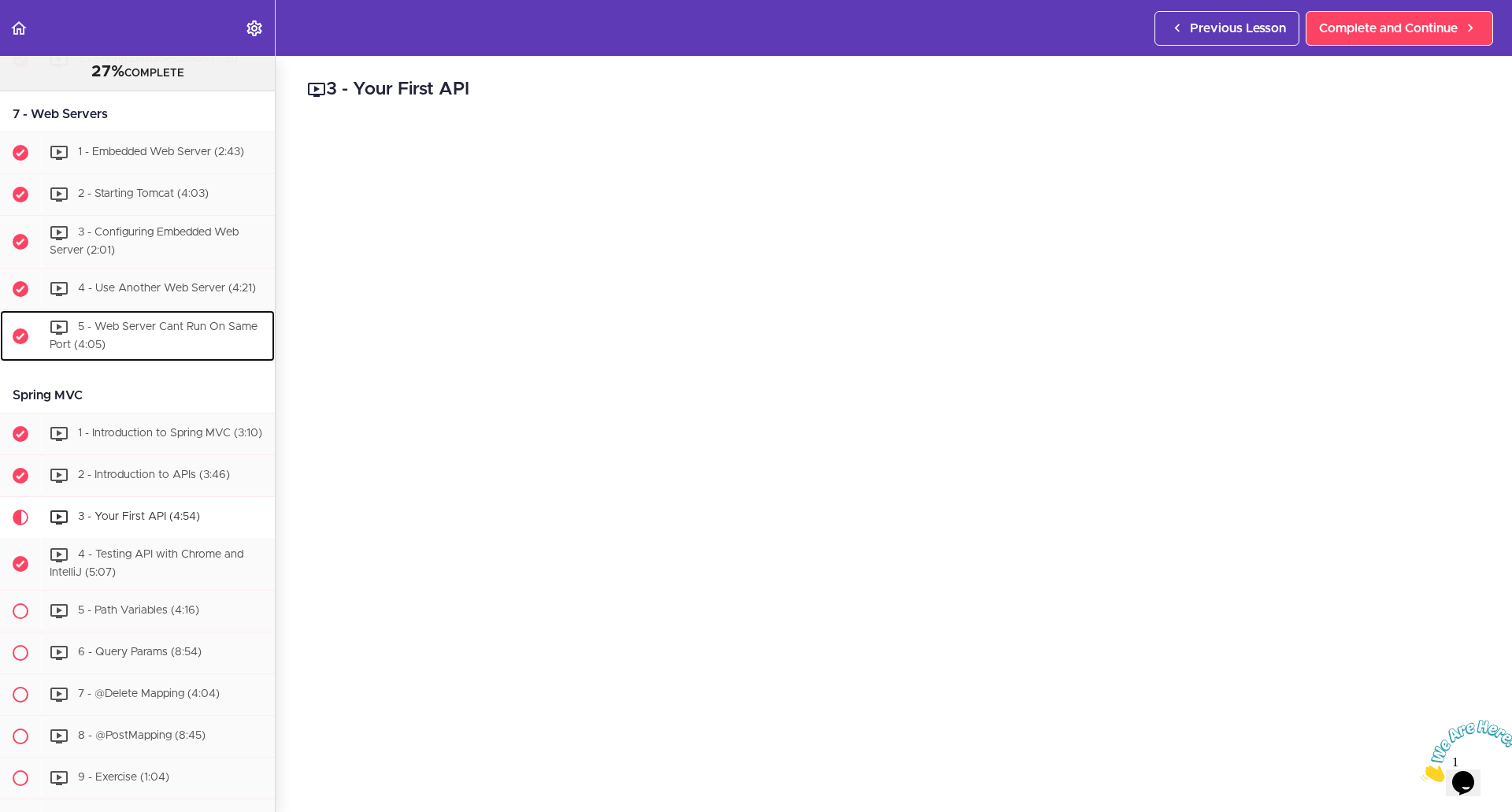
click at [129, 362] on div "5 - Web Server Cant Run On Same Port (4:05)" at bounding box center [157, 335] width 234 height 52
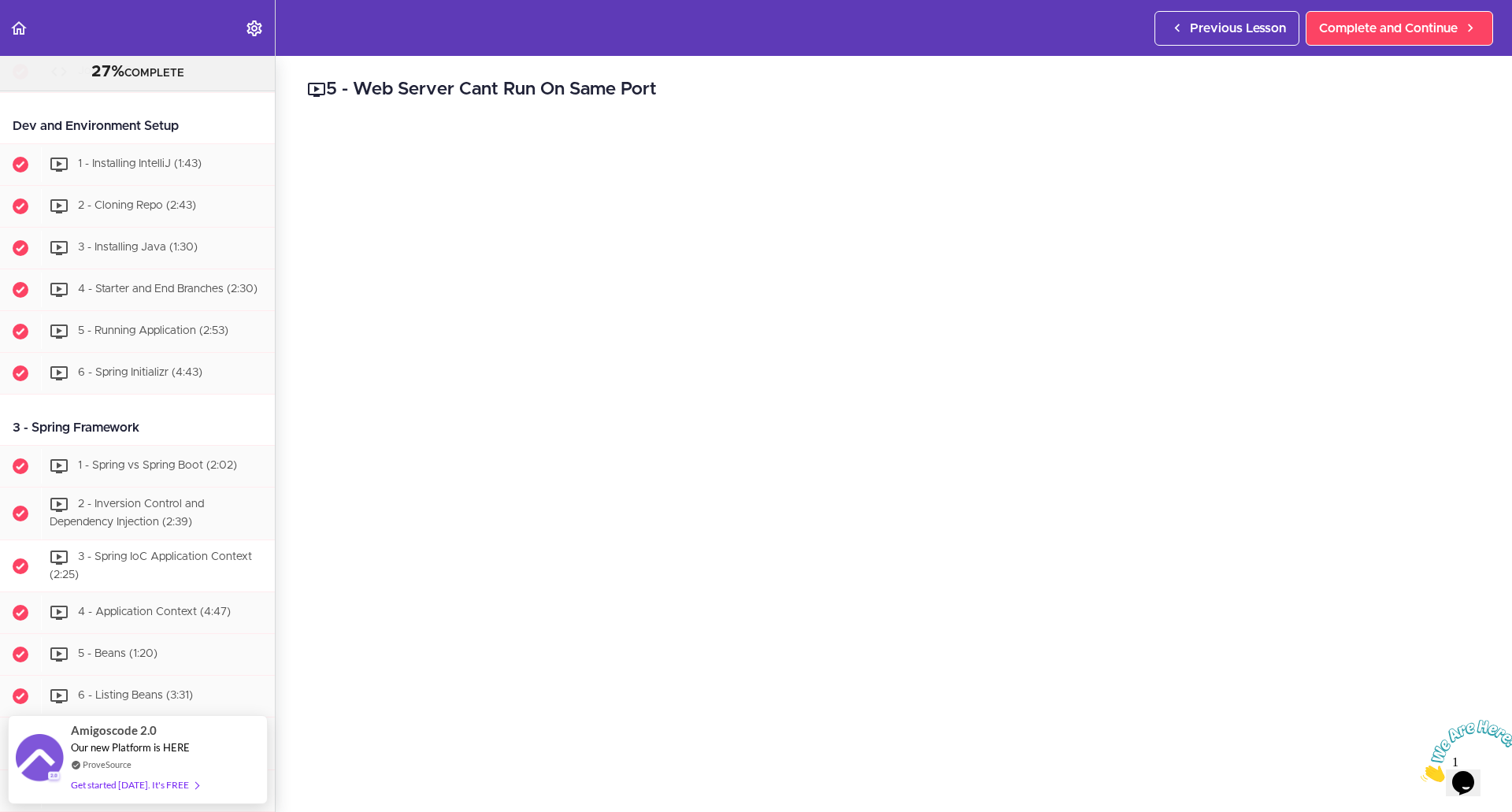
scroll to position [227, 0]
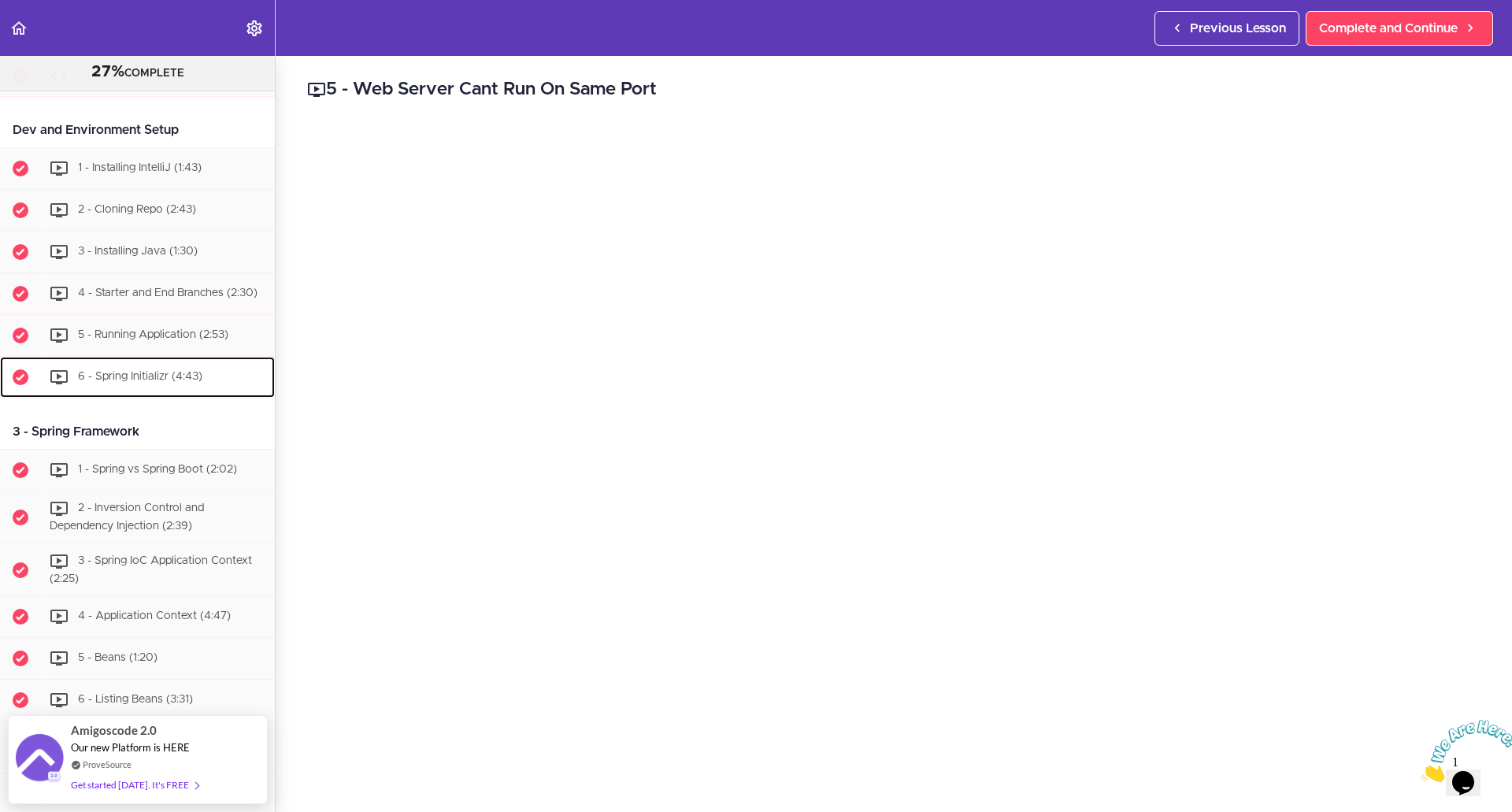
click at [157, 394] on div "6 - Spring Initializr (4:43)" at bounding box center [157, 377] width 234 height 35
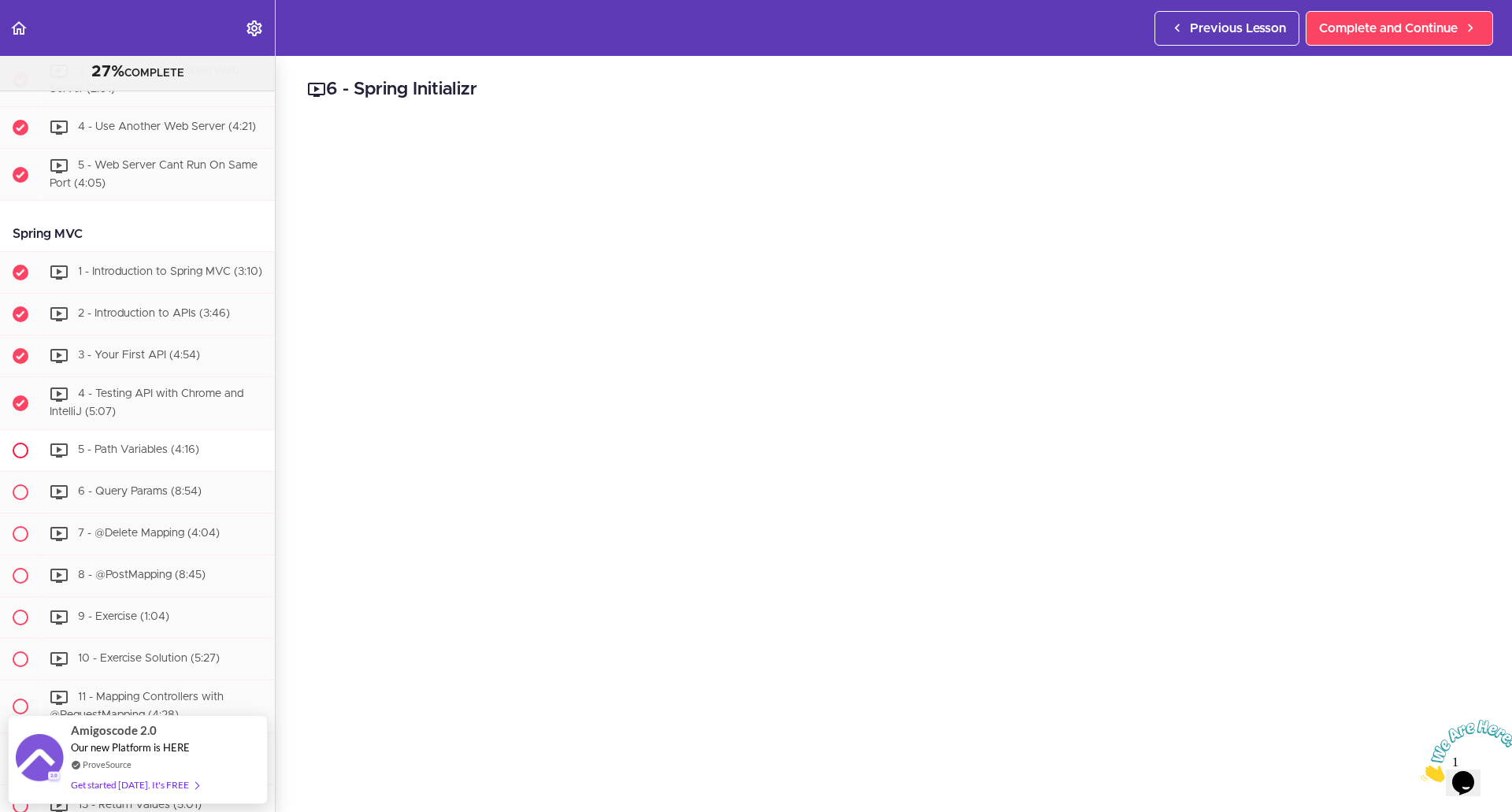
scroll to position [1976, 0]
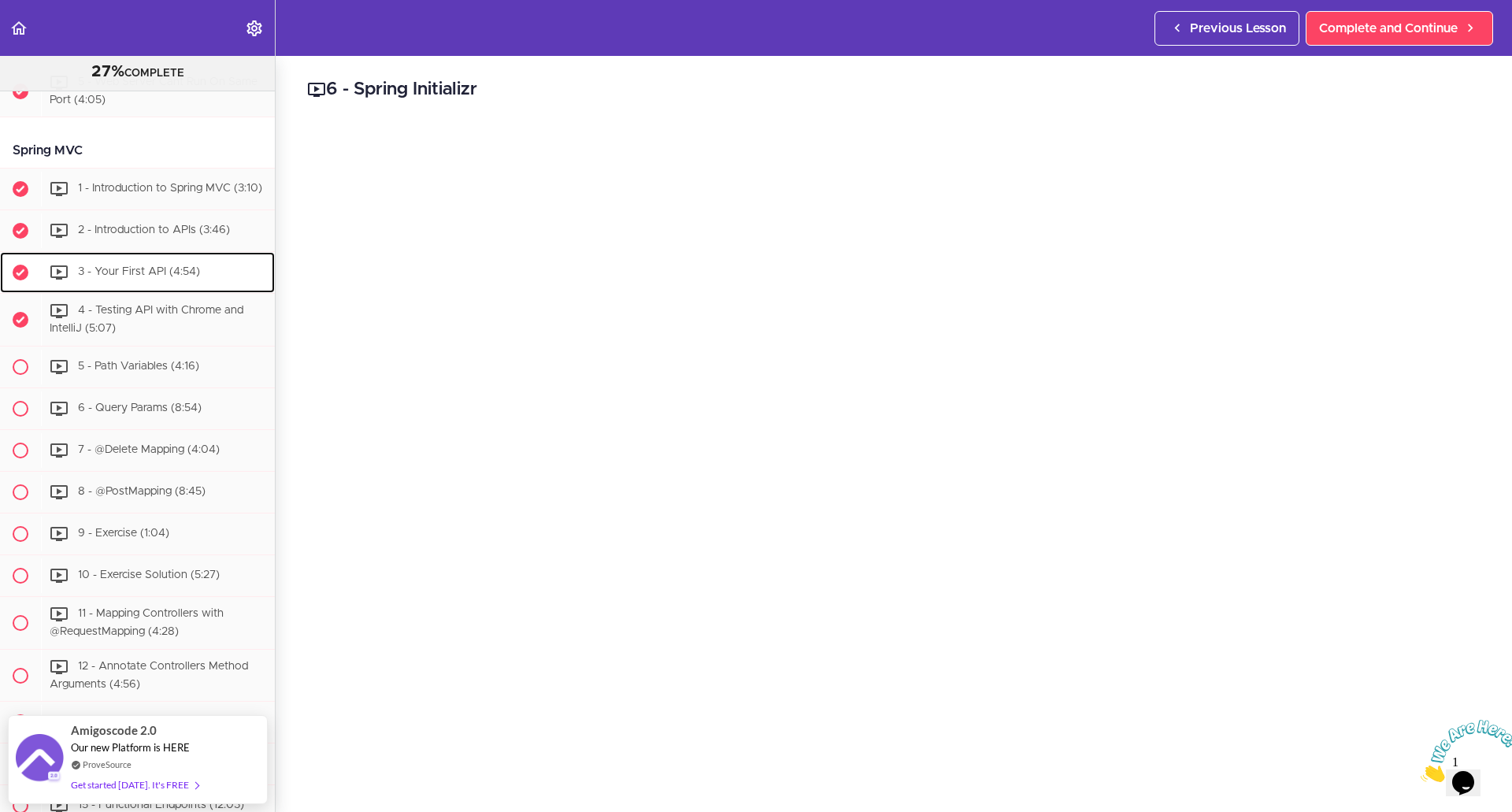
click at [175, 278] on span "3 - Your First API (4:54)" at bounding box center [138, 273] width 122 height 11
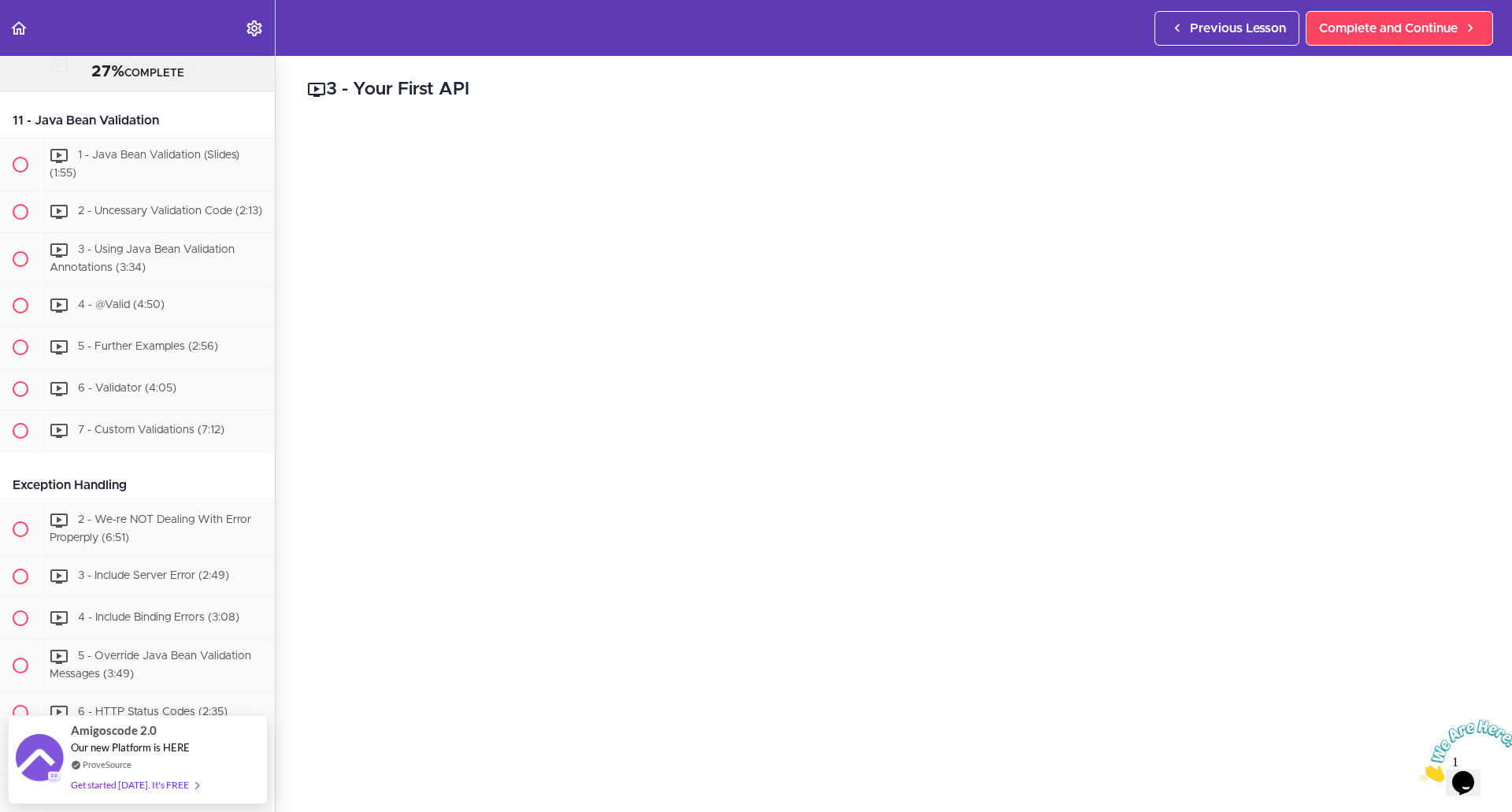
scroll to position [3457, 0]
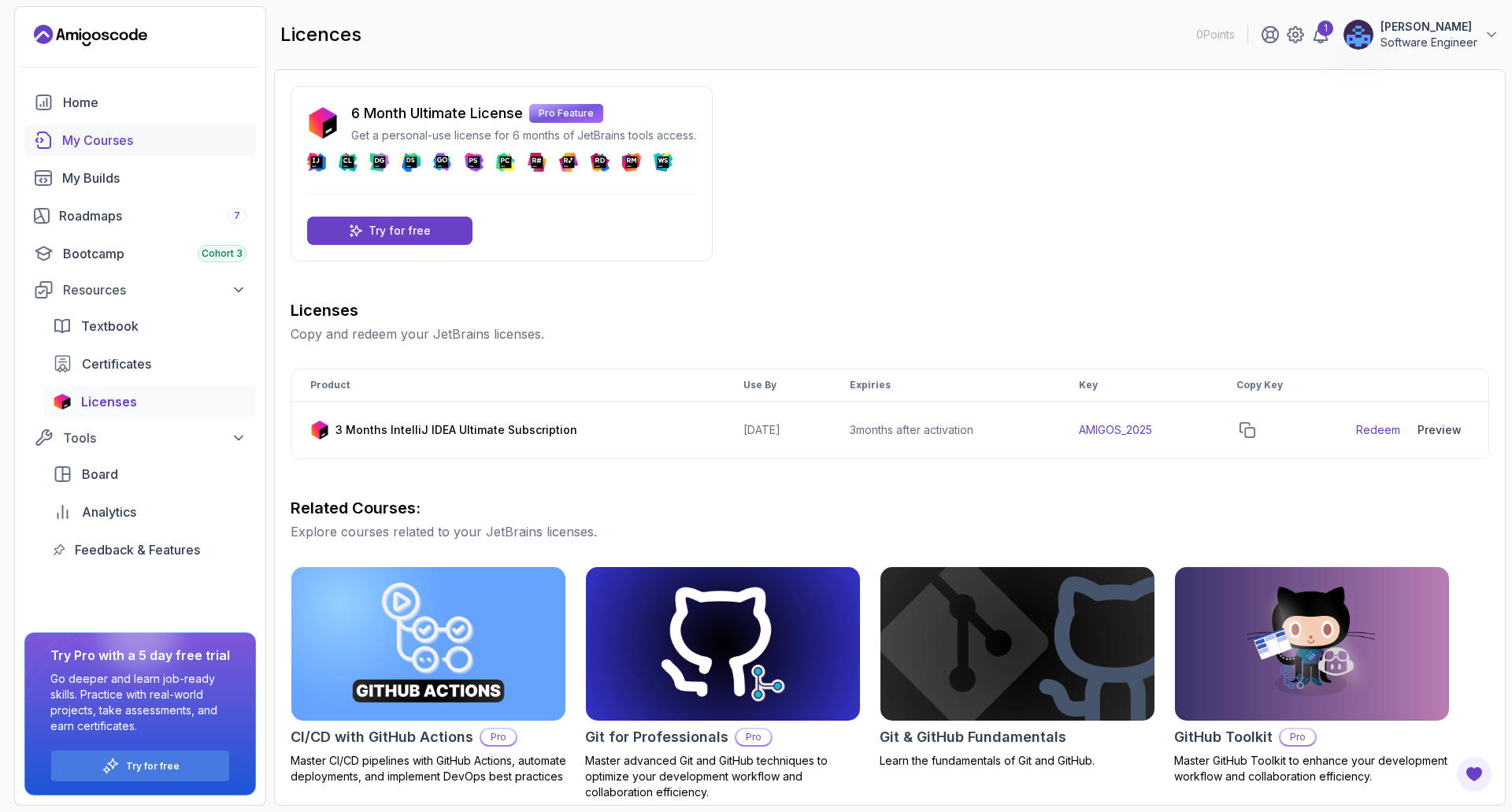
click at [121, 136] on div "My Courses" at bounding box center [155, 140] width 184 height 19
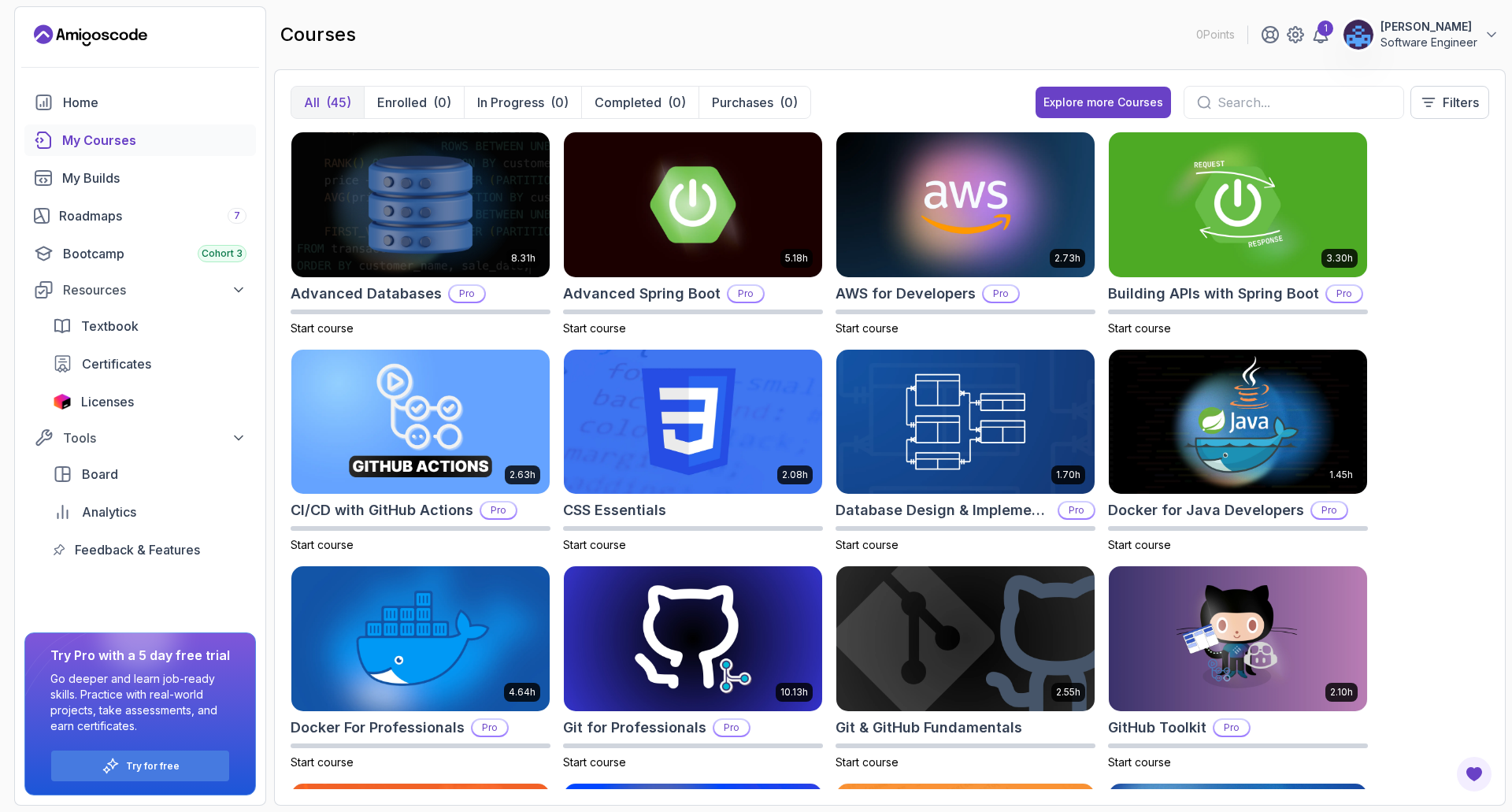
click at [1233, 100] on input "text" at bounding box center [1304, 102] width 173 height 19
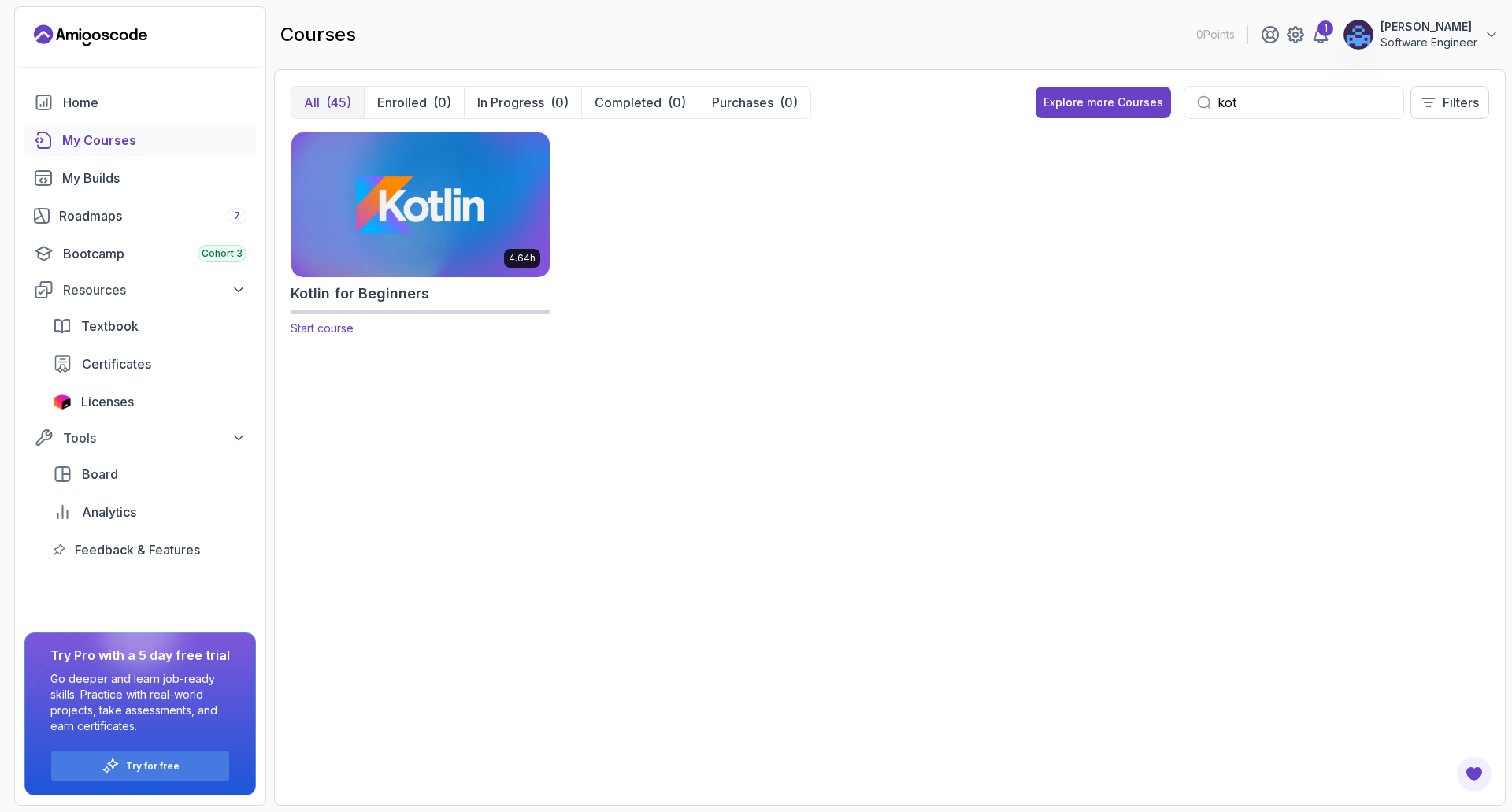
type input "kot"
click at [449, 212] on img at bounding box center [421, 204] width 271 height 152
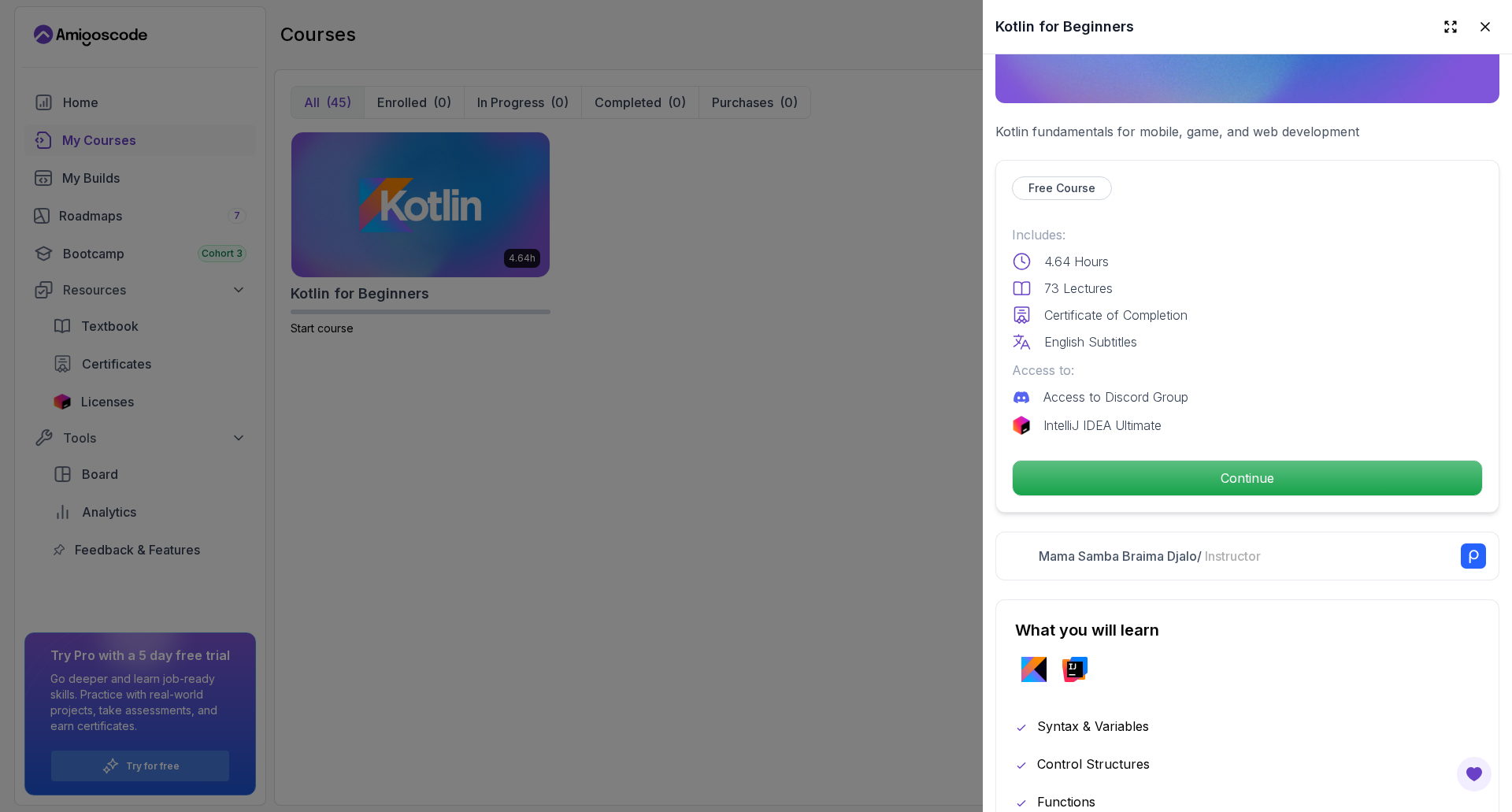
scroll to position [236, 0]
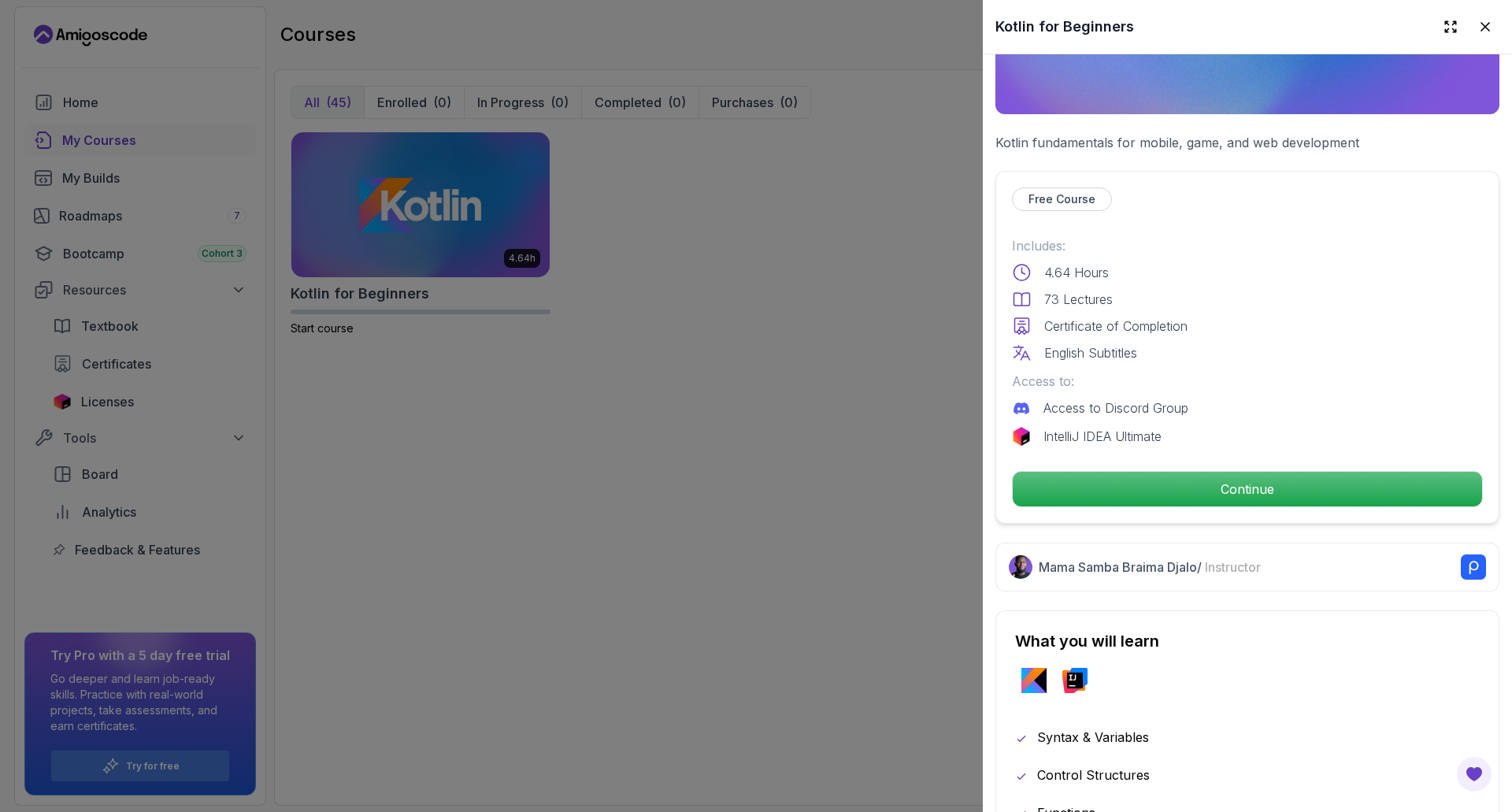
click at [822, 428] on div at bounding box center [756, 406] width 1512 height 812
